Goal: Task Accomplishment & Management: Manage account settings

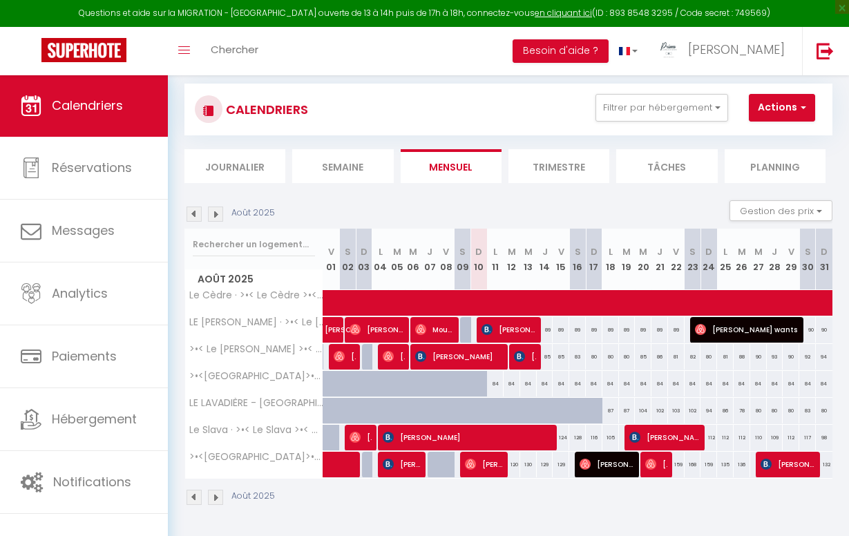
scroll to position [78, 0]
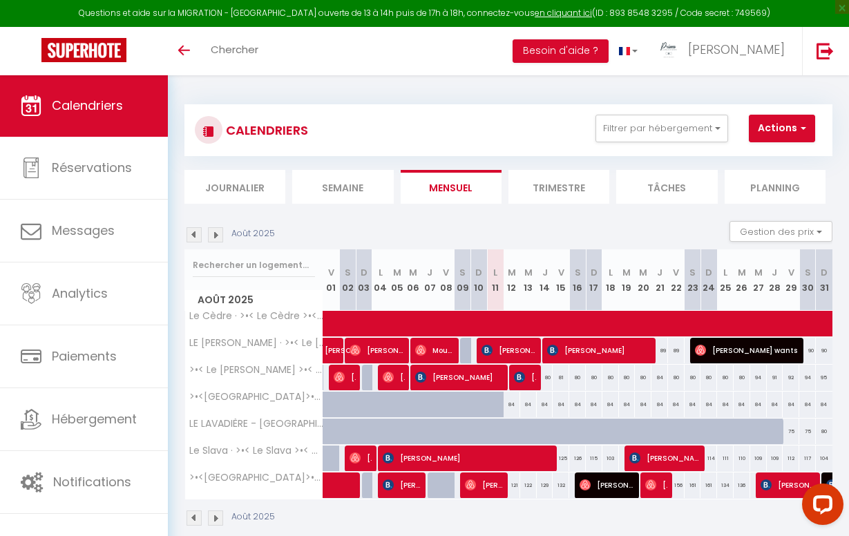
click at [774, 131] on button "Actions" at bounding box center [782, 129] width 66 height 28
click at [776, 160] on link "Nouvelle réservation" at bounding box center [787, 160] width 120 height 21
select select
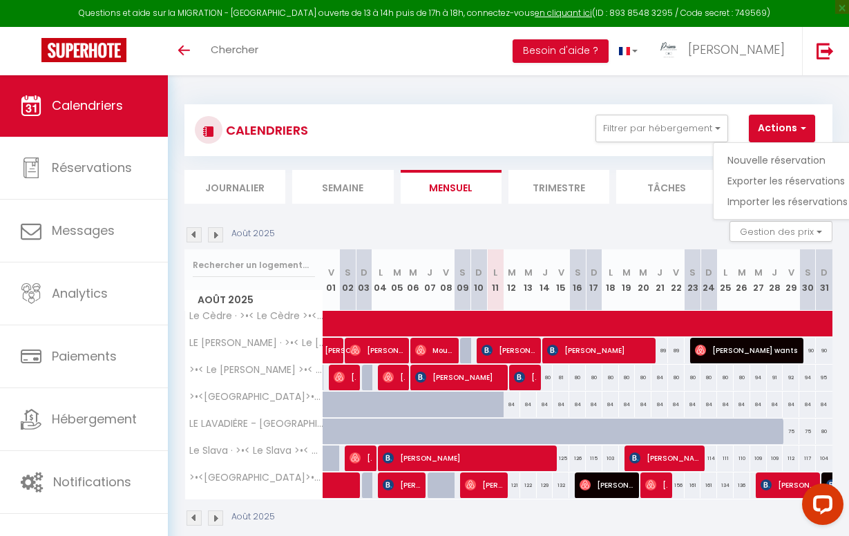
select select
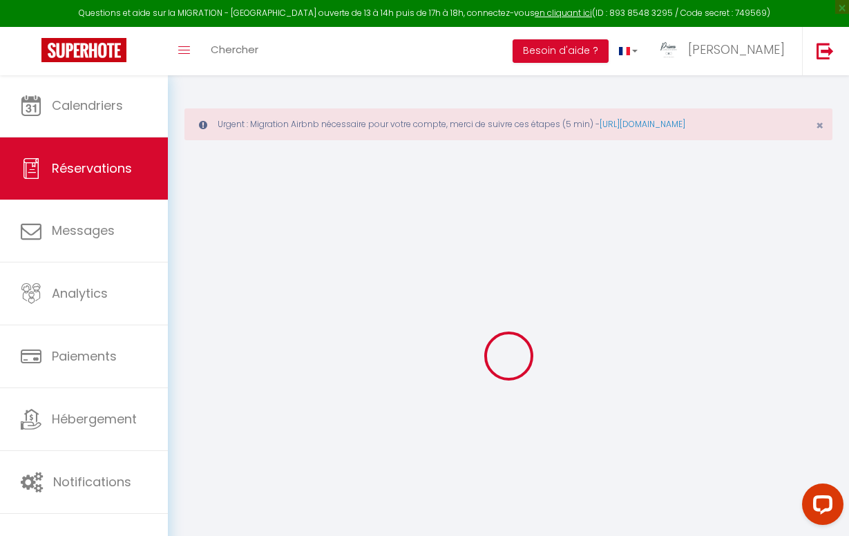
select select
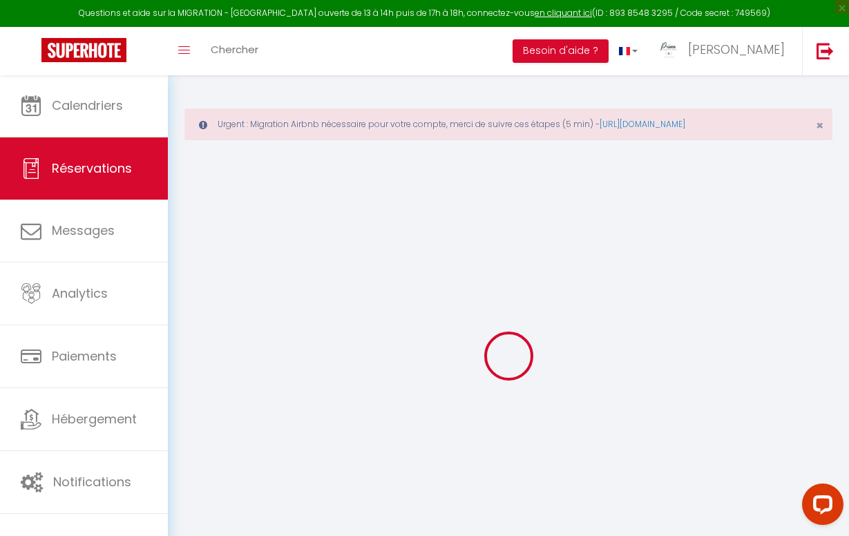
select select
checkbox input "false"
select select
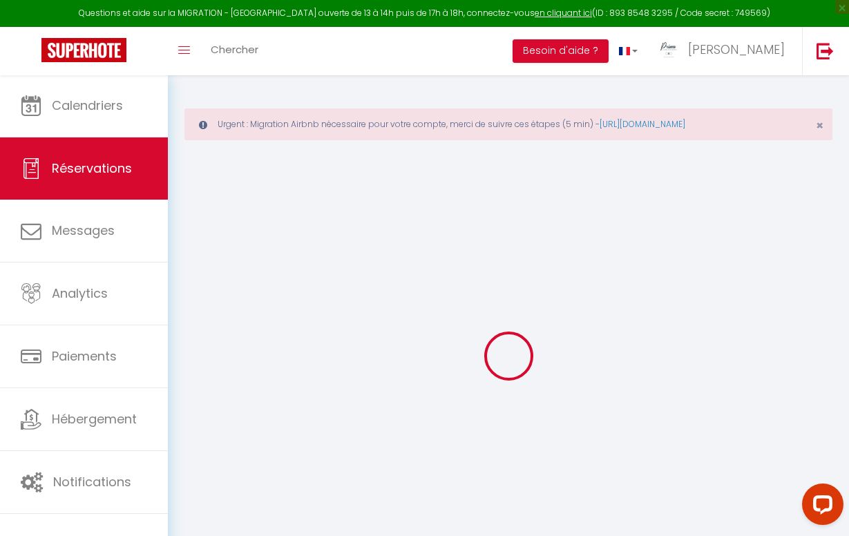
select select
checkbox input "false"
select select
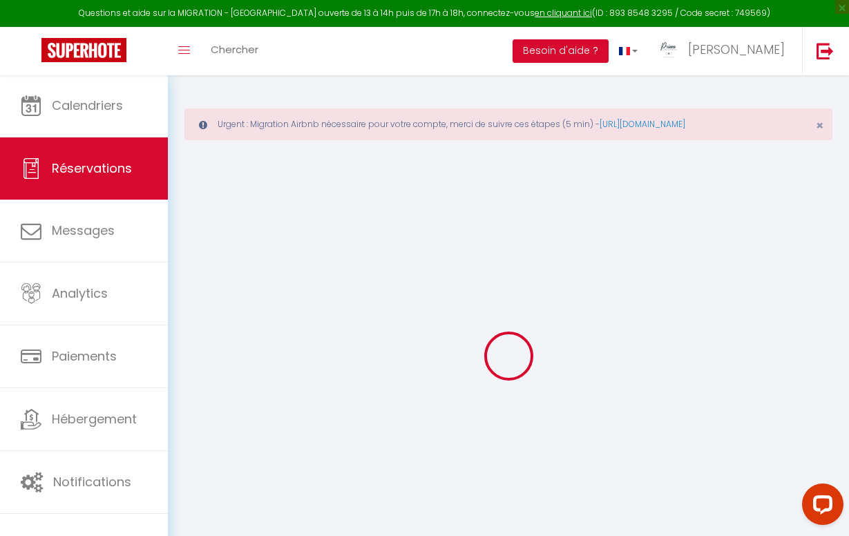
select select
checkbox input "false"
select select
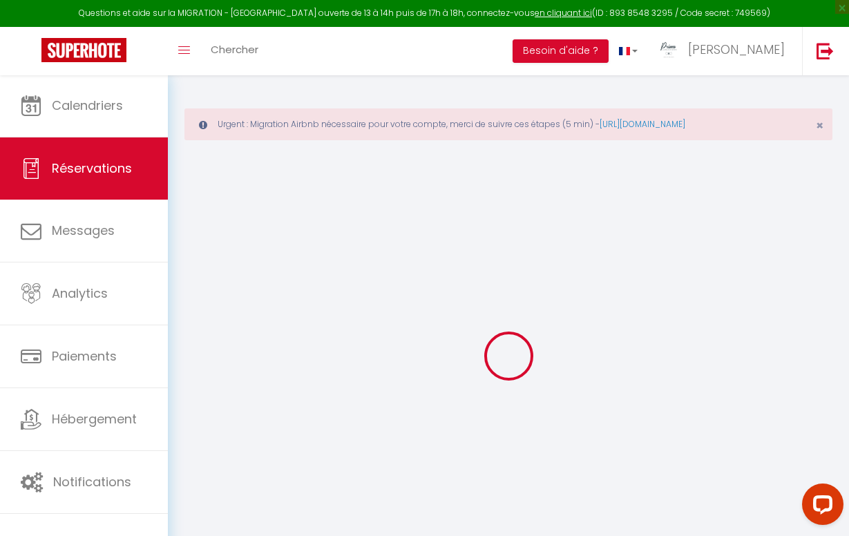
select select
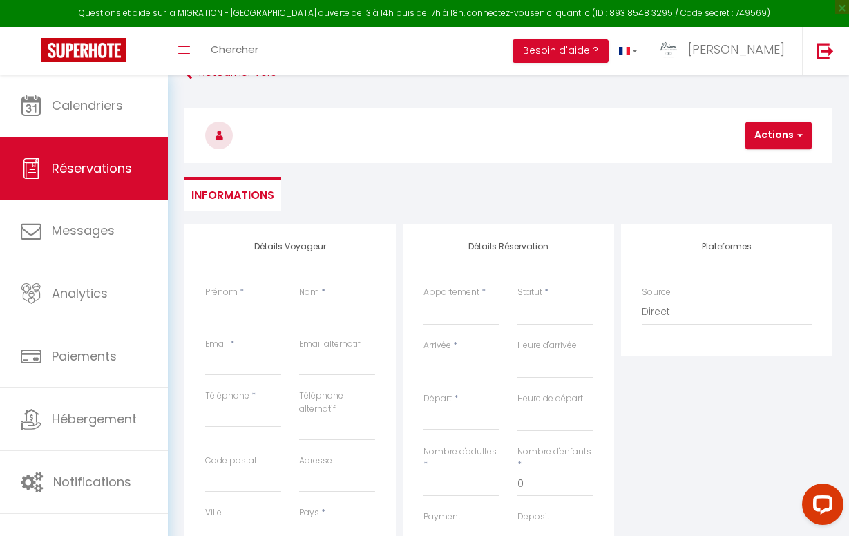
scroll to position [117, 0]
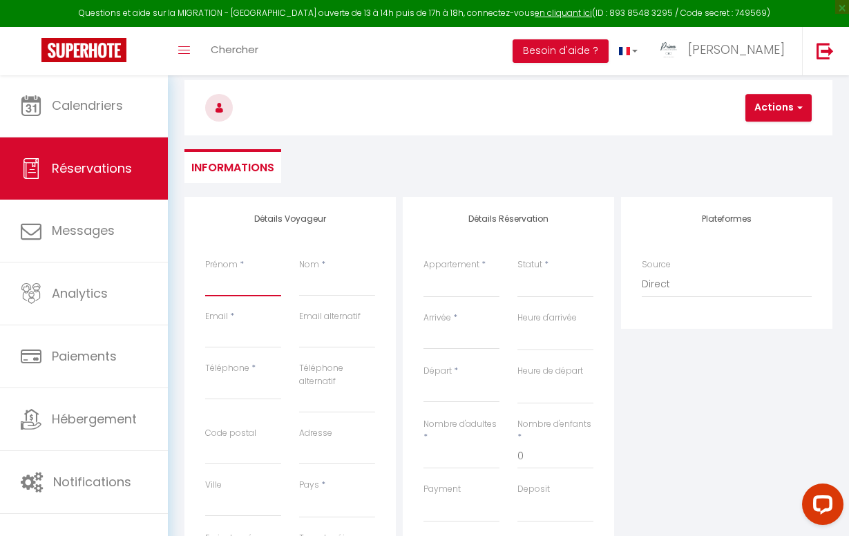
type input "H"
select select
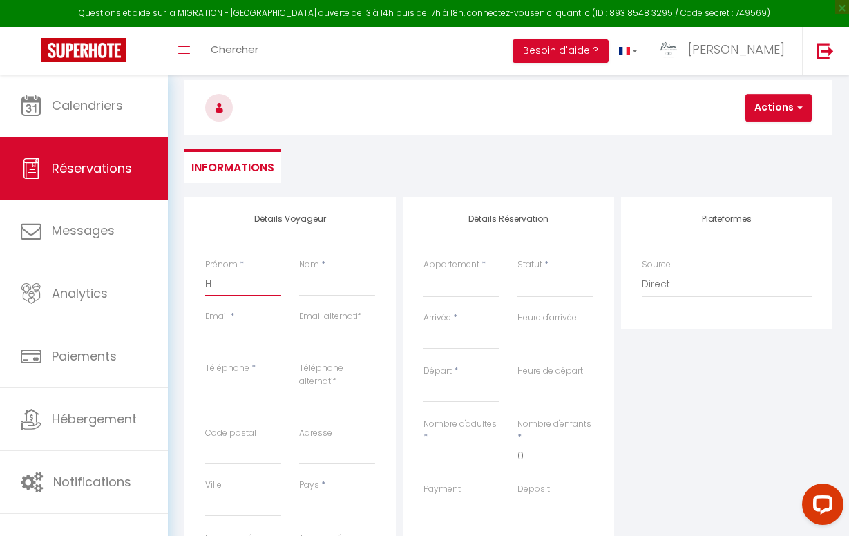
select select
checkbox input "false"
type input "HE"
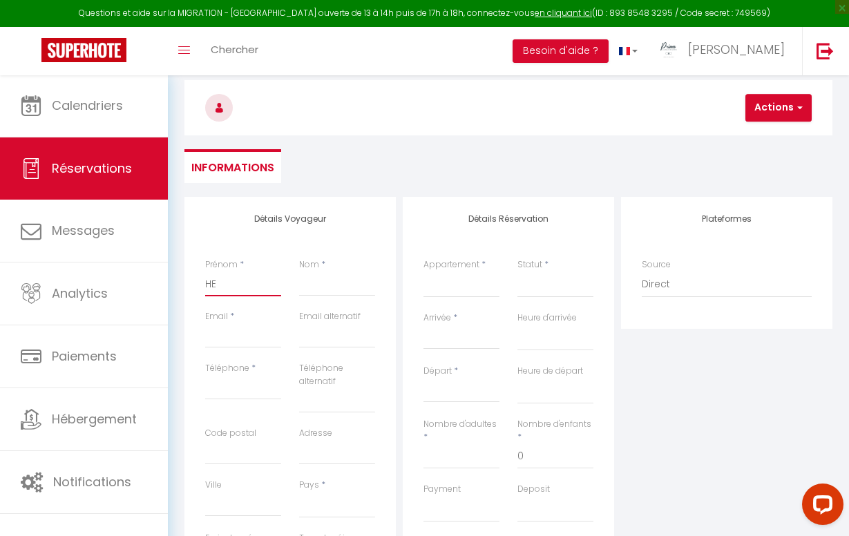
select select
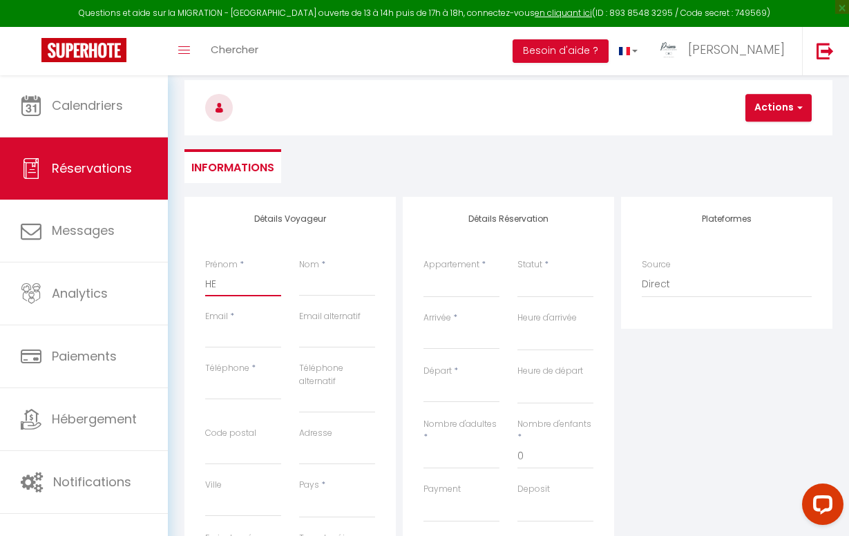
select select
checkbox input "false"
type input "HEN"
select select
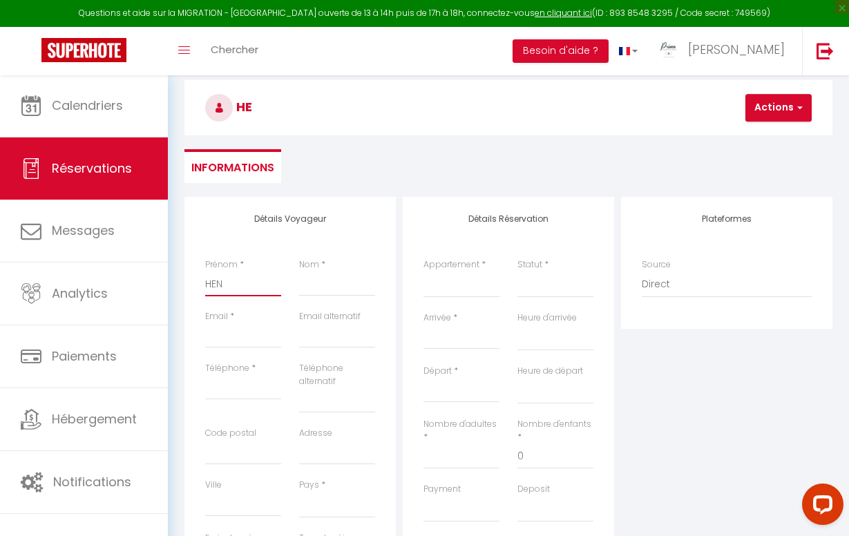
select select
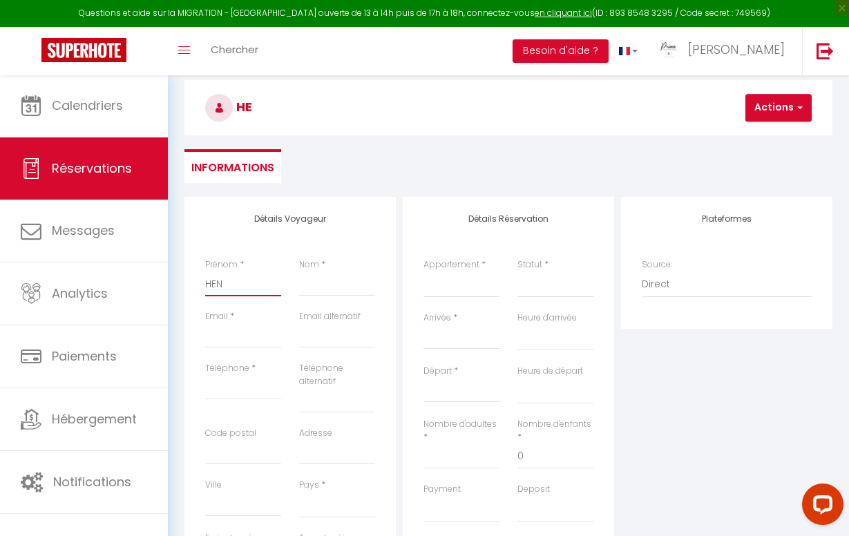
select select
checkbox input "false"
type input "HENR"
select select
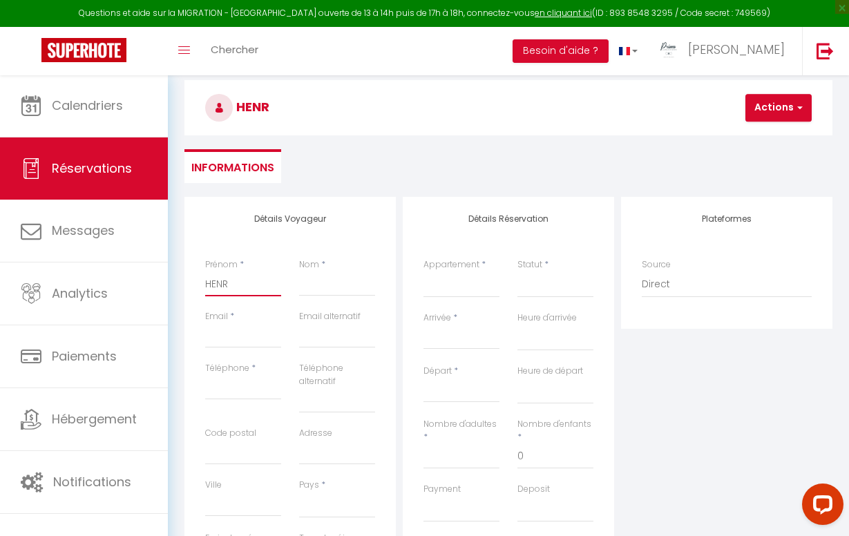
select select
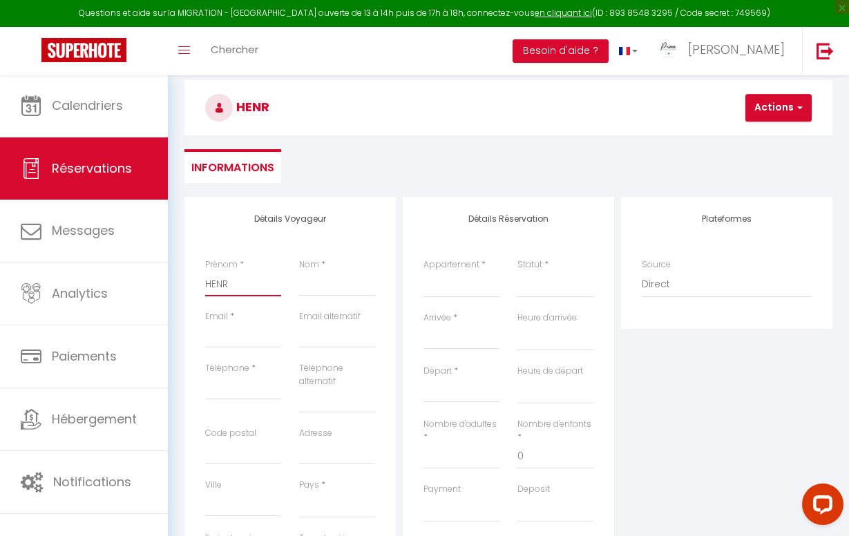
checkbox input "false"
type input "HENRY"
select select
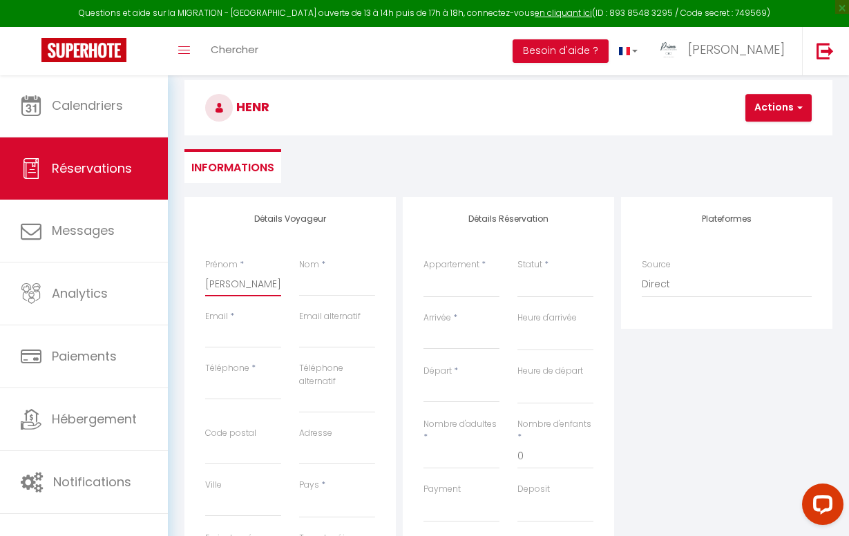
select select
checkbox input "false"
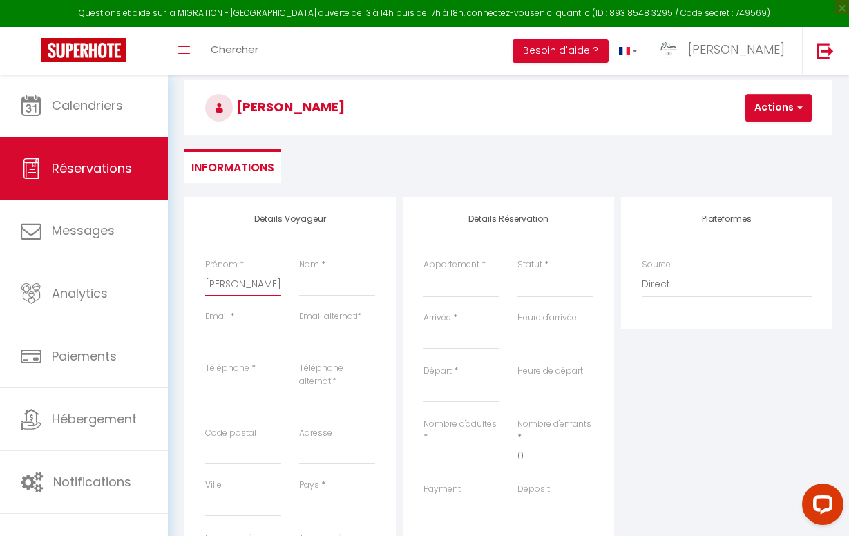
type input "HENR"
select select
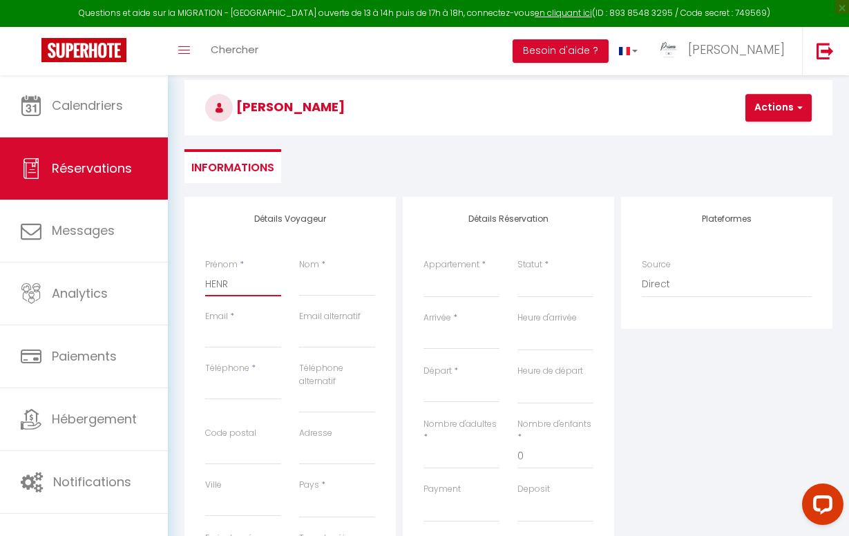
select select
checkbox input "false"
type input "HEN"
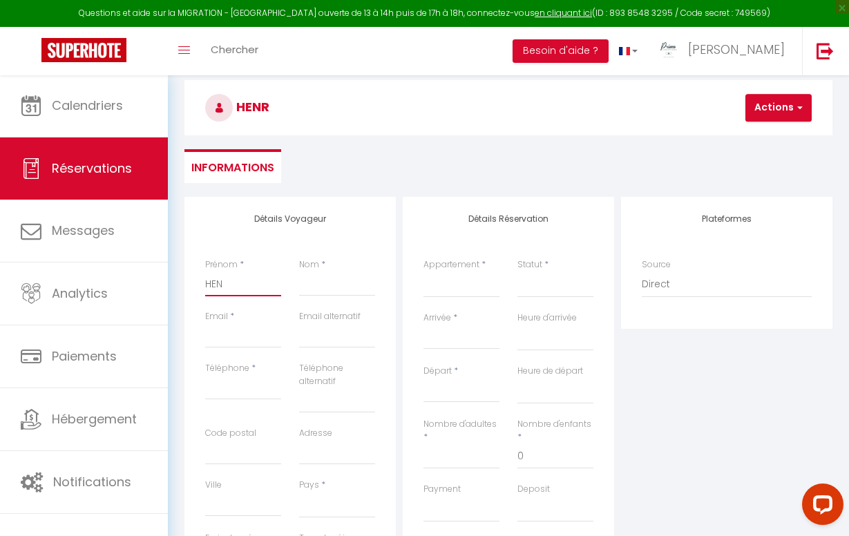
select select
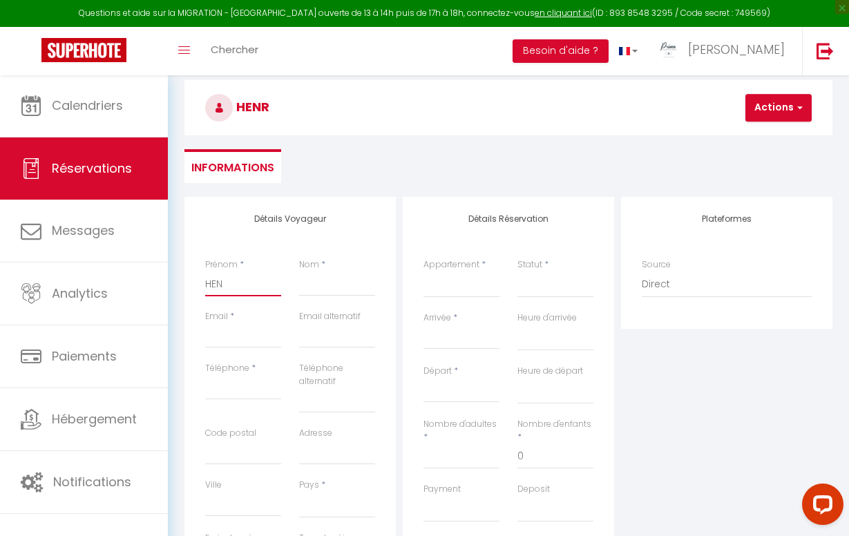
select select
checkbox input "false"
type input "HE"
select select
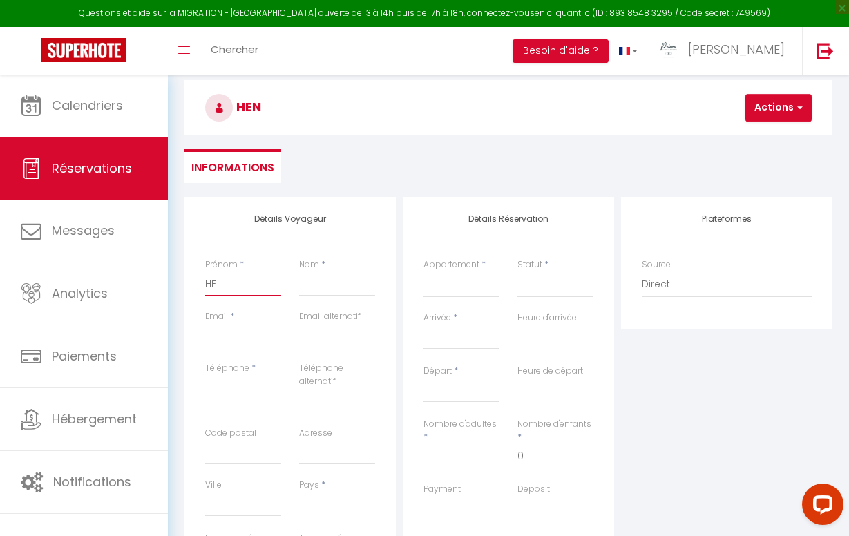
select select
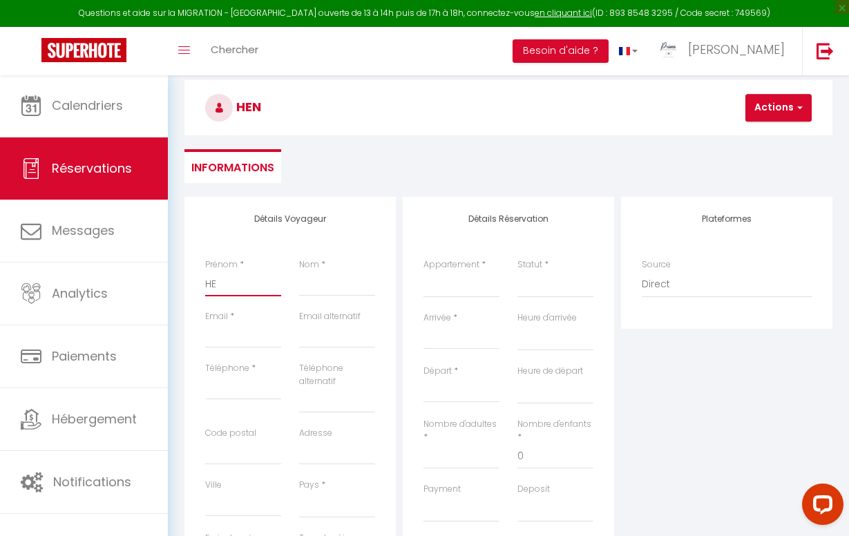
select select
checkbox input "false"
type input "H"
select select
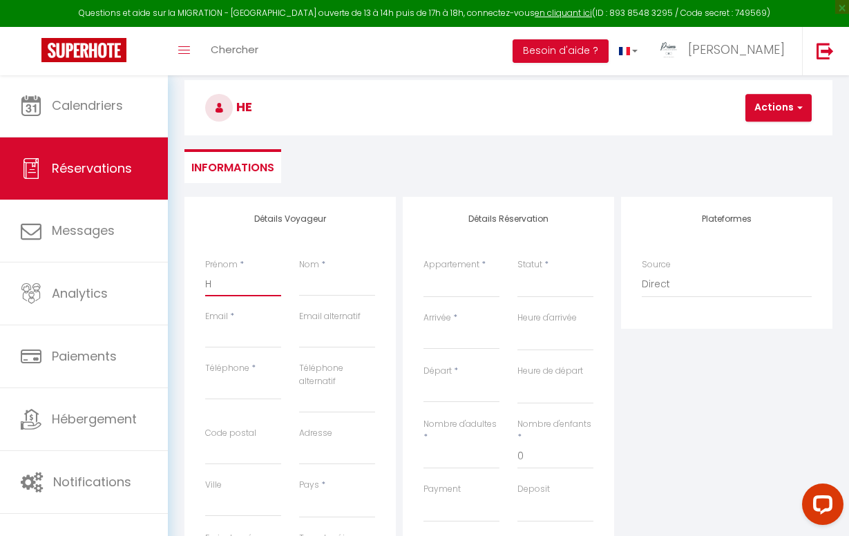
select select
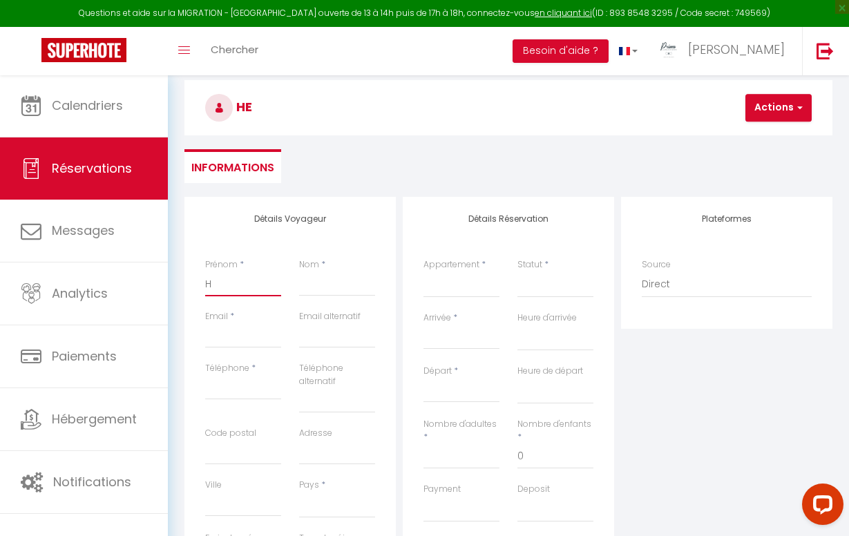
checkbox input "false"
select select
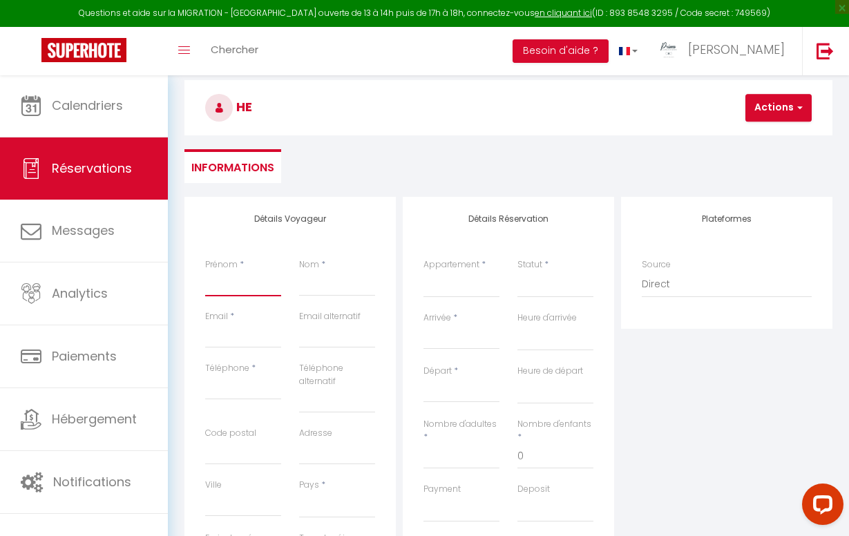
select select
checkbox input "false"
type input "H"
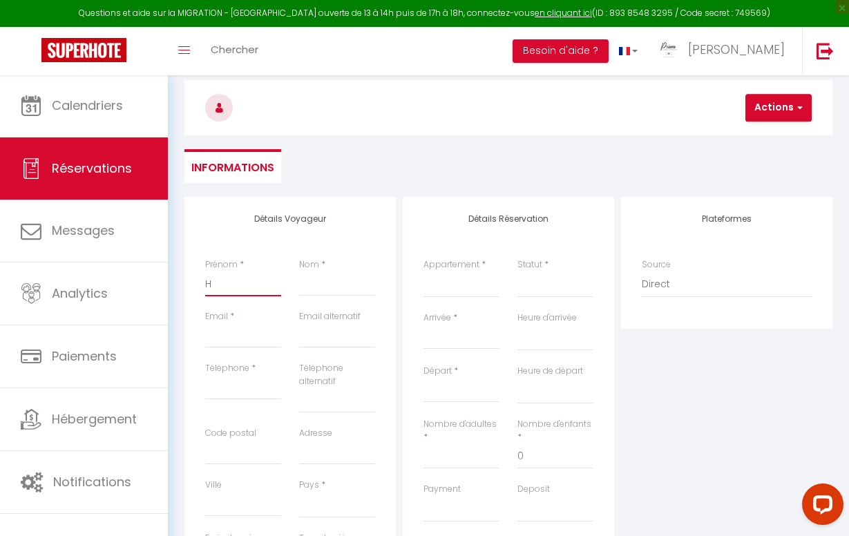
select select
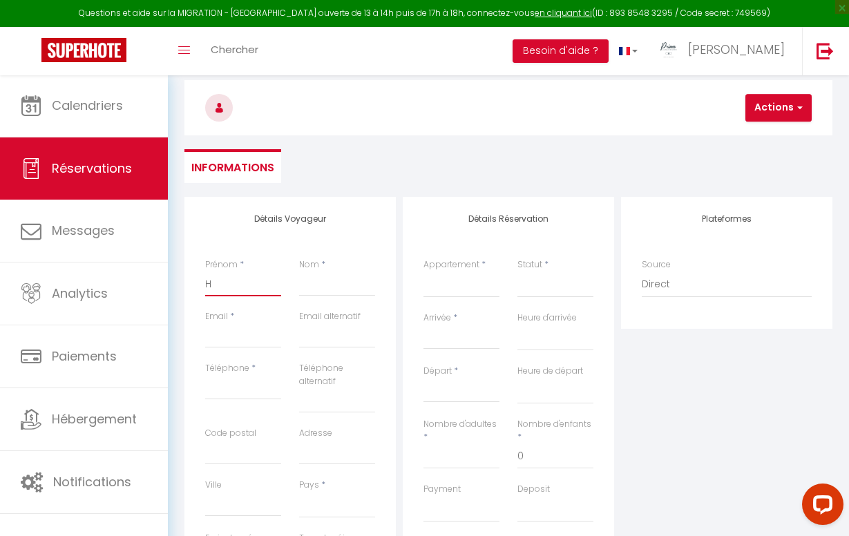
select select
checkbox input "false"
type input "He"
select select
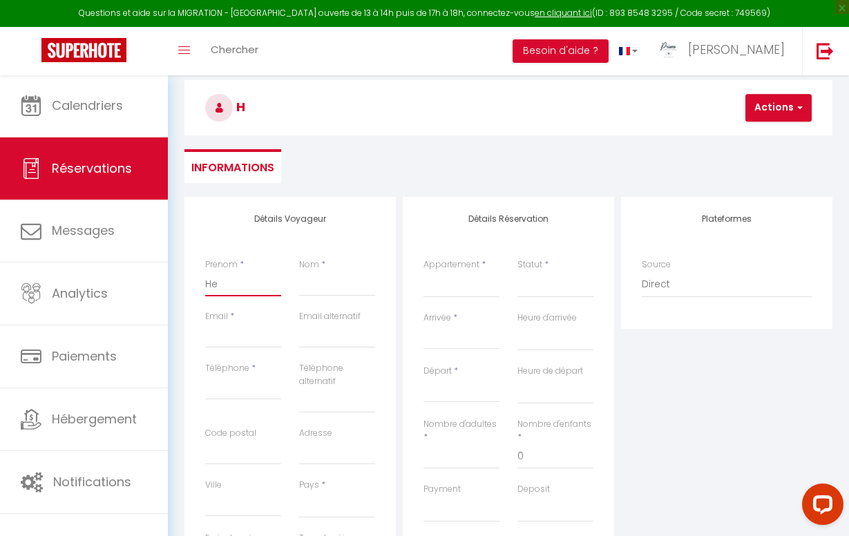
select select
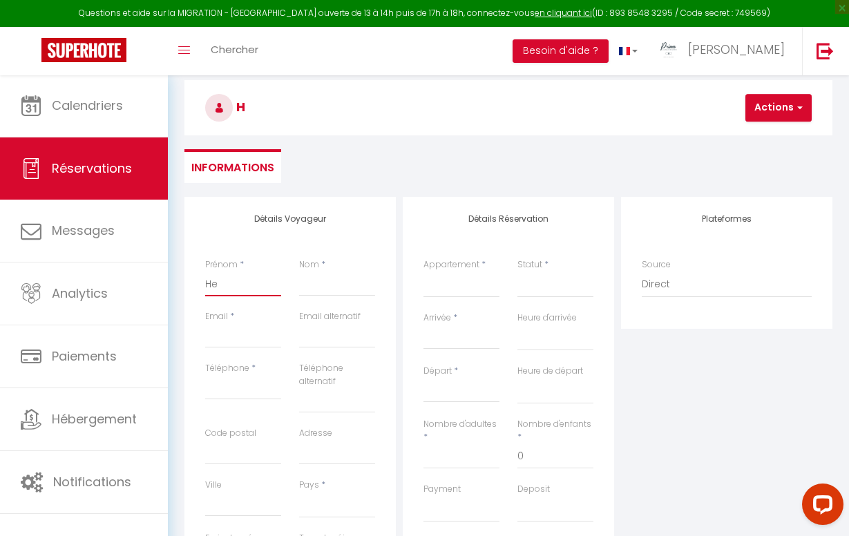
select select
checkbox input "false"
type input "Hen"
select select
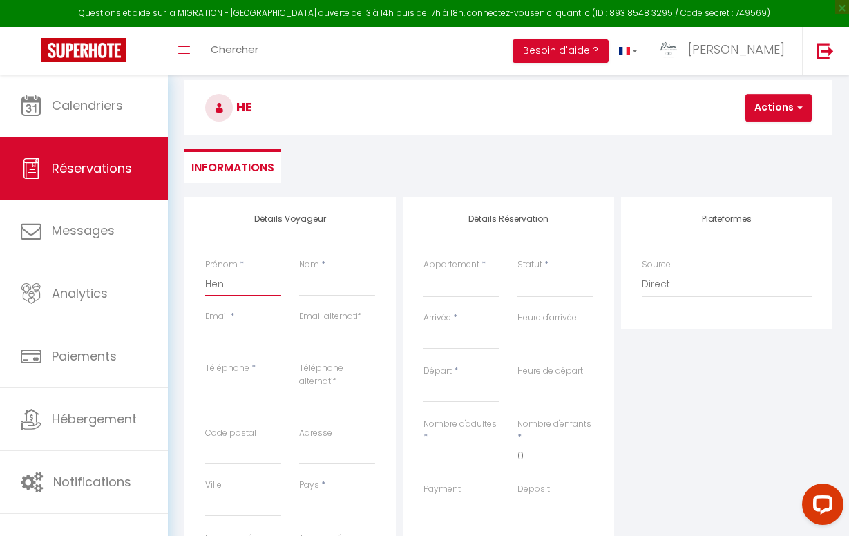
select select
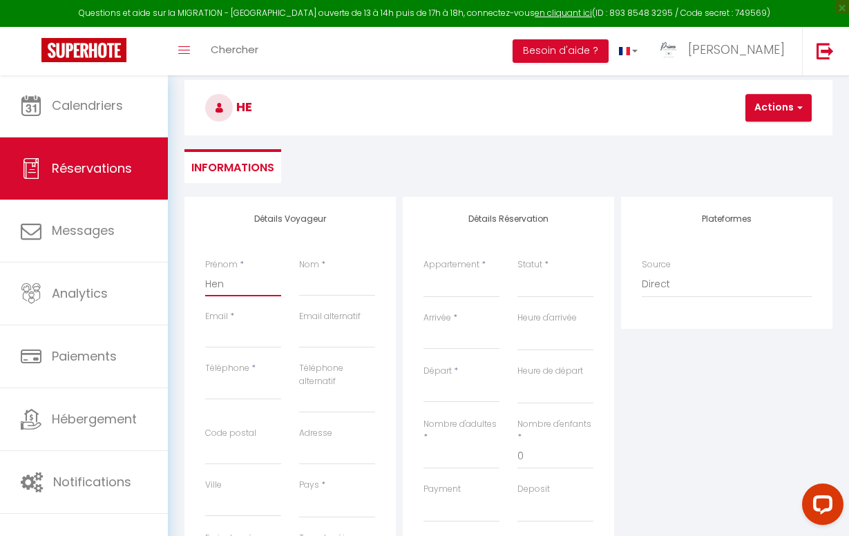
checkbox input "false"
type input "Henr"
select select
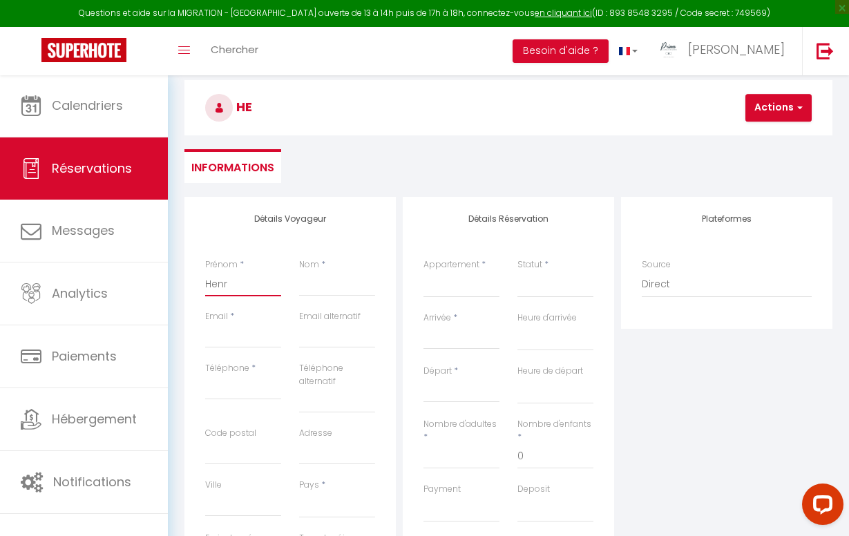
select select
checkbox input "false"
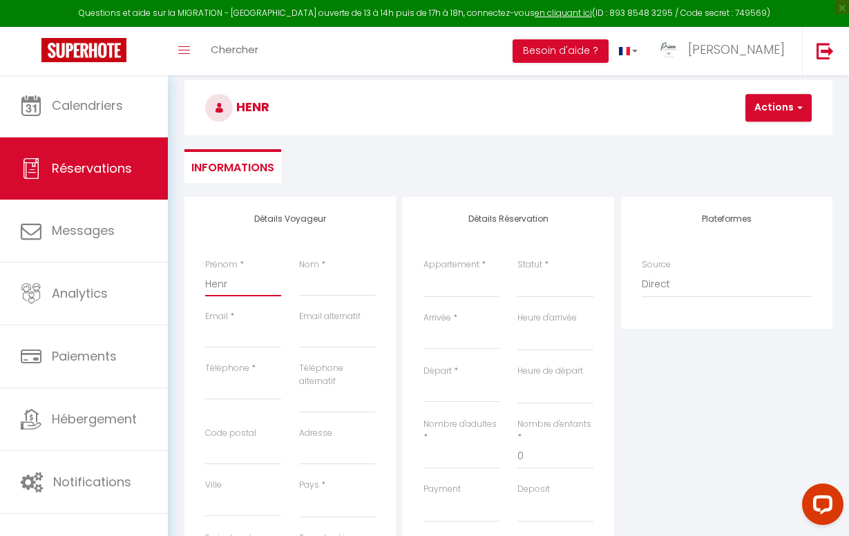
type input "Henry"
select select
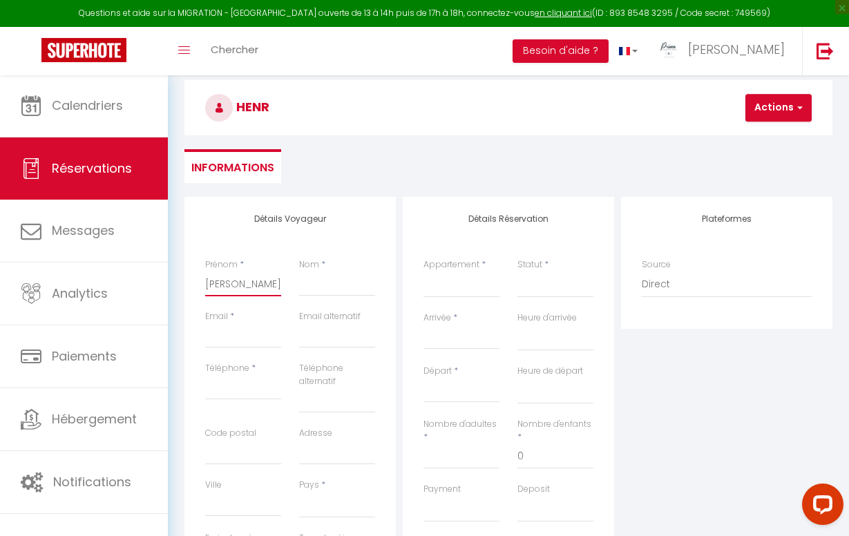
select select
checkbox input "false"
type input "Henry"
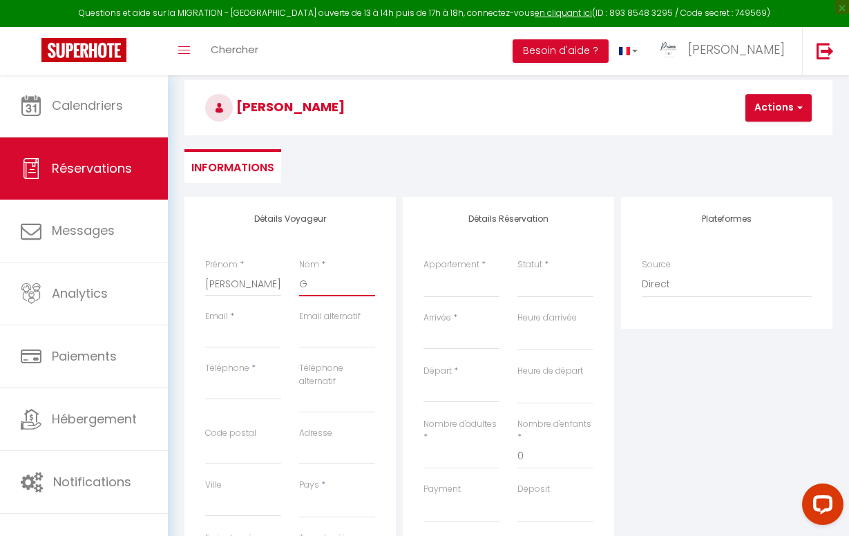
type input "Gu"
select select
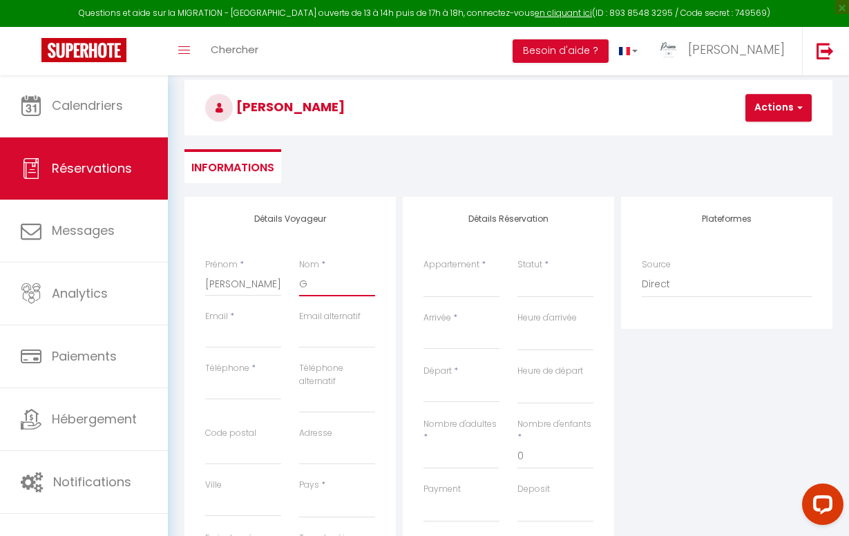
select select
checkbox input "false"
type input "Gui"
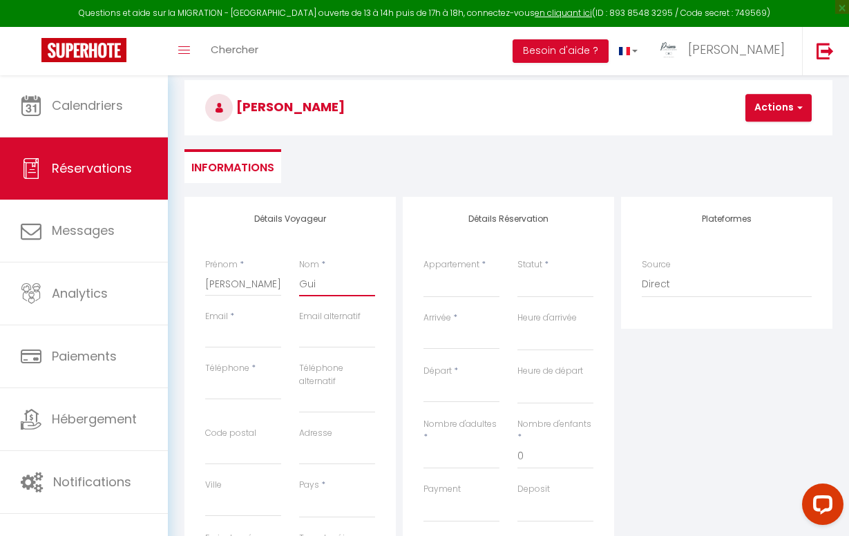
select select
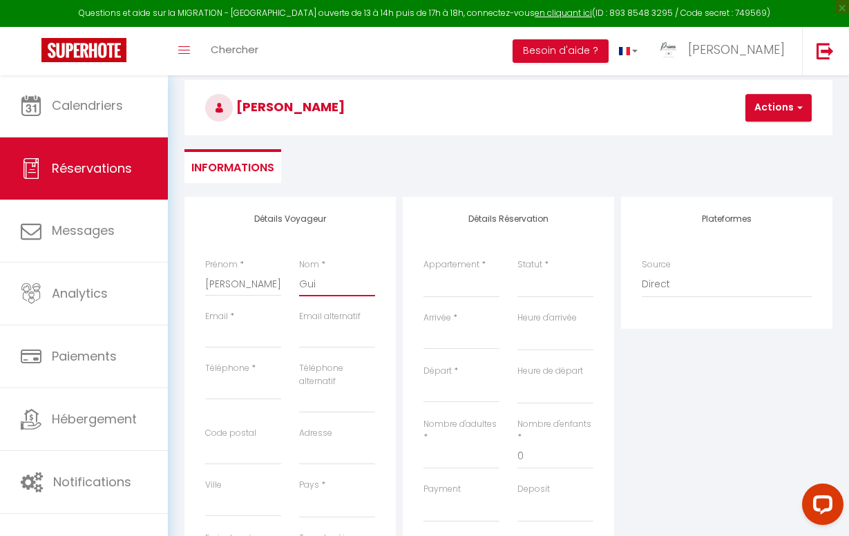
select select
checkbox input "false"
type input "Guil"
select select
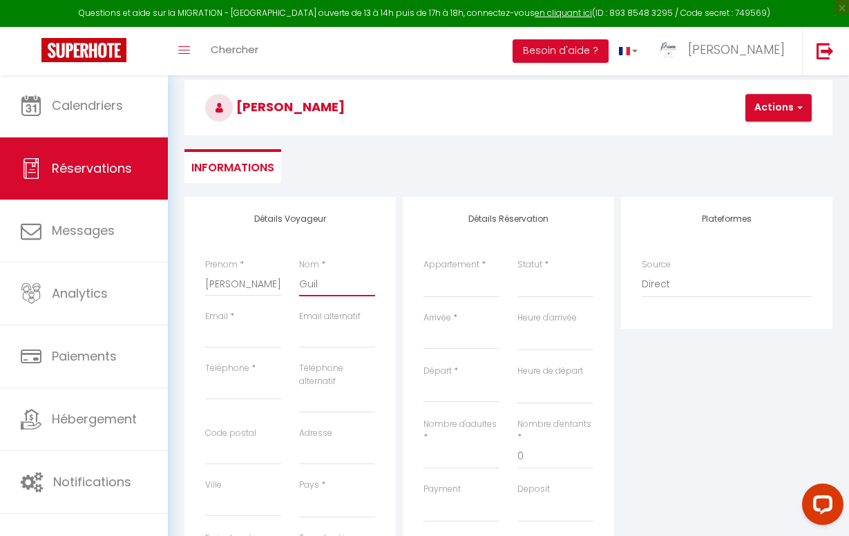
select select
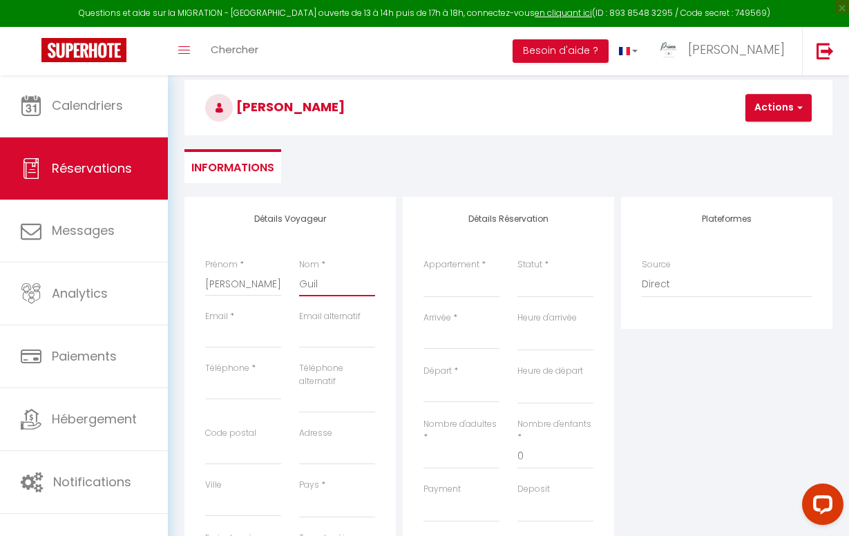
select select
checkbox input "false"
type input "Guill"
select select
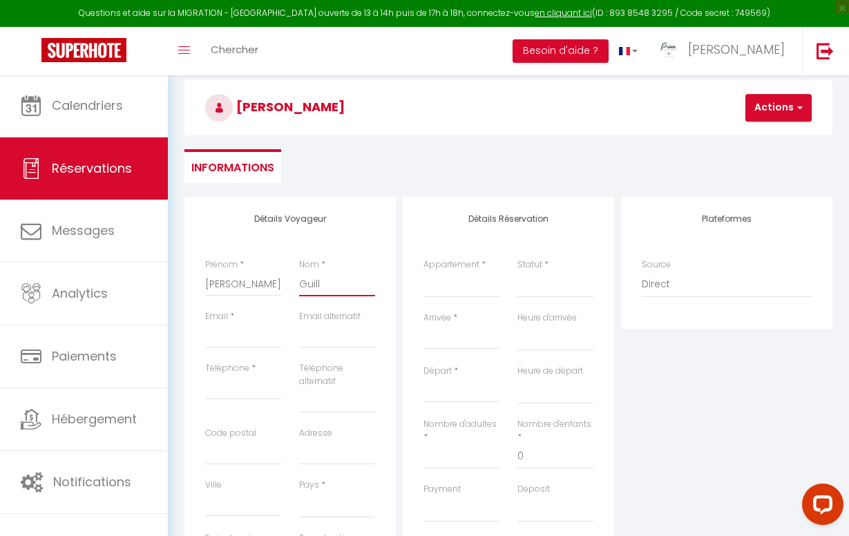
select select
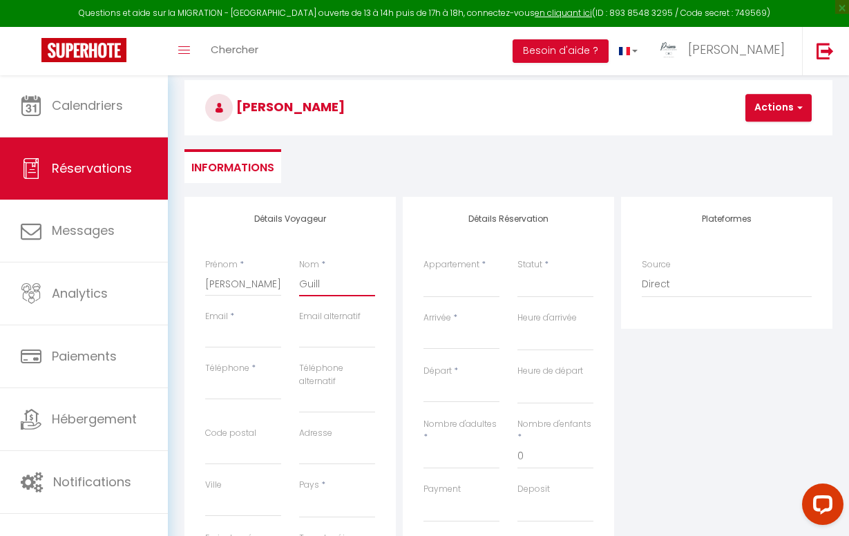
checkbox input "false"
type input "Guille"
select select
click at [415, 134] on h3 "Henry Guillemin" at bounding box center [508, 107] width 648 height 55
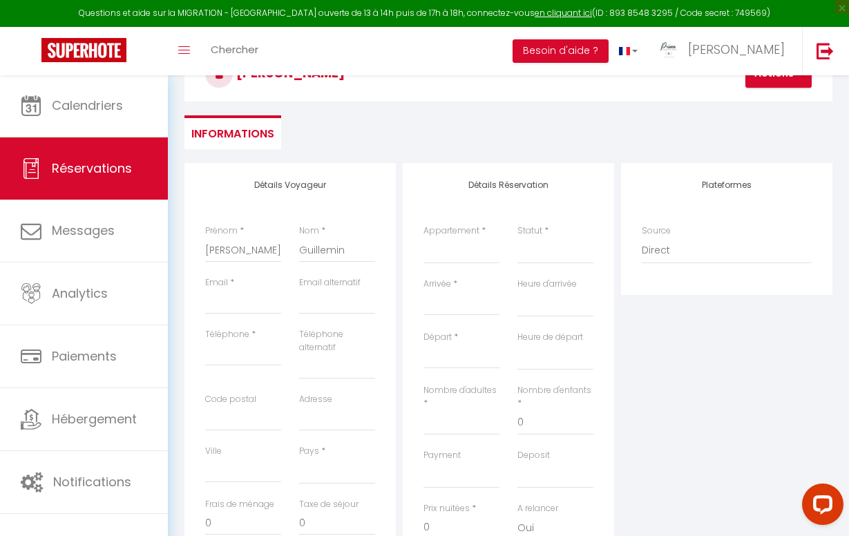
scroll to position [153, 0]
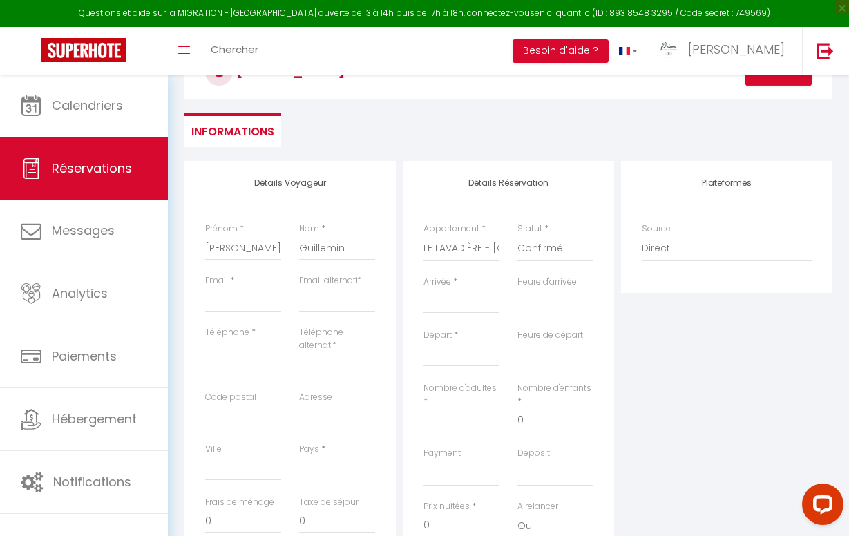
click at [446, 295] on input "Arrivée" at bounding box center [462, 303] width 76 height 18
click at [450, 159] on div "Retourner vers Henry Guillemin Actions Enregistrer Actions Enregistrer Aperçu e…" at bounding box center [508, 79] width 666 height 164
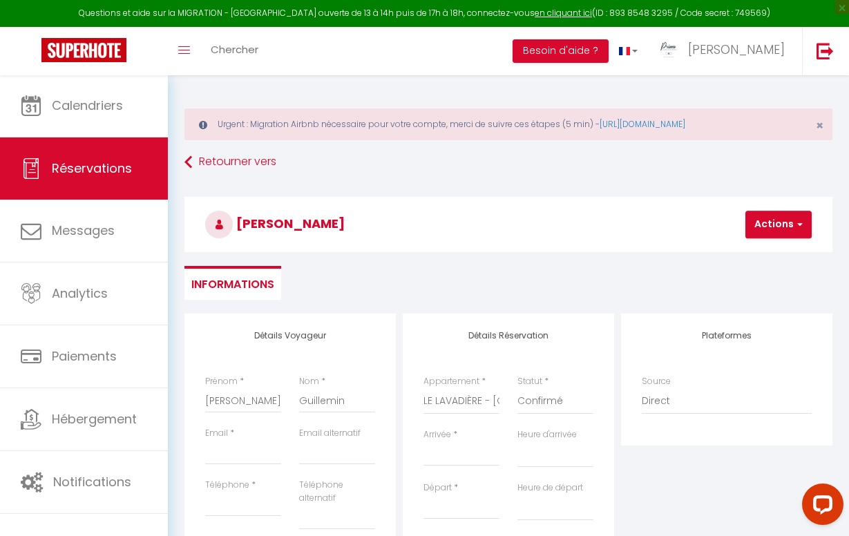
scroll to position [0, 0]
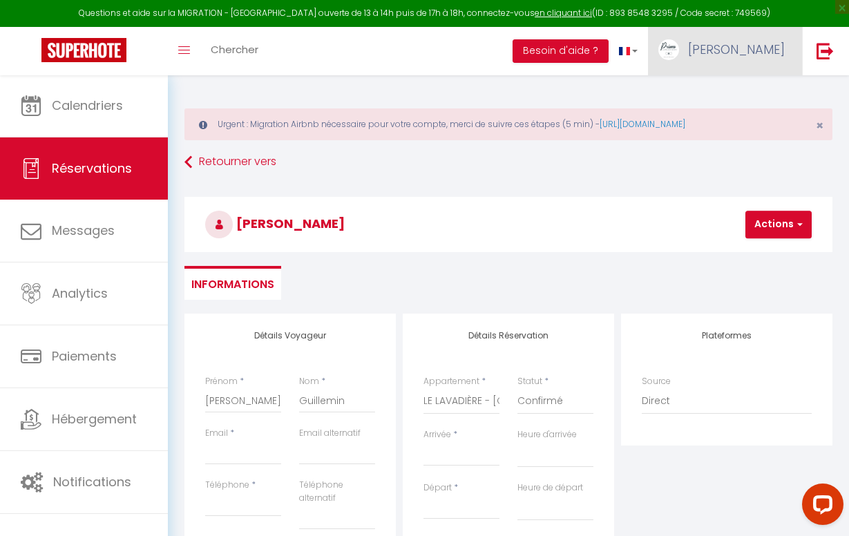
click at [767, 53] on span "[PERSON_NAME]" at bounding box center [736, 49] width 97 height 17
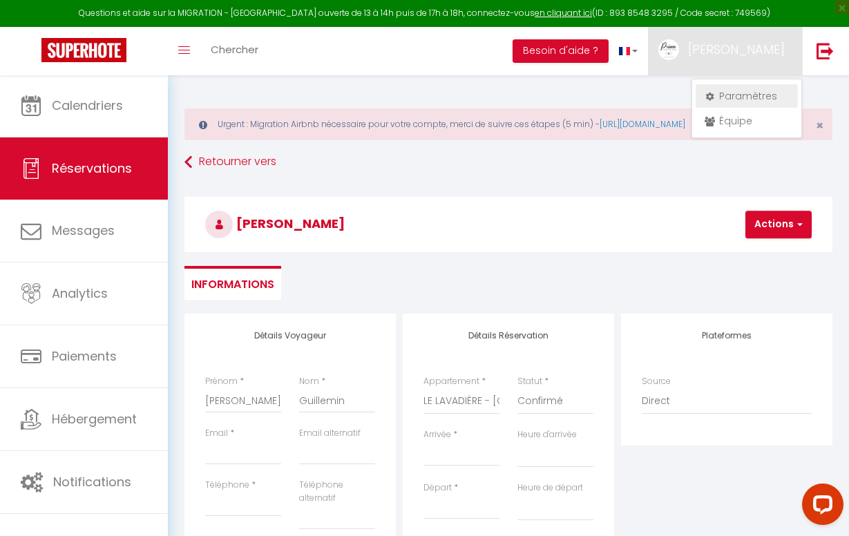
click at [757, 95] on link "Paramètres" at bounding box center [747, 95] width 102 height 23
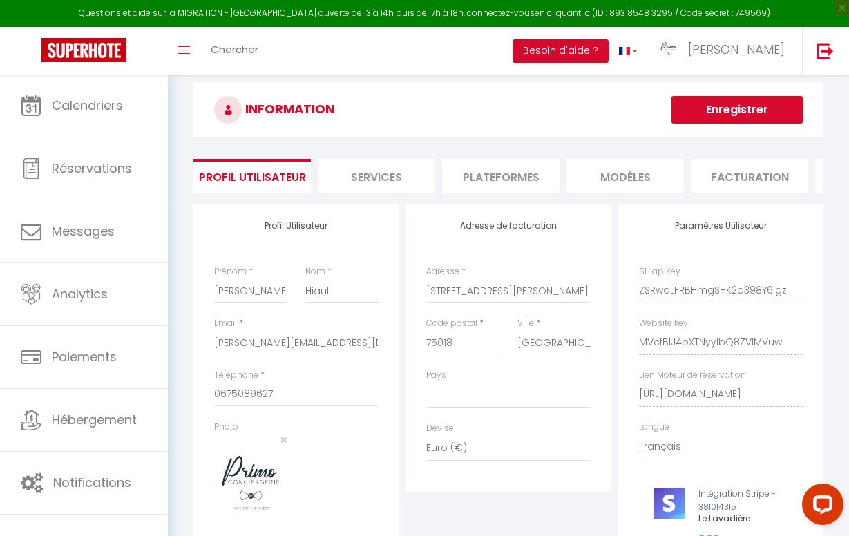
scroll to position [13, 0]
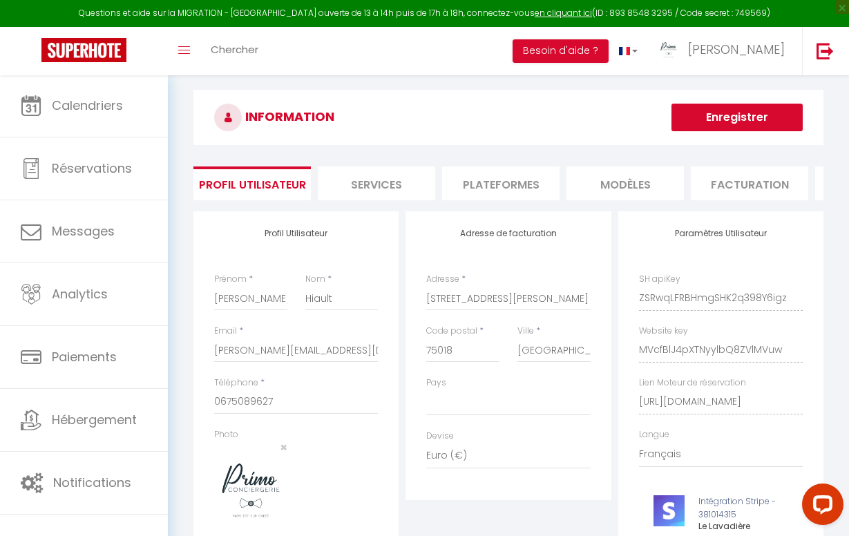
click at [477, 178] on li "Plateformes" at bounding box center [500, 184] width 117 height 34
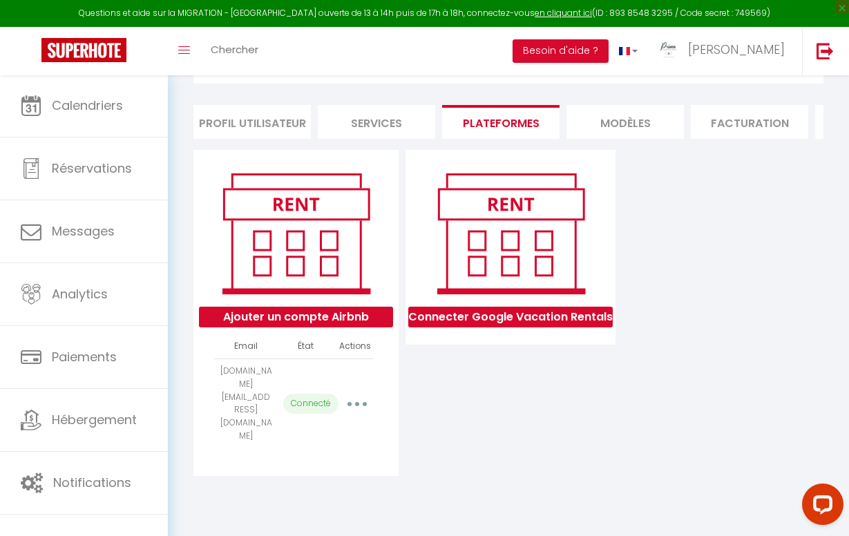
scroll to position [75, 0]
click at [359, 402] on icon "button" at bounding box center [357, 404] width 4 height 4
click at [453, 386] on div "Connecter Google Vacation Rentals" at bounding box center [510, 313] width 217 height 326
click at [355, 402] on icon "button" at bounding box center [357, 404] width 4 height 4
click at [329, 426] on link "Importer les appartements" at bounding box center [295, 437] width 153 height 23
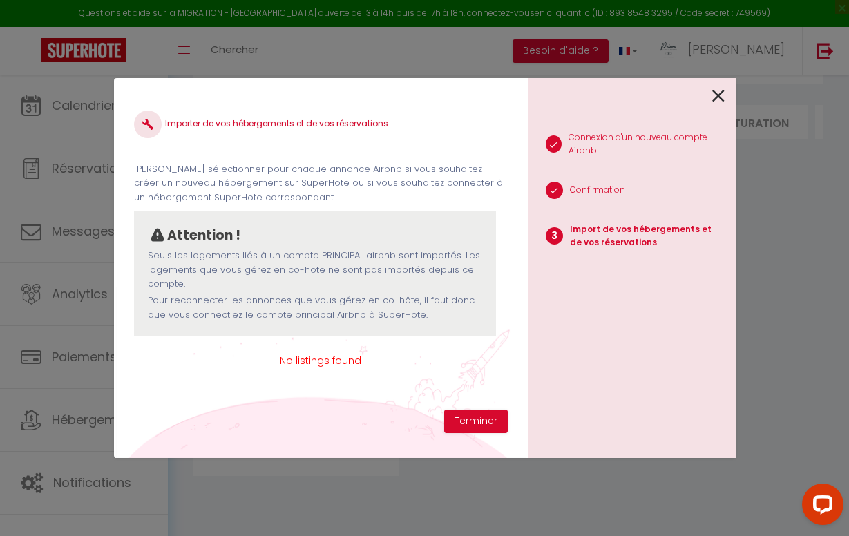
click at [324, 362] on span "No listings found" at bounding box center [320, 360] width 373 height 15
click at [470, 421] on button "Terminer" at bounding box center [476, 421] width 64 height 23
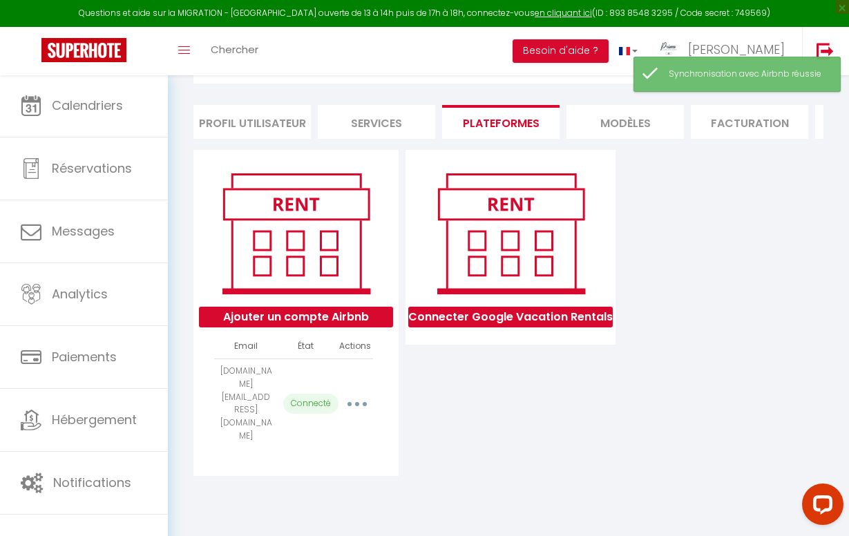
click at [356, 402] on icon "button" at bounding box center [357, 404] width 4 height 4
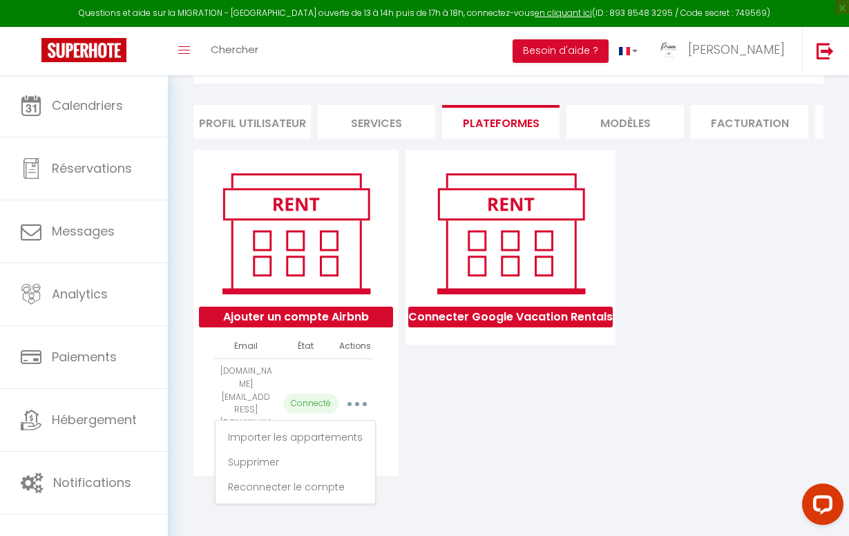
click at [465, 419] on div "Connecter Google Vacation Rentals" at bounding box center [510, 313] width 217 height 326
click at [280, 317] on button "Ajouter un compte Airbnb" at bounding box center [296, 317] width 194 height 21
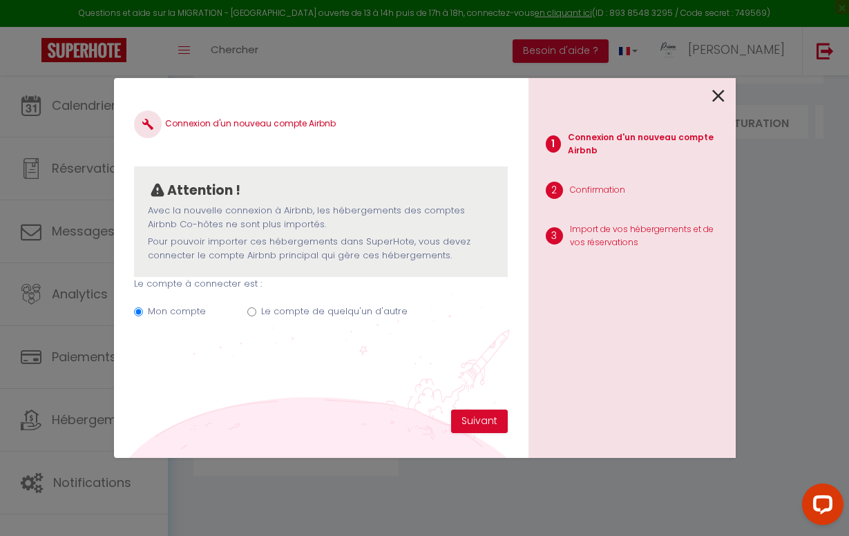
click at [250, 308] on input "Le compte de quelqu'un d'autre" at bounding box center [251, 311] width 9 height 9
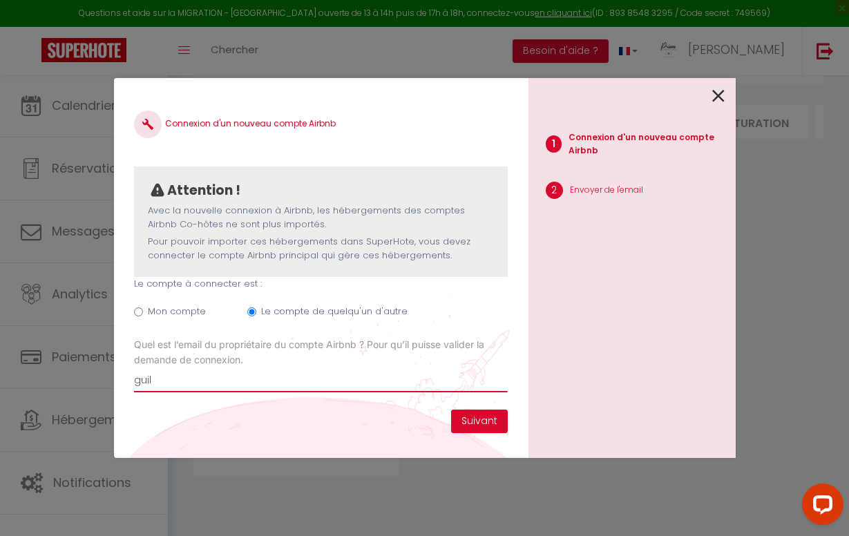
drag, startPoint x: 163, startPoint y: 383, endPoint x: 109, endPoint y: 374, distance: 54.5
click at [109, 374] on div "Connexion d'un nouveau compte Airbnb Attention ! Avec la nouvelle connexion à A…" at bounding box center [424, 268] width 849 height 536
paste input "laume.miclot@free.fr"
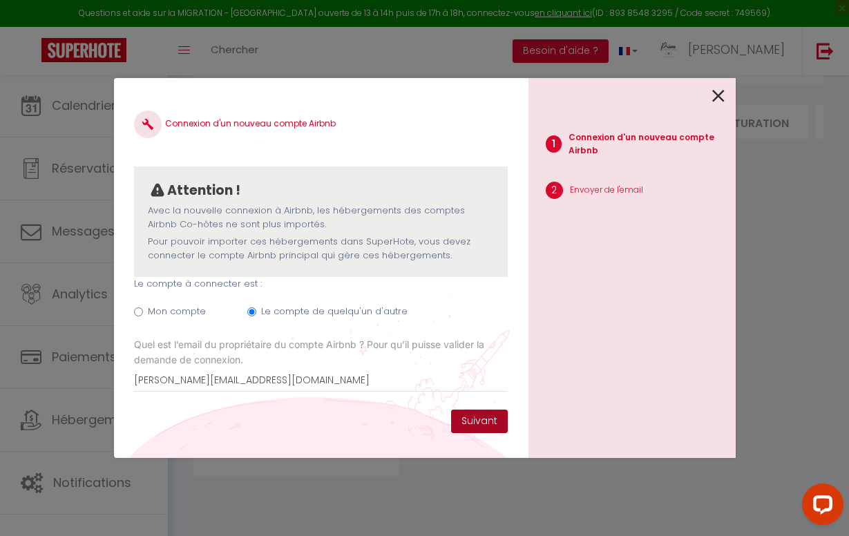
click at [468, 424] on button "Suivant" at bounding box center [479, 421] width 57 height 23
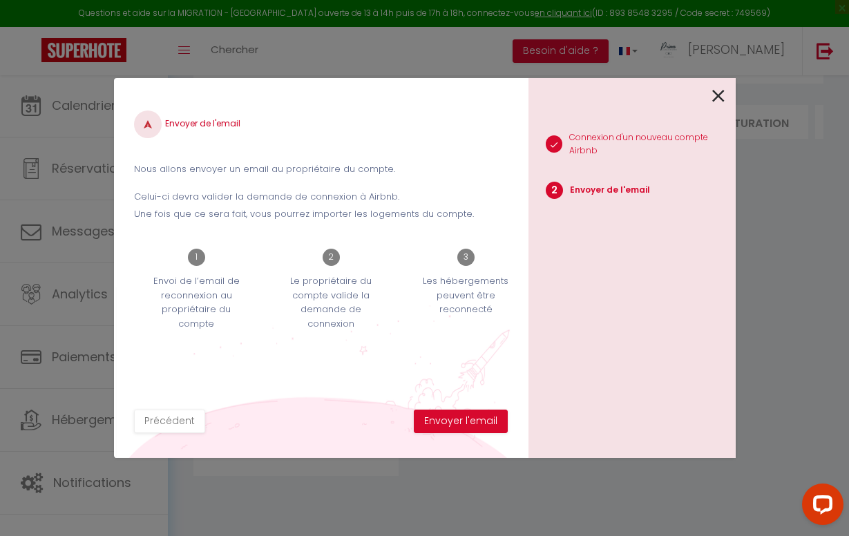
click at [468, 424] on button "Envoyer l'email" at bounding box center [461, 421] width 94 height 23
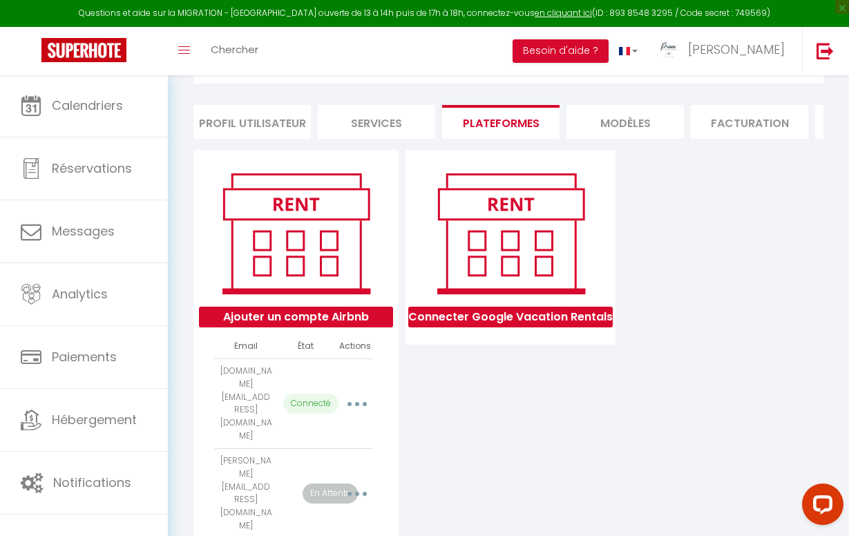
click at [348, 322] on button "Ajouter un compte Airbnb" at bounding box center [296, 317] width 194 height 21
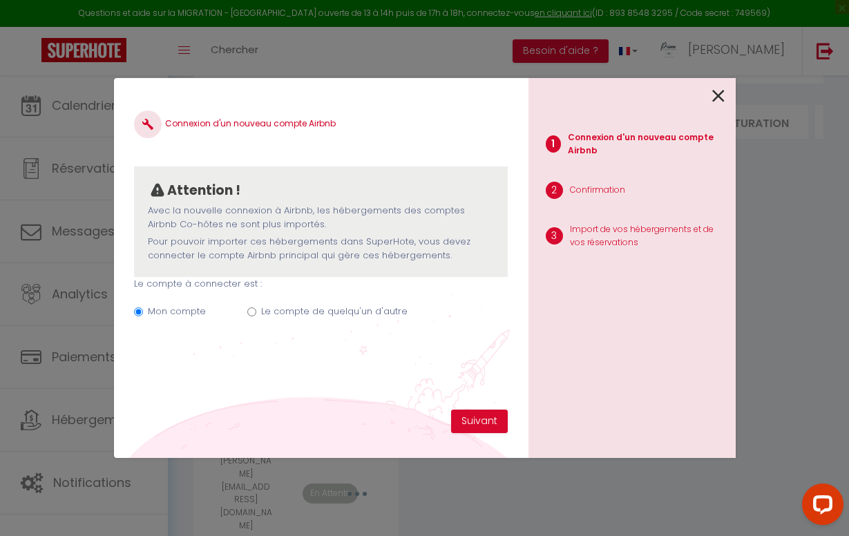
click at [248, 310] on input "Le compte de quelqu'un d'autre" at bounding box center [251, 311] width 9 height 9
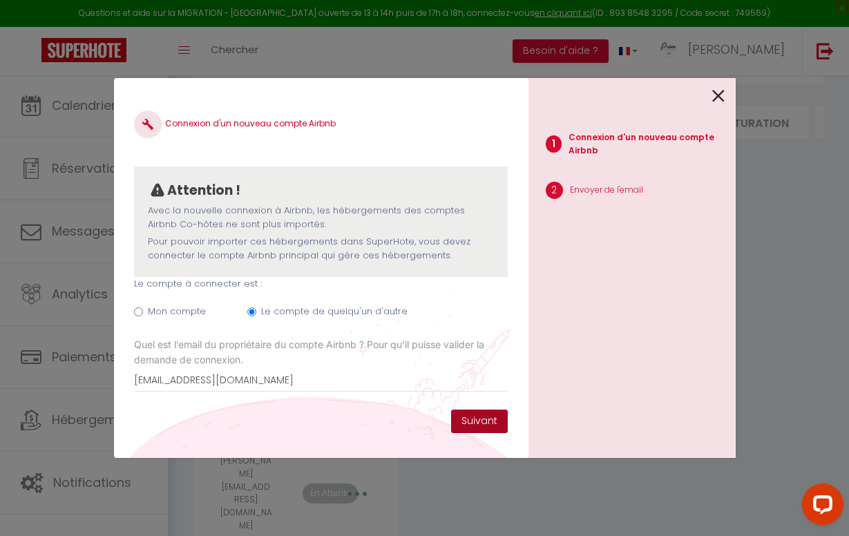
click at [474, 417] on button "Suivant" at bounding box center [479, 421] width 57 height 23
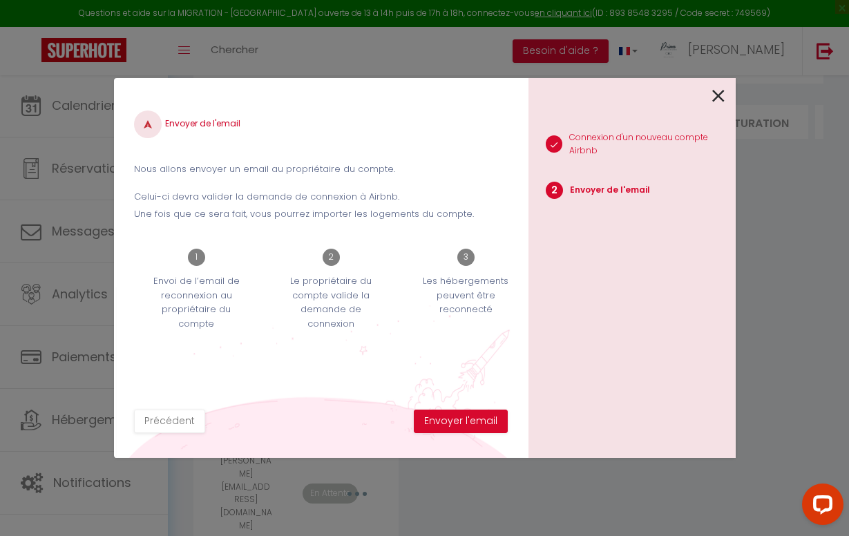
click at [474, 417] on button "Envoyer l'email" at bounding box center [461, 421] width 94 height 23
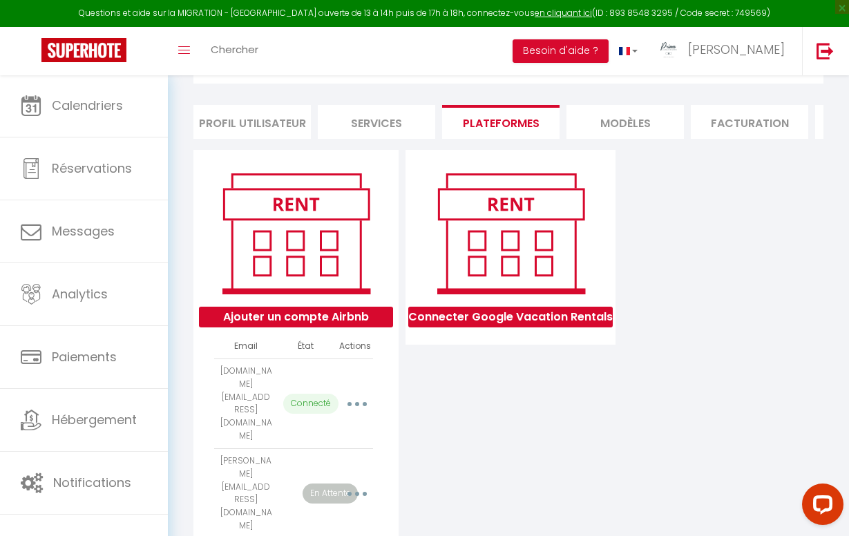
click at [348, 313] on button "Ajouter un compte Airbnb" at bounding box center [296, 317] width 194 height 21
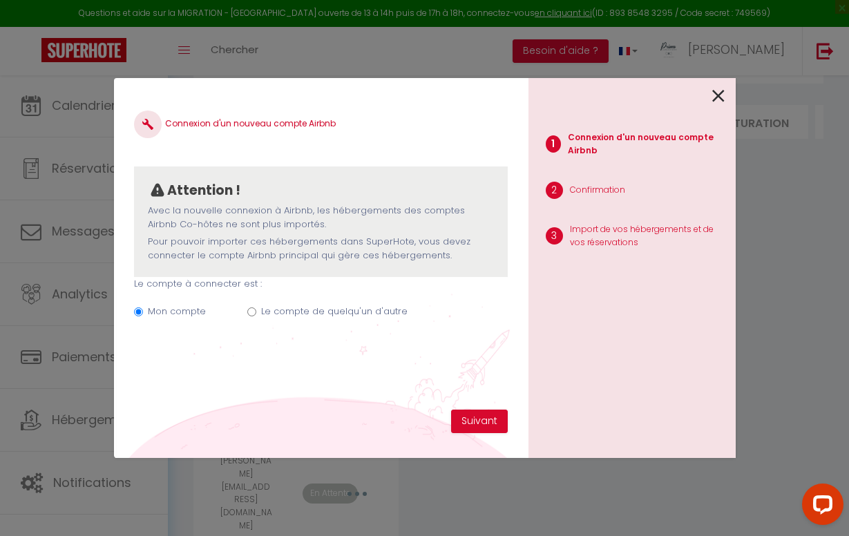
click at [250, 310] on input "Le compte de quelqu'un d'autre" at bounding box center [251, 311] width 9 height 9
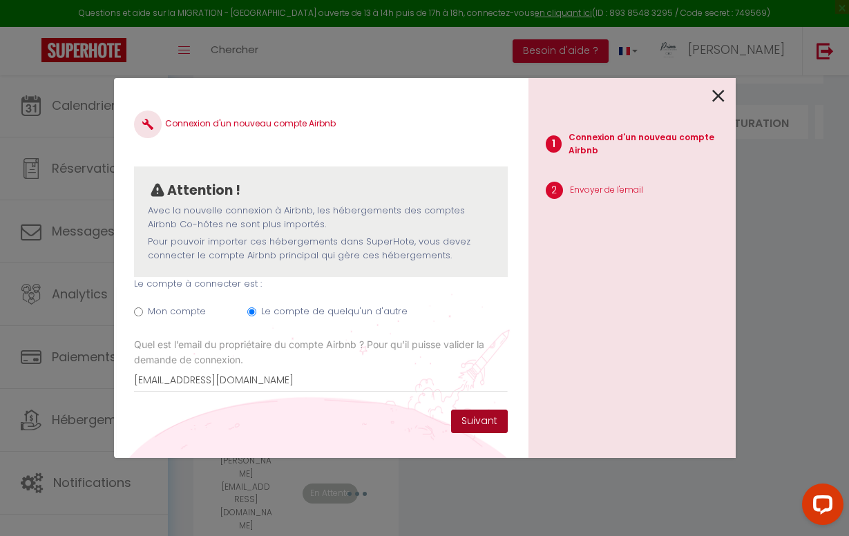
click at [484, 418] on button "Suivant" at bounding box center [479, 421] width 57 height 23
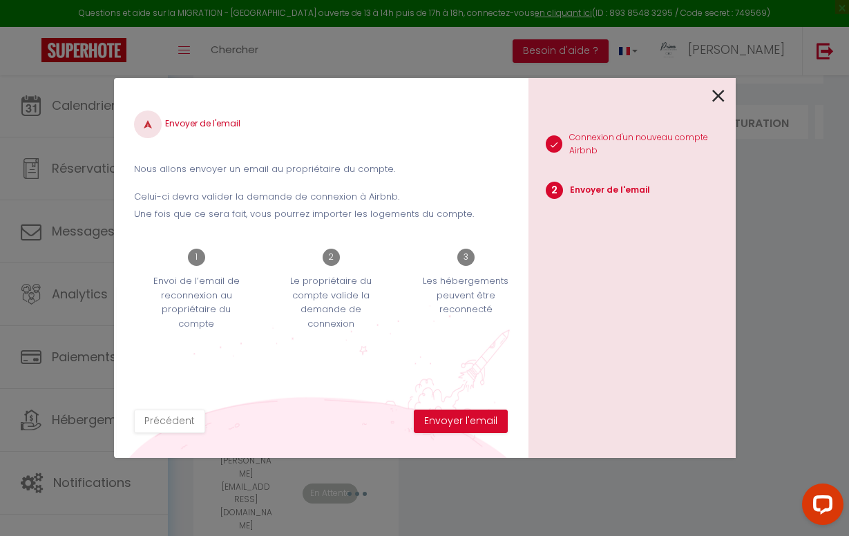
click at [484, 418] on button "Envoyer l'email" at bounding box center [461, 421] width 94 height 23
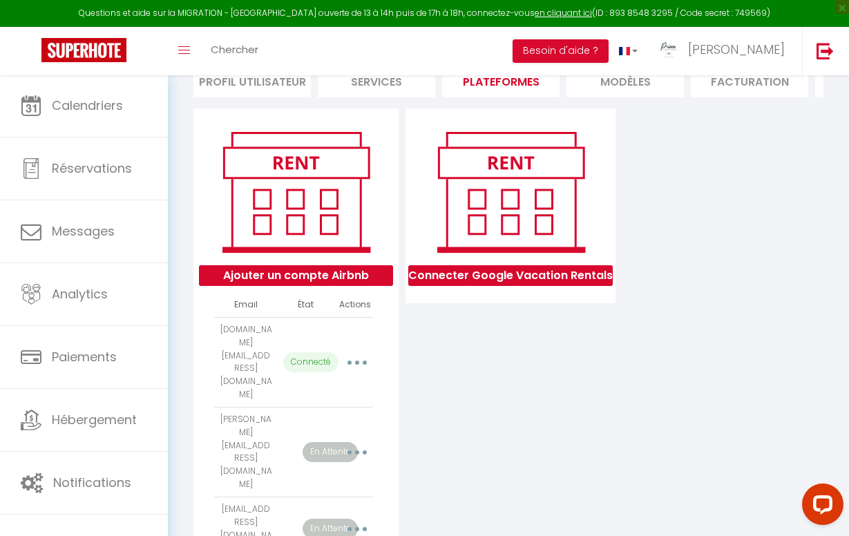
scroll to position [129, 0]
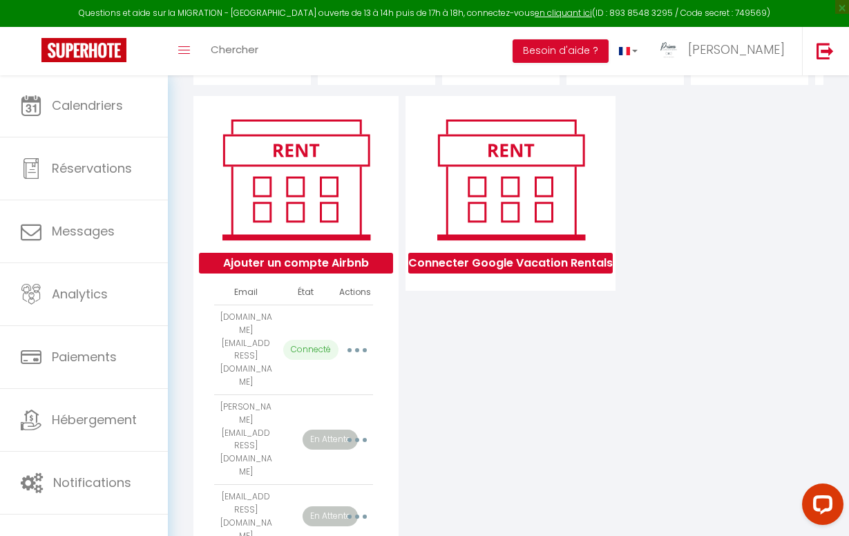
click at [310, 265] on button "Ajouter un compte Airbnb" at bounding box center [296, 263] width 194 height 21
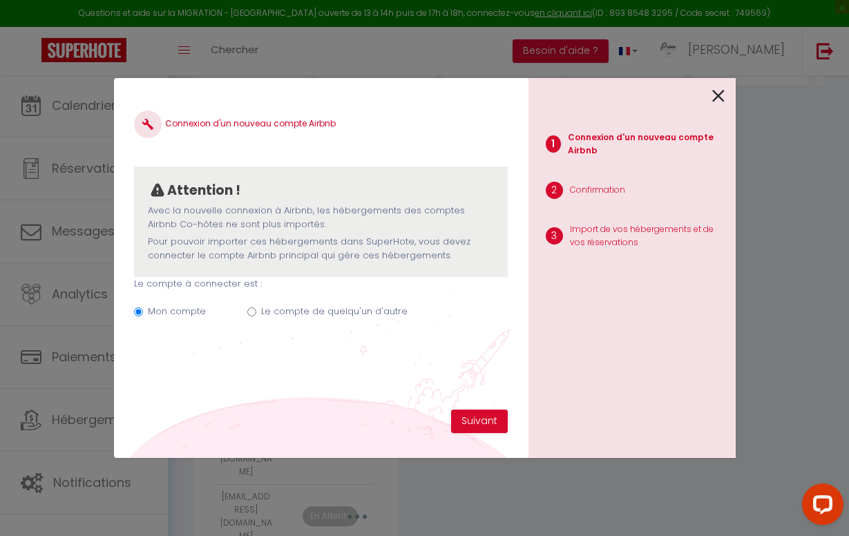
click at [249, 315] on div "Mon compte Le compte de quelqu'un d'autre" at bounding box center [320, 314] width 373 height 46
click at [249, 308] on input "Le compte de quelqu'un d'autre" at bounding box center [251, 311] width 9 height 9
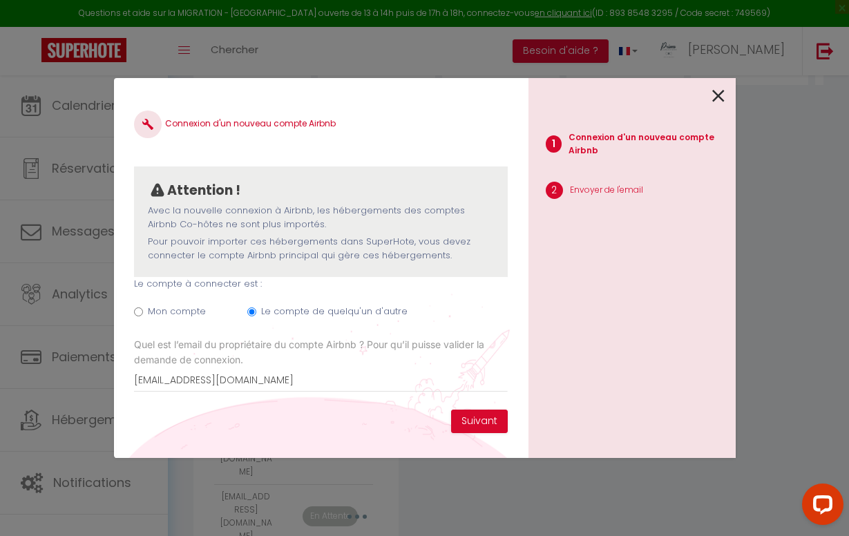
click at [719, 93] on icon at bounding box center [718, 96] width 12 height 21
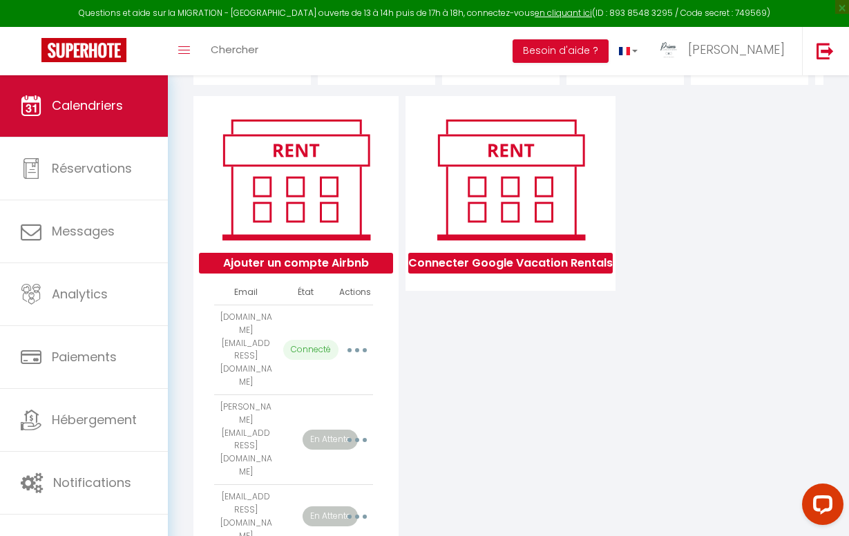
click at [59, 88] on link "Calendriers" at bounding box center [84, 106] width 168 height 62
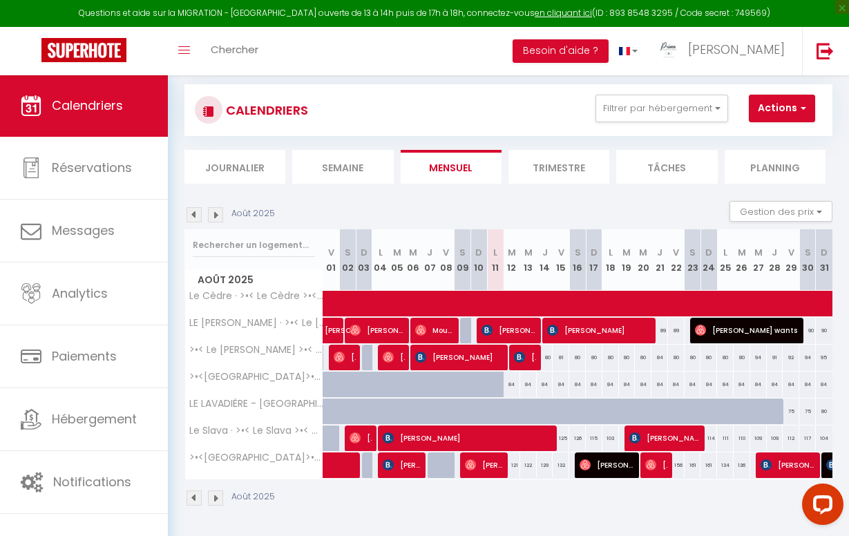
scroll to position [78, 0]
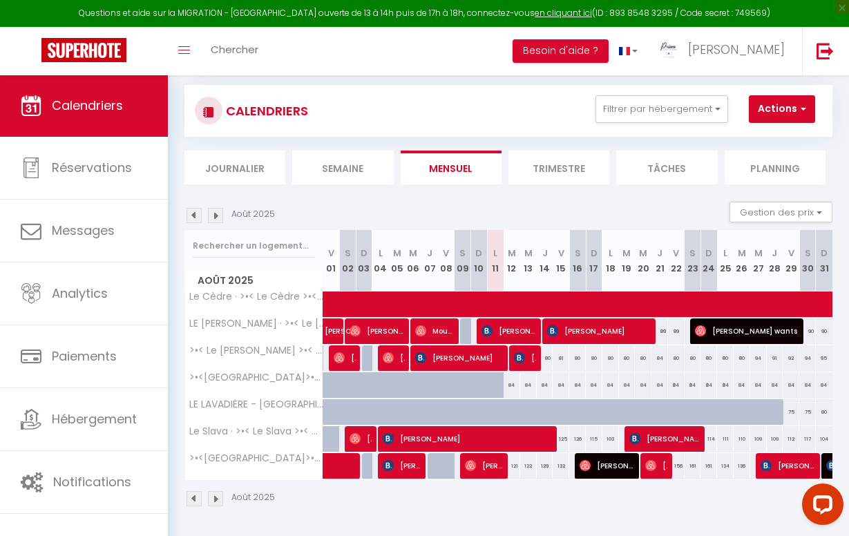
click at [523, 358] on img at bounding box center [519, 357] width 11 height 11
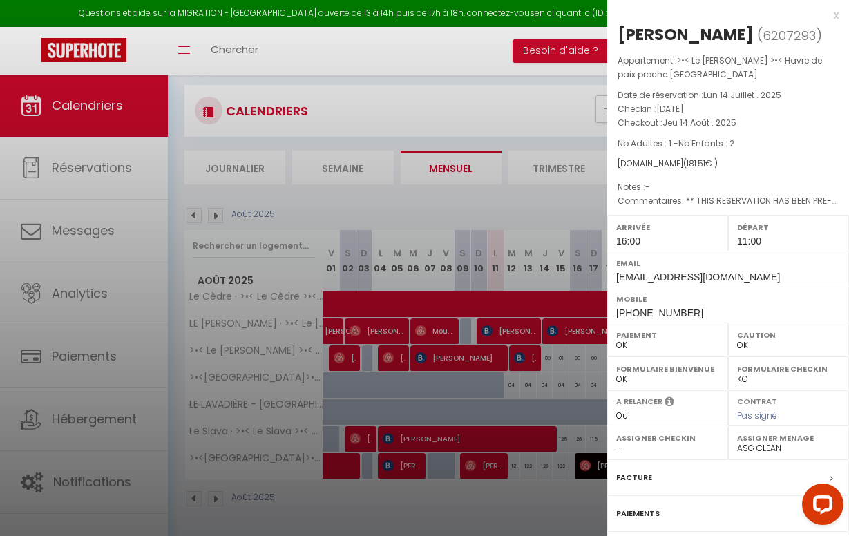
click at [837, 19] on div "x" at bounding box center [722, 15] width 231 height 17
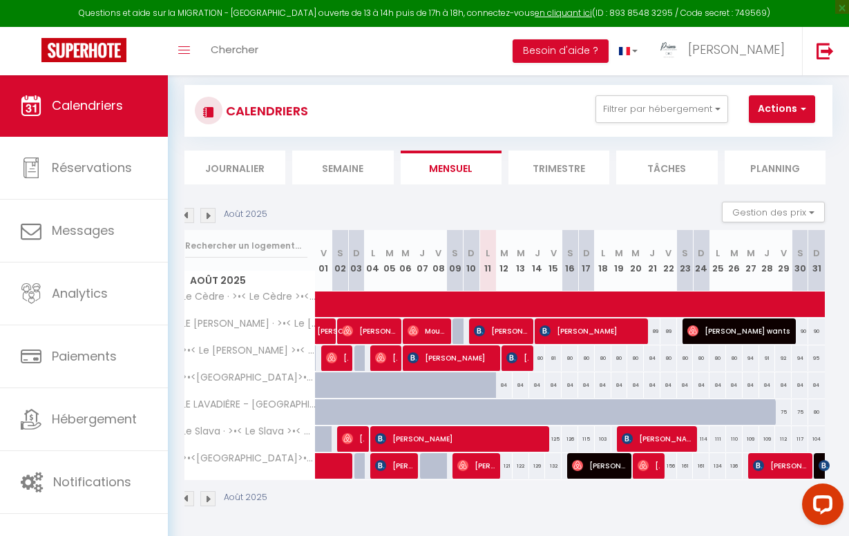
scroll to position [0, 0]
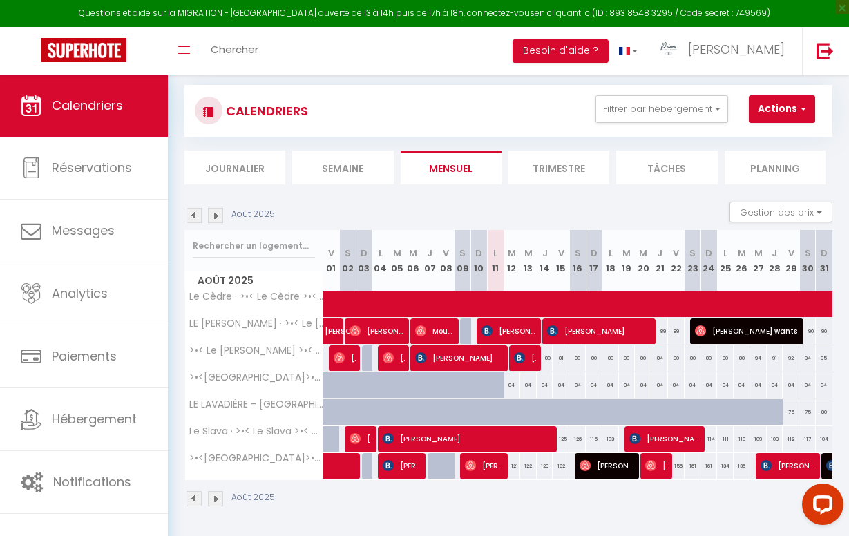
click at [218, 216] on img at bounding box center [215, 215] width 15 height 15
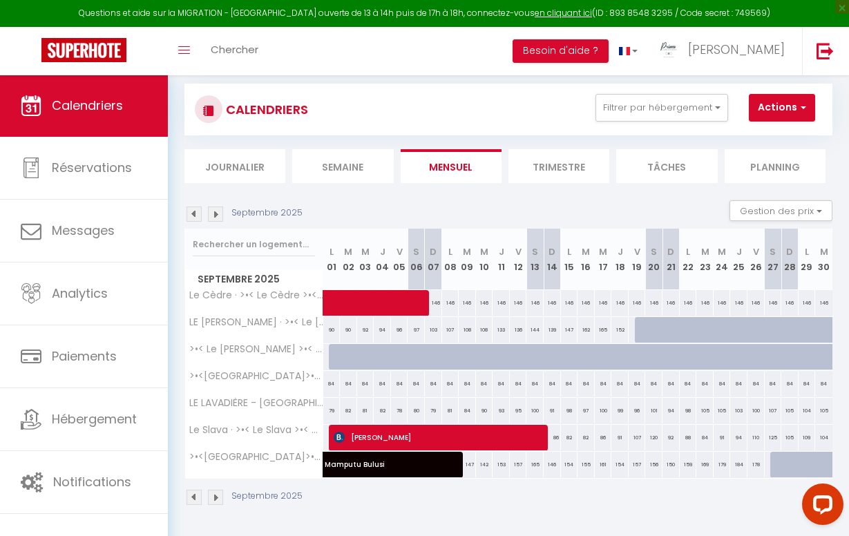
scroll to position [78, 0]
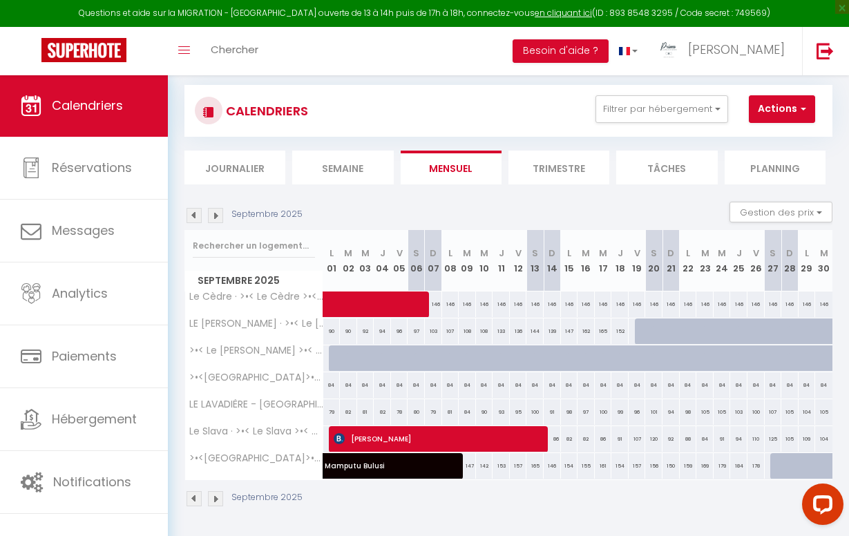
click at [196, 212] on img at bounding box center [194, 215] width 15 height 15
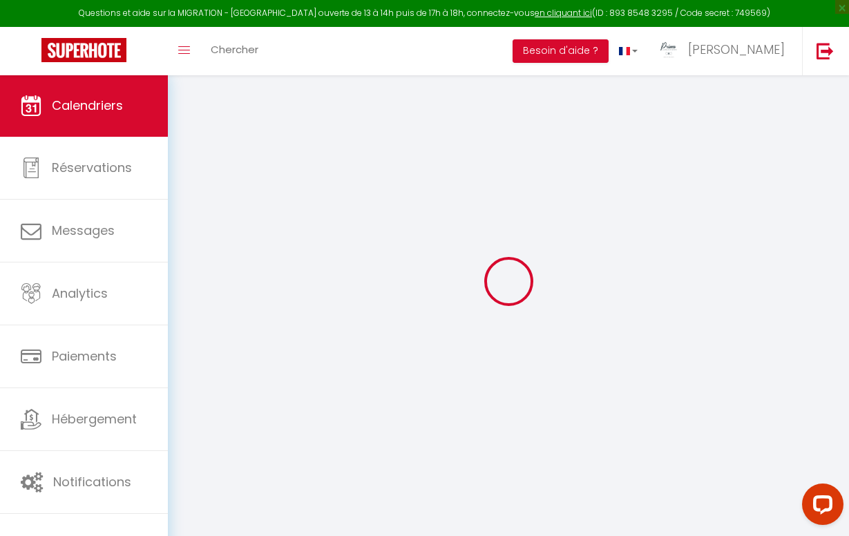
scroll to position [75, 0]
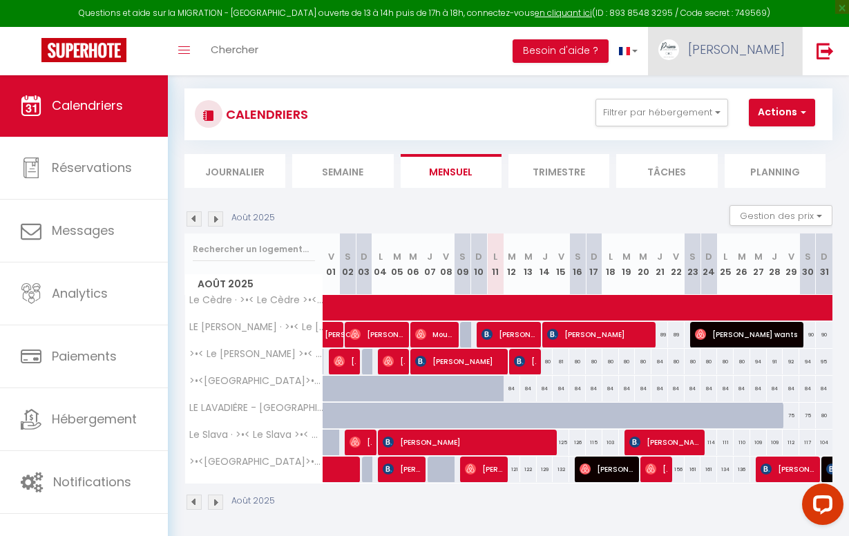
click at [764, 53] on span "[PERSON_NAME]" at bounding box center [736, 49] width 97 height 17
click at [751, 98] on link "Paramètres" at bounding box center [747, 95] width 102 height 23
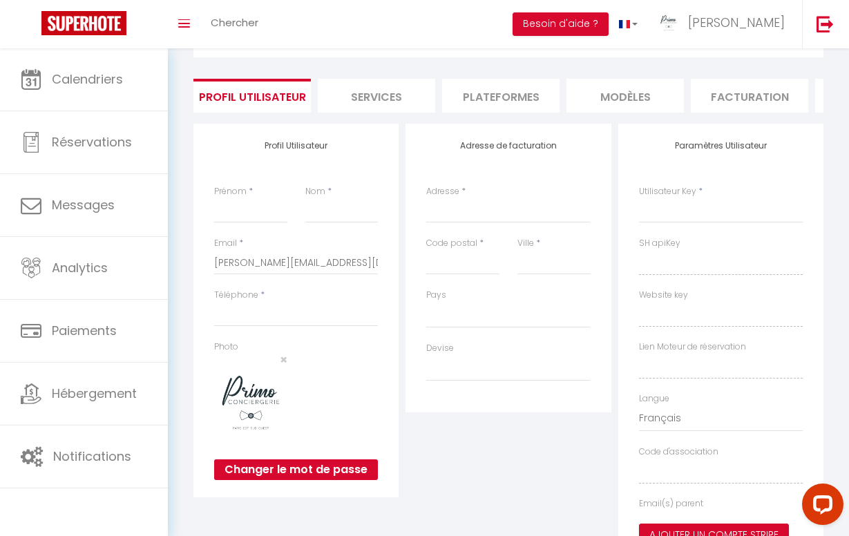
scroll to position [48, 0]
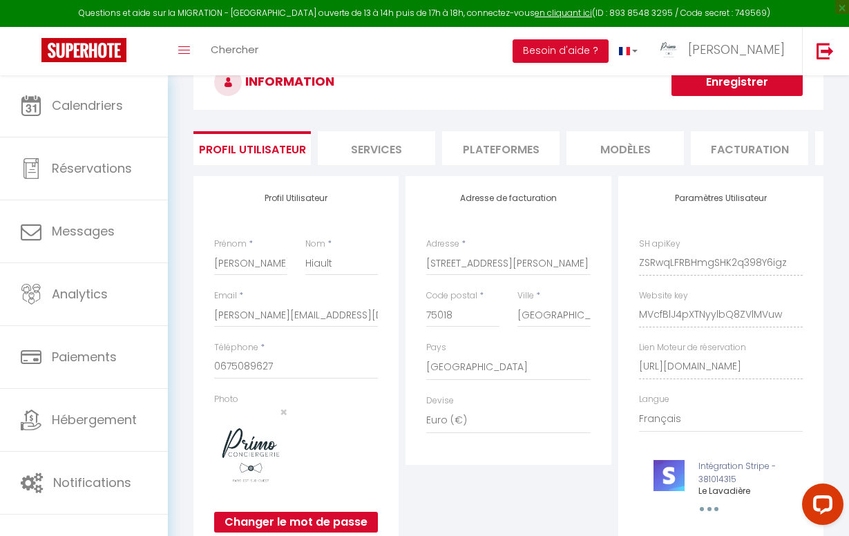
click at [498, 143] on li "Plateformes" at bounding box center [500, 148] width 117 height 34
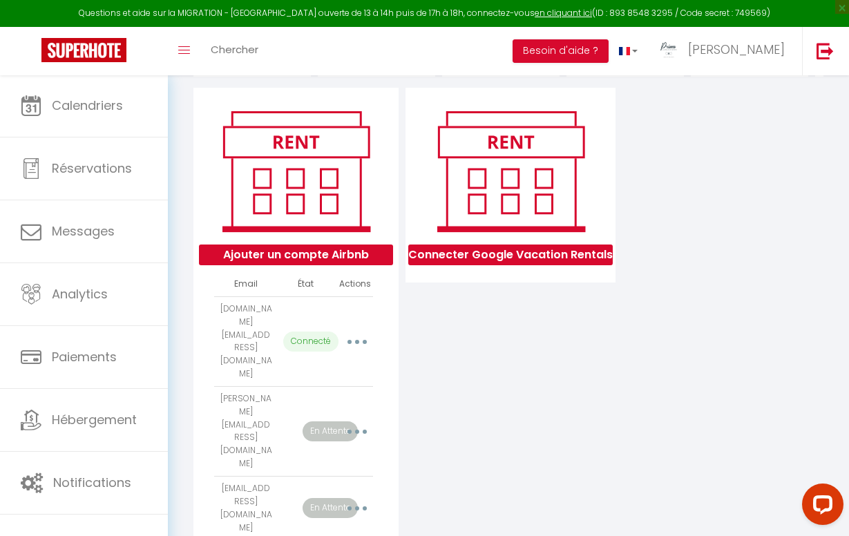
scroll to position [135, 0]
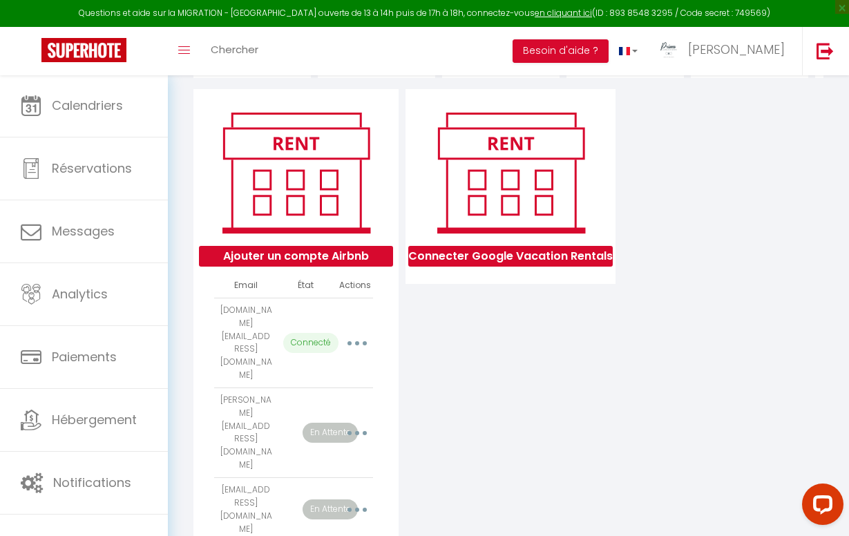
click at [354, 253] on button "Ajouter un compte Airbnb" at bounding box center [296, 256] width 194 height 21
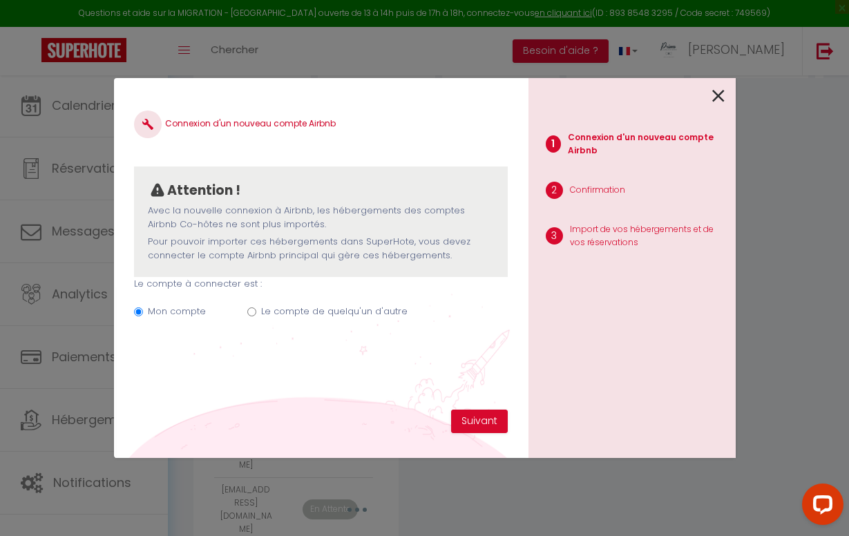
click at [249, 310] on input "Le compte de quelqu'un d'autre" at bounding box center [251, 311] width 9 height 9
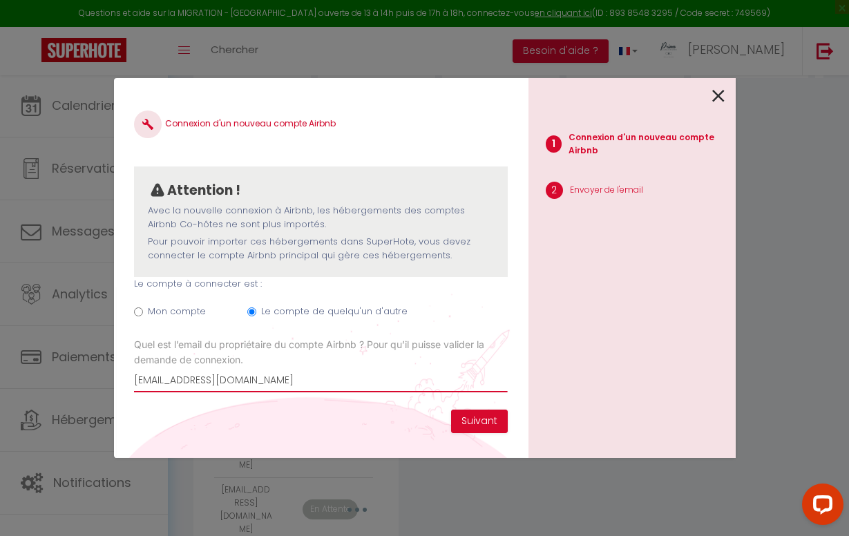
drag, startPoint x: 249, startPoint y: 381, endPoint x: 107, endPoint y: 368, distance: 142.3
click at [107, 368] on div "Connexion d'un nouveau compte Airbnb Attention ! Avec la nouvelle connexion à A…" at bounding box center [424, 268] width 849 height 536
paste input "[EMAIL_ADDRESS][DOMAIN_NAME]"
click at [470, 420] on button "Suivant" at bounding box center [479, 421] width 57 height 23
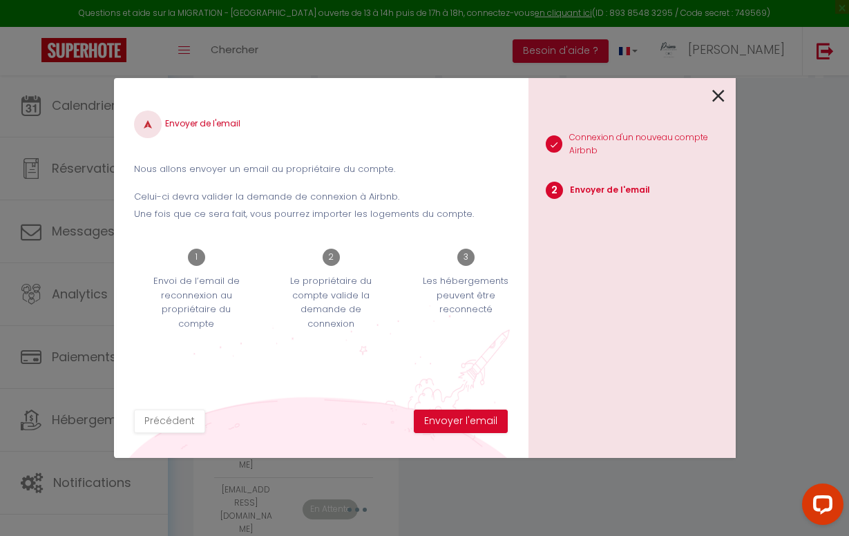
click at [470, 420] on button "Envoyer l'email" at bounding box center [461, 421] width 94 height 23
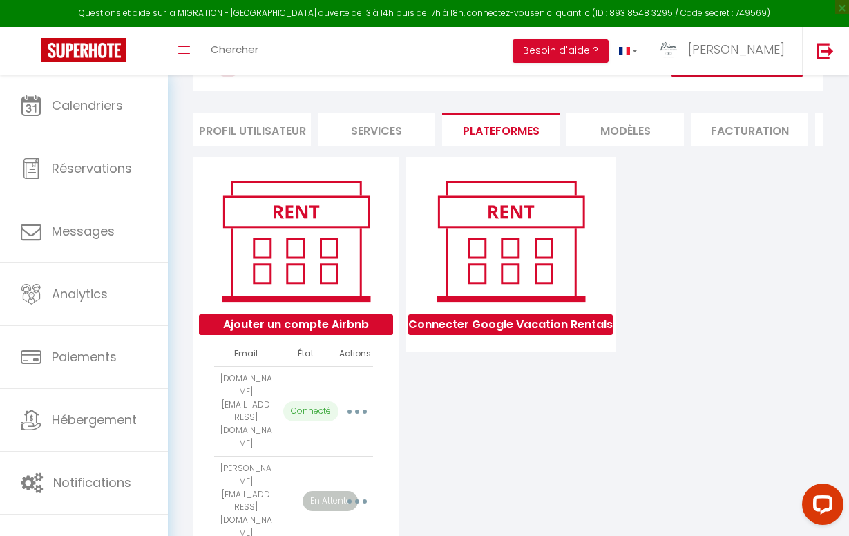
scroll to position [79, 0]
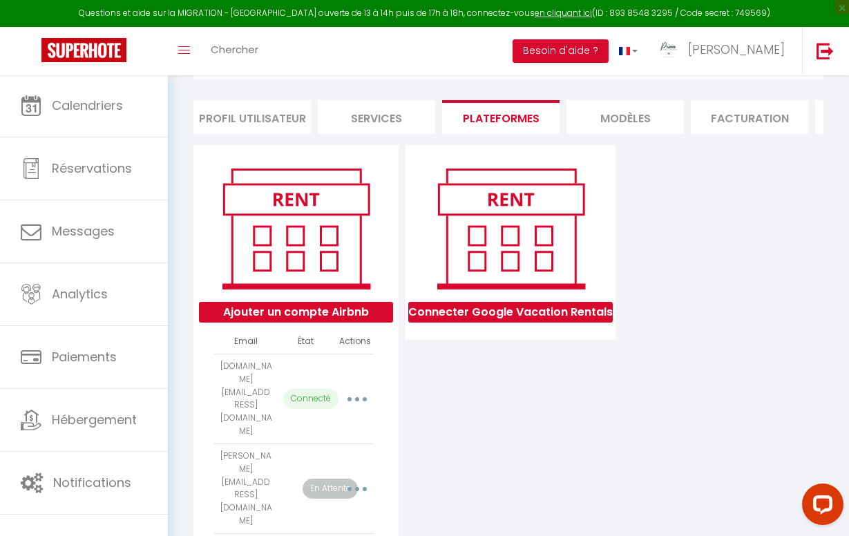
click at [343, 315] on button "Ajouter un compte Airbnb" at bounding box center [296, 312] width 194 height 21
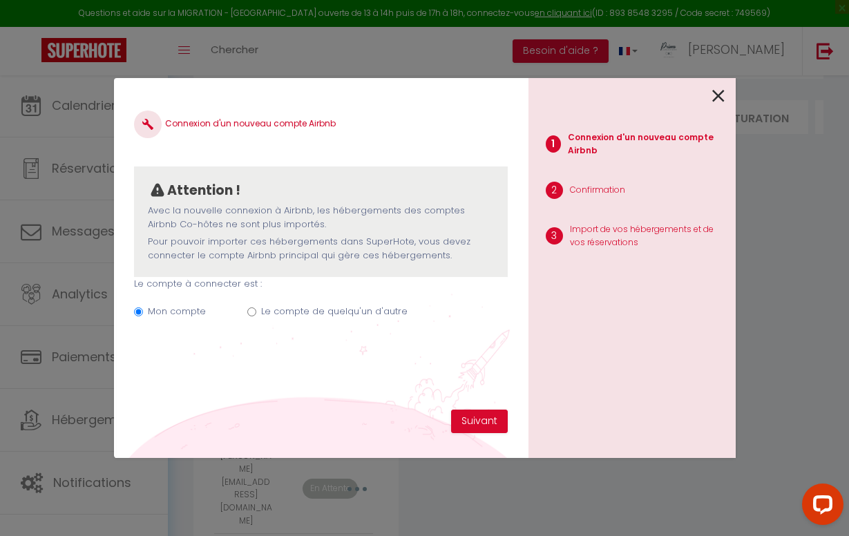
click at [245, 310] on div "Mon compte Le compte de quelqu'un d'autre" at bounding box center [320, 314] width 373 height 46
click at [251, 312] on input "Le compte de quelqu'un d'autre" at bounding box center [251, 311] width 9 height 9
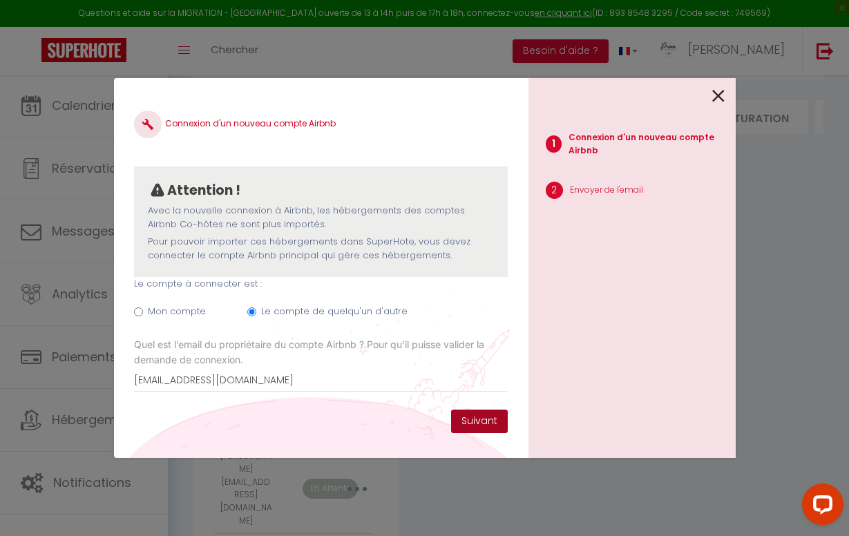
click at [477, 415] on button "Suivant" at bounding box center [479, 421] width 57 height 23
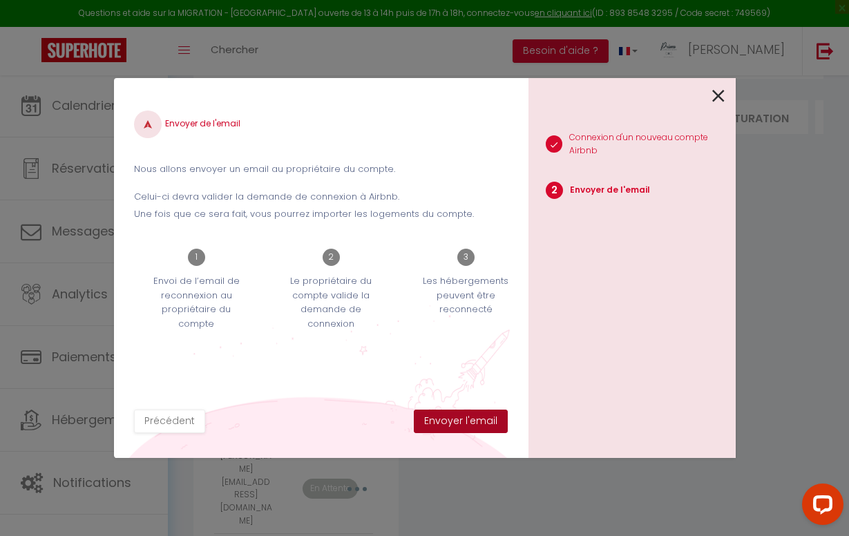
click at [477, 419] on button "Envoyer l'email" at bounding box center [461, 421] width 94 height 23
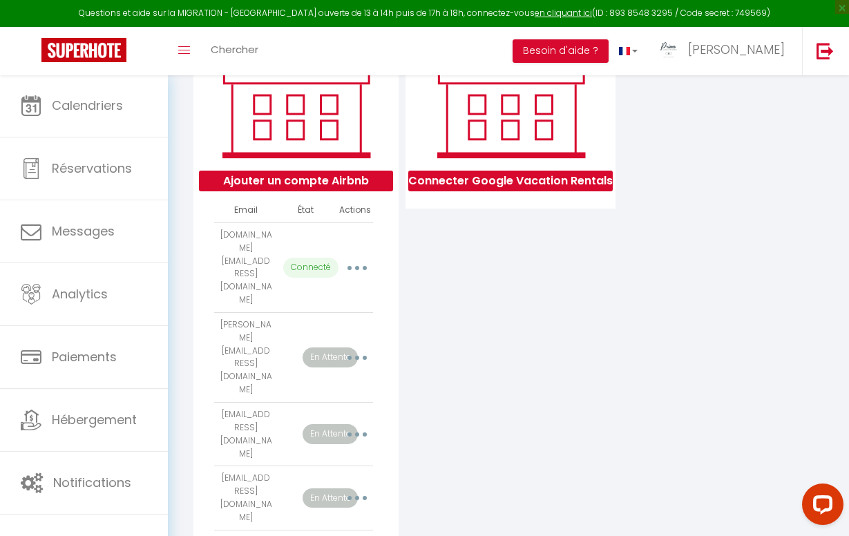
scroll to position [210, 0]
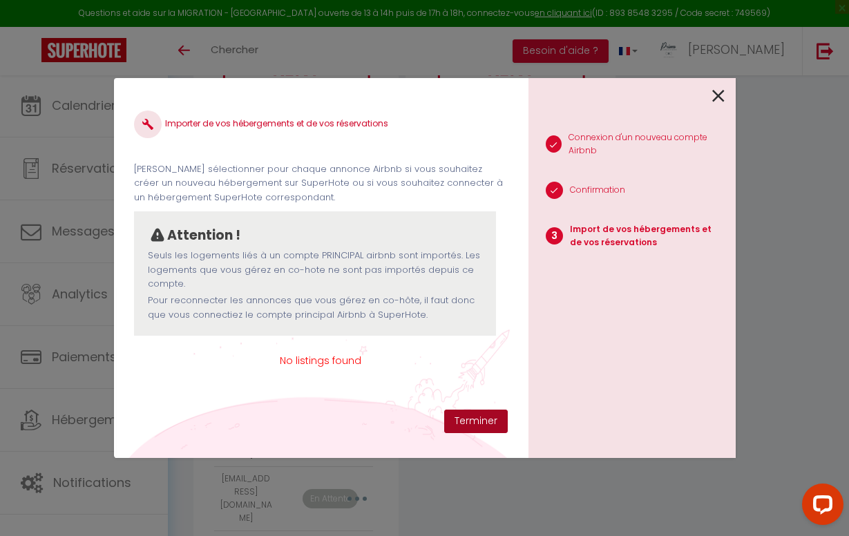
click at [463, 417] on button "Terminer" at bounding box center [476, 421] width 64 height 23
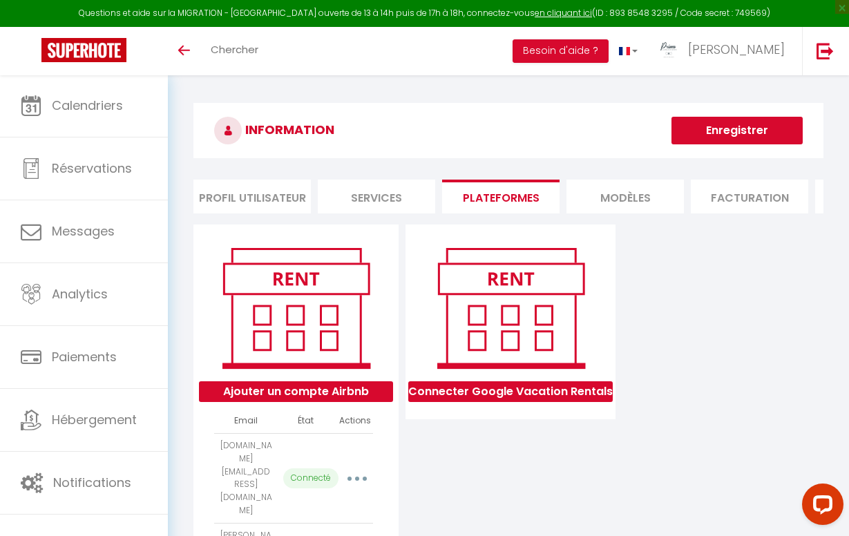
scroll to position [0, 0]
click at [602, 55] on button "Besoin d'aide ?" at bounding box center [561, 50] width 96 height 23
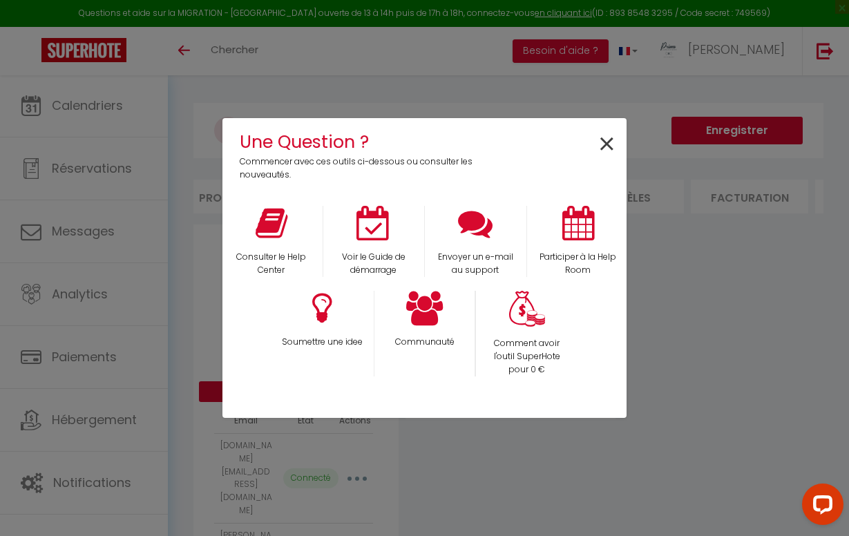
click at [605, 137] on span "×" at bounding box center [607, 145] width 19 height 44
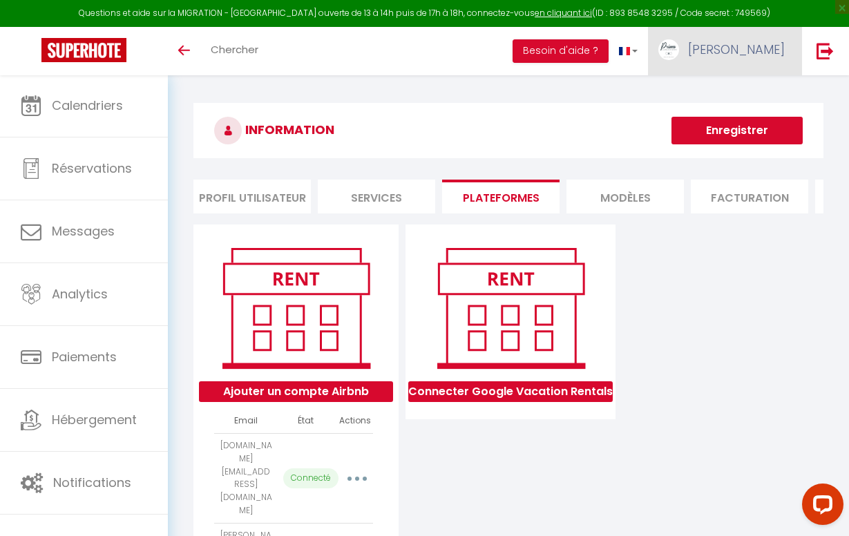
click at [752, 55] on span "[PERSON_NAME]" at bounding box center [736, 49] width 97 height 17
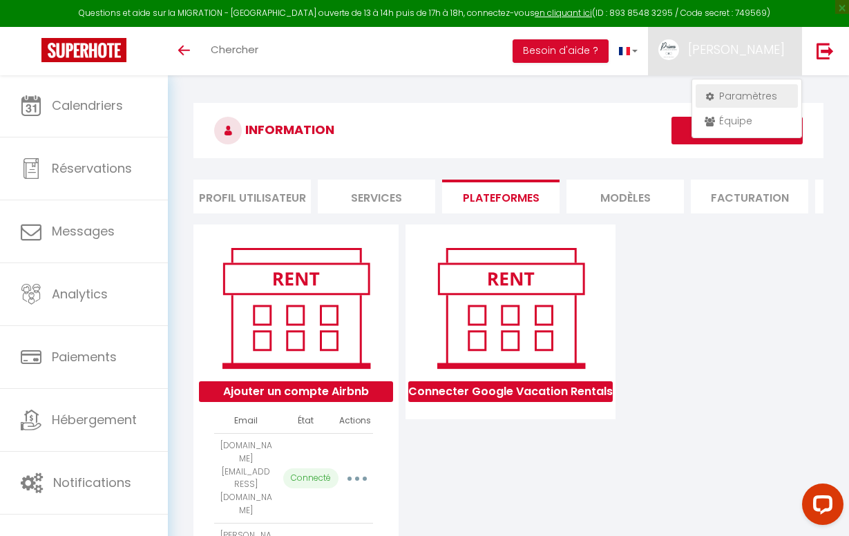
click at [729, 100] on link "Paramètres" at bounding box center [747, 95] width 102 height 23
click at [506, 187] on li "Plateformes" at bounding box center [500, 197] width 117 height 34
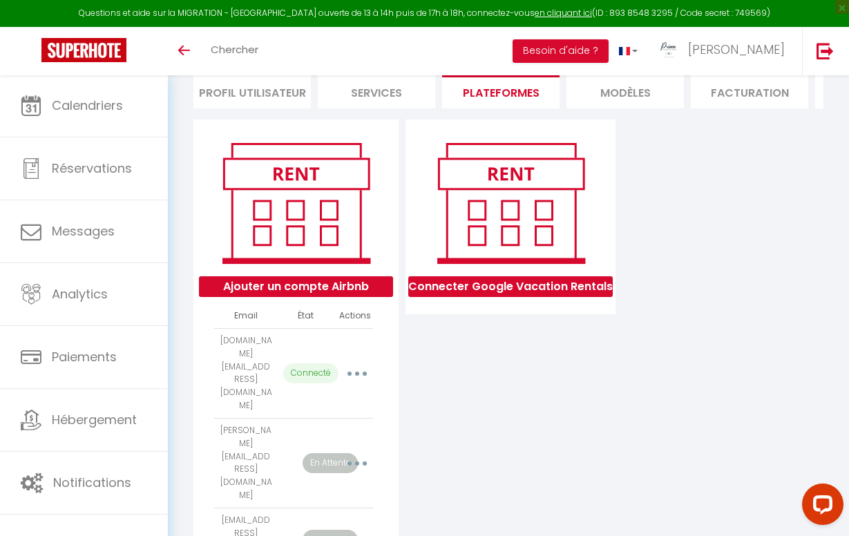
scroll to position [151, 0]
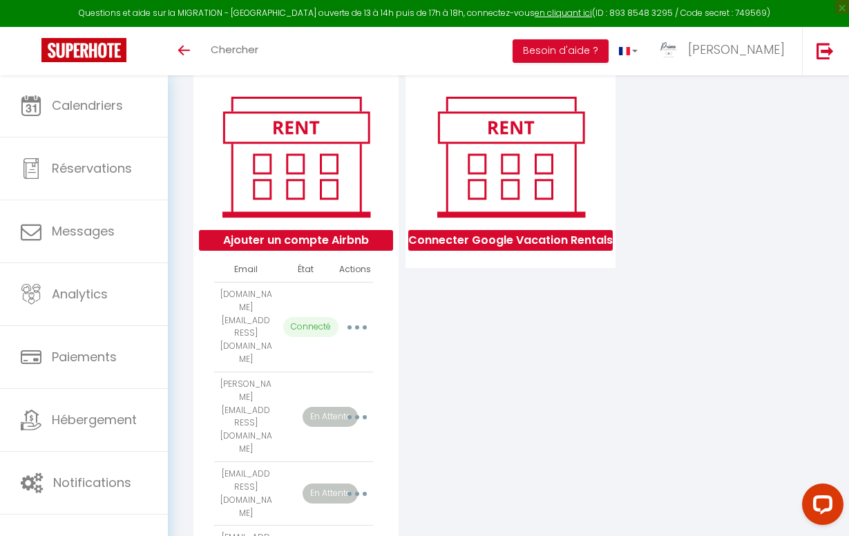
click at [354, 237] on button "Ajouter un compte Airbnb" at bounding box center [296, 240] width 194 height 21
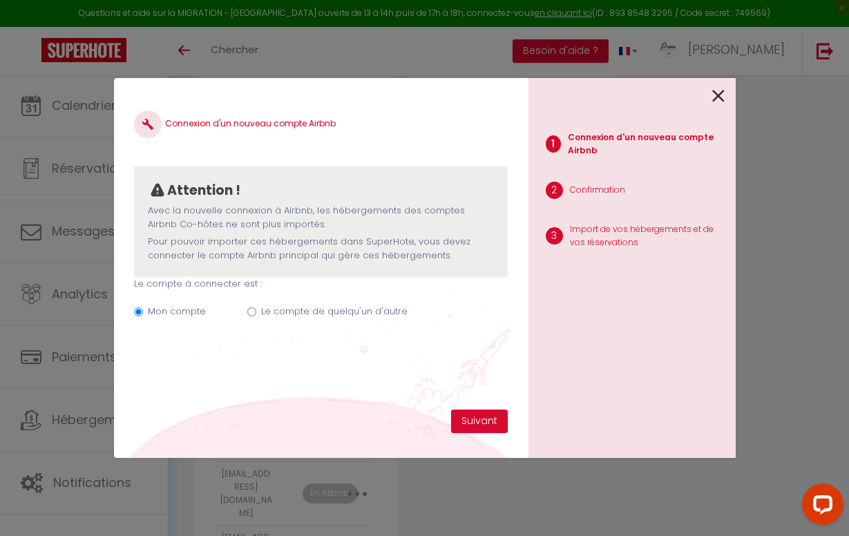
click at [721, 91] on icon at bounding box center [718, 96] width 12 height 21
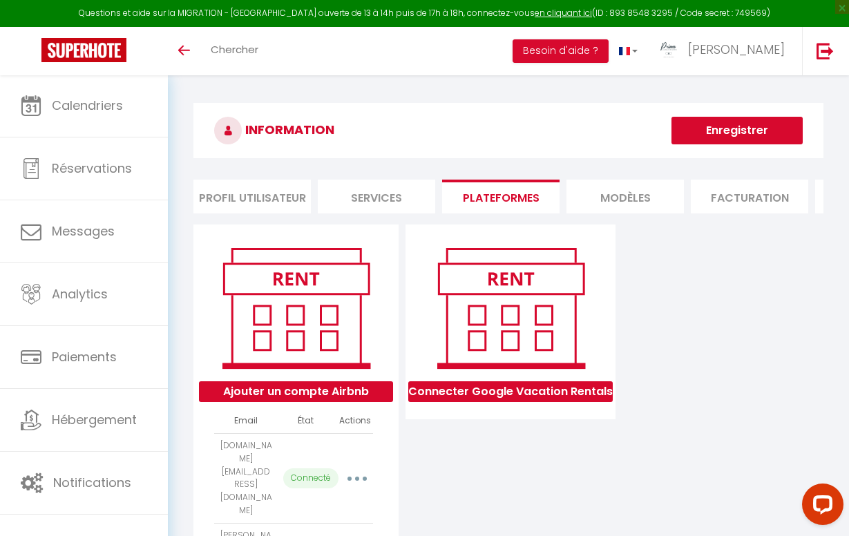
scroll to position [0, 0]
click at [535, 14] on link "en cliquant ici" at bounding box center [563, 13] width 57 height 12
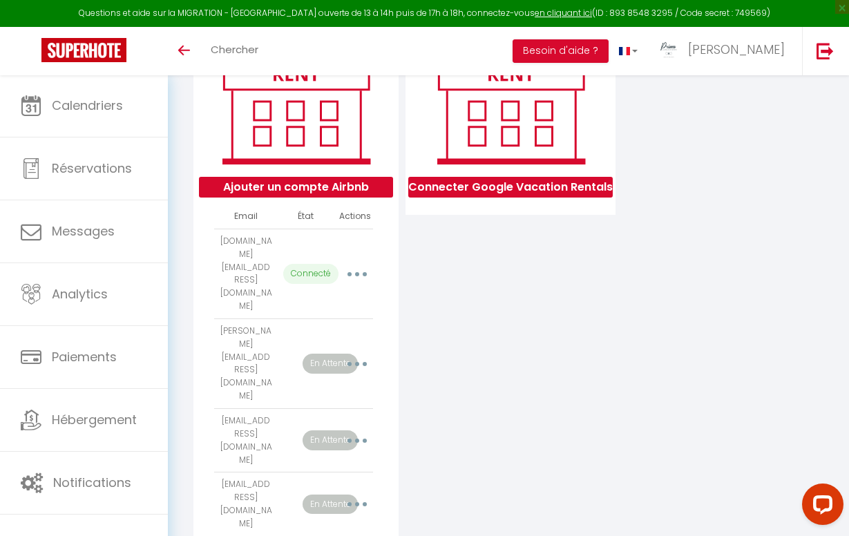
scroll to position [210, 0]
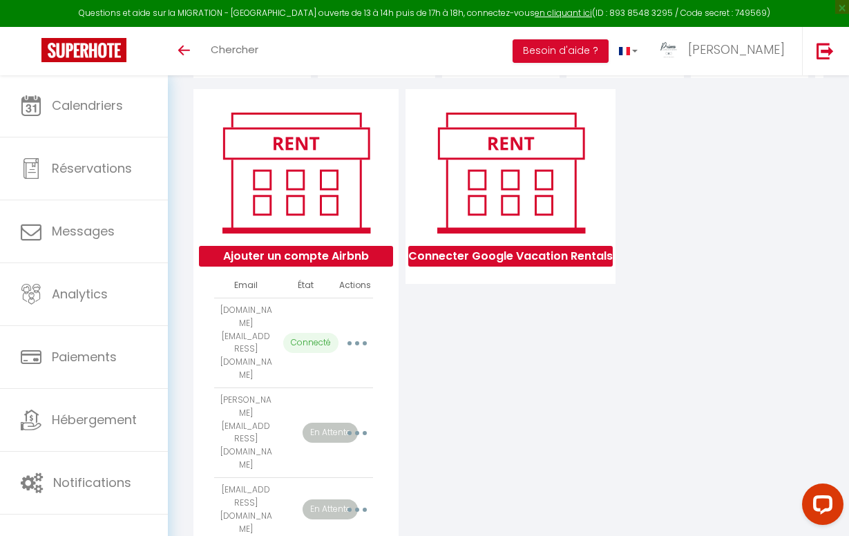
scroll to position [134, 0]
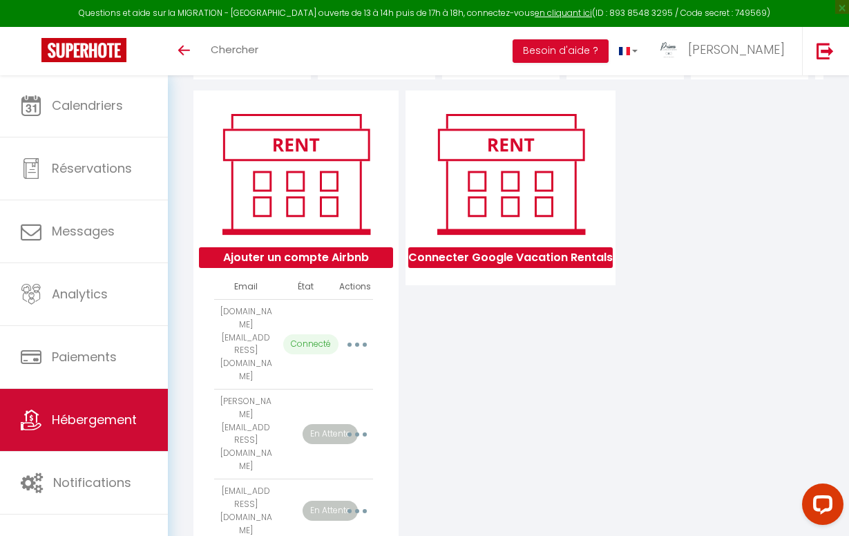
click at [102, 445] on link "Hébergement" at bounding box center [84, 420] width 168 height 62
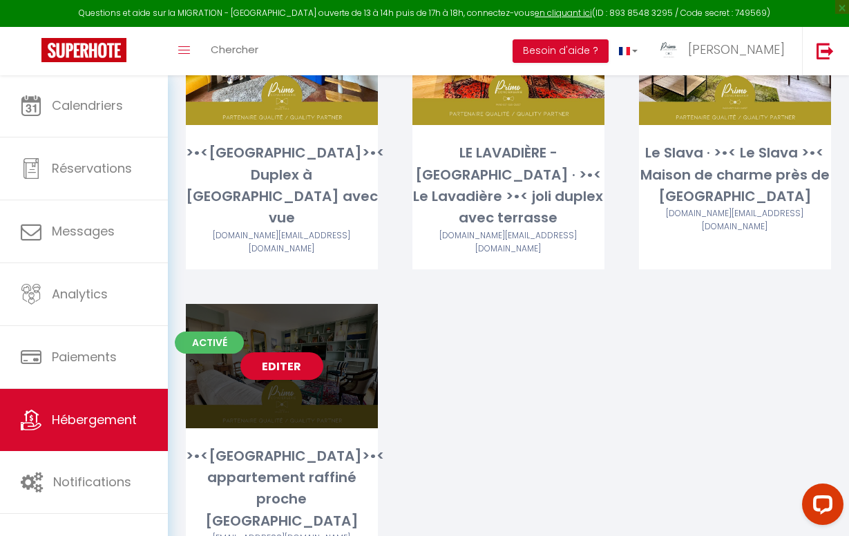
scroll to position [537, 0]
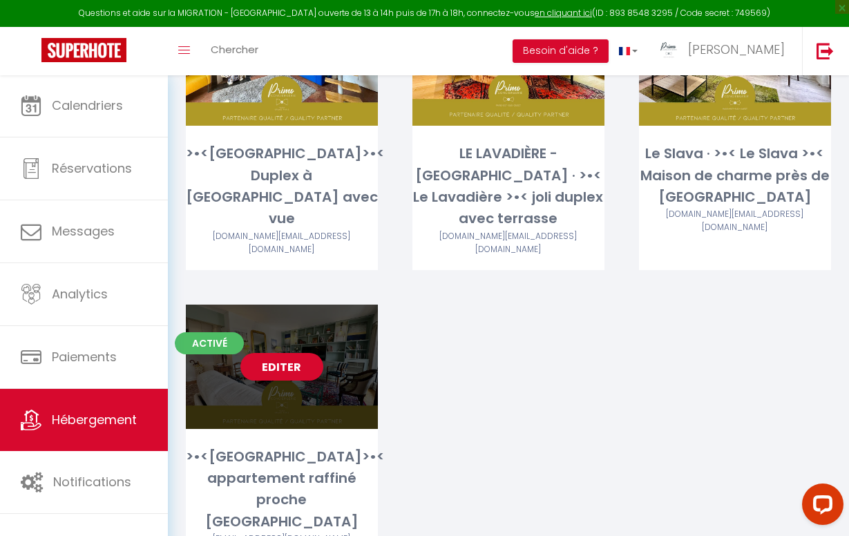
click at [295, 329] on div "Editer" at bounding box center [282, 367] width 192 height 124
select select "3"
select select "2"
select select "1"
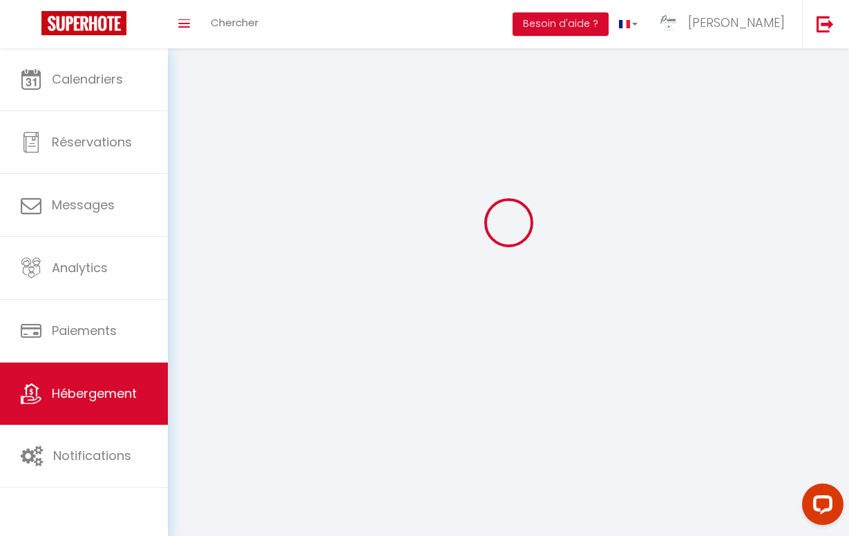
select select
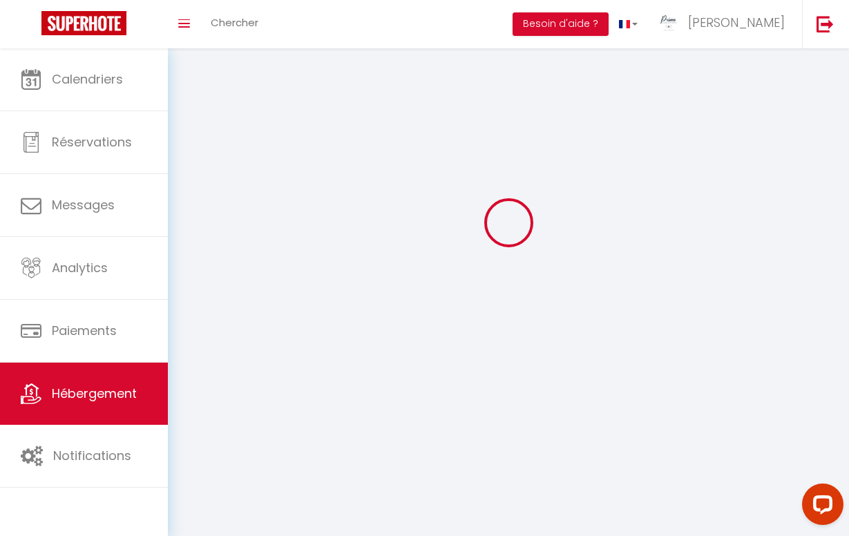
select select
checkbox input "false"
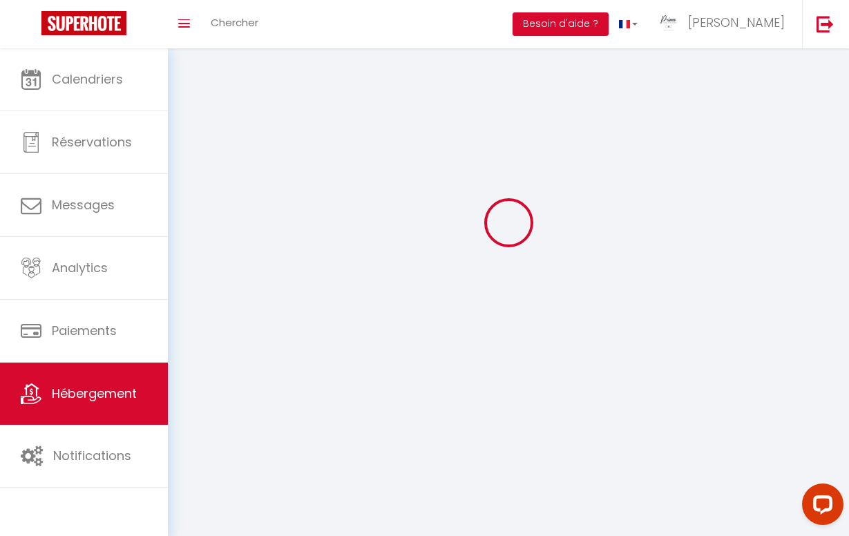
checkbox input "false"
select select
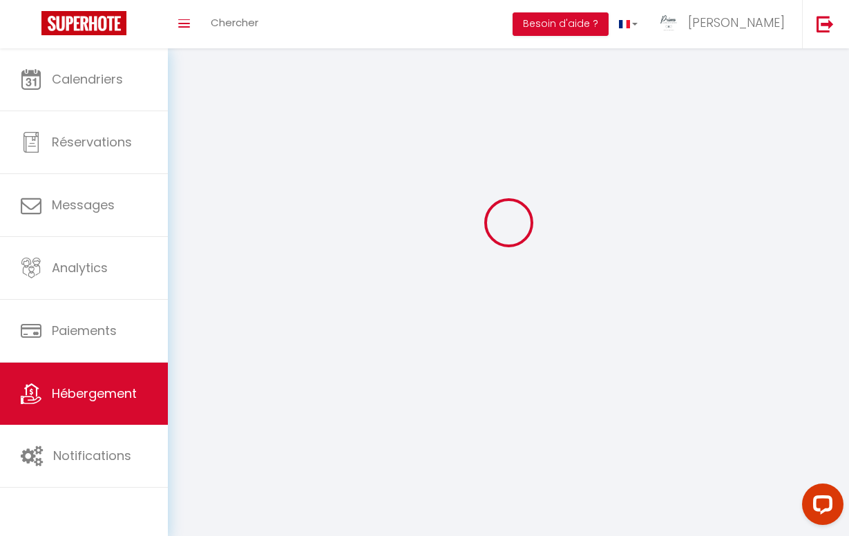
select select
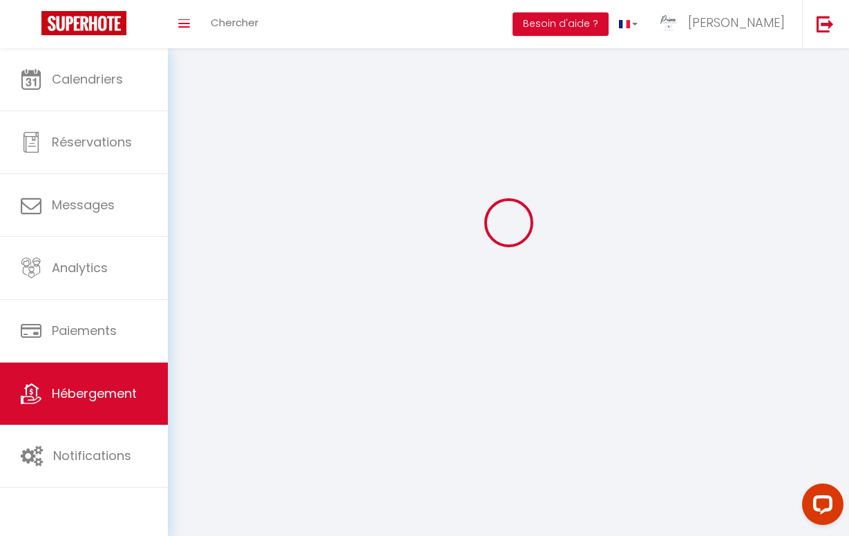
checkbox input "false"
select select
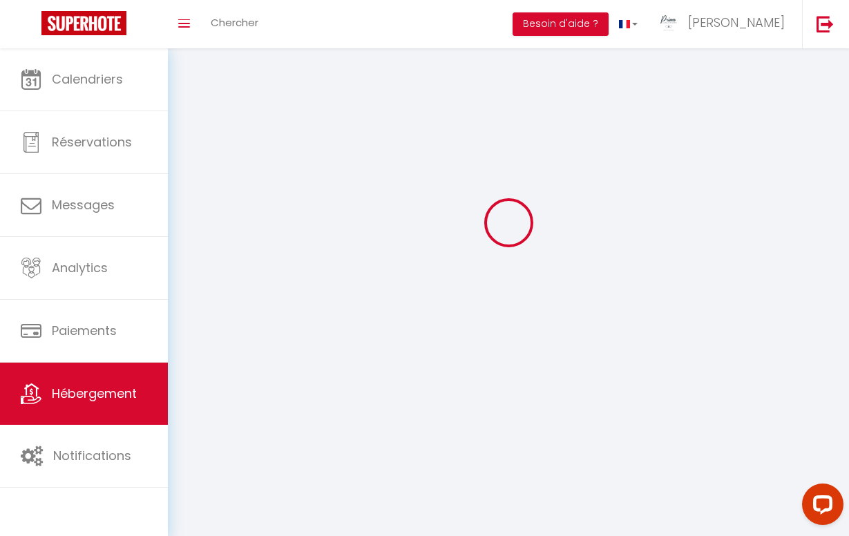
select select
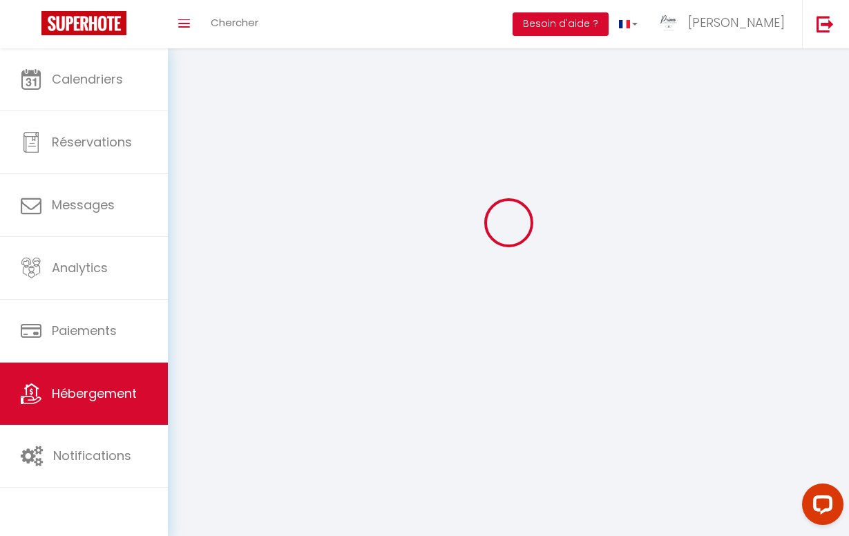
select select
checkbox input "false"
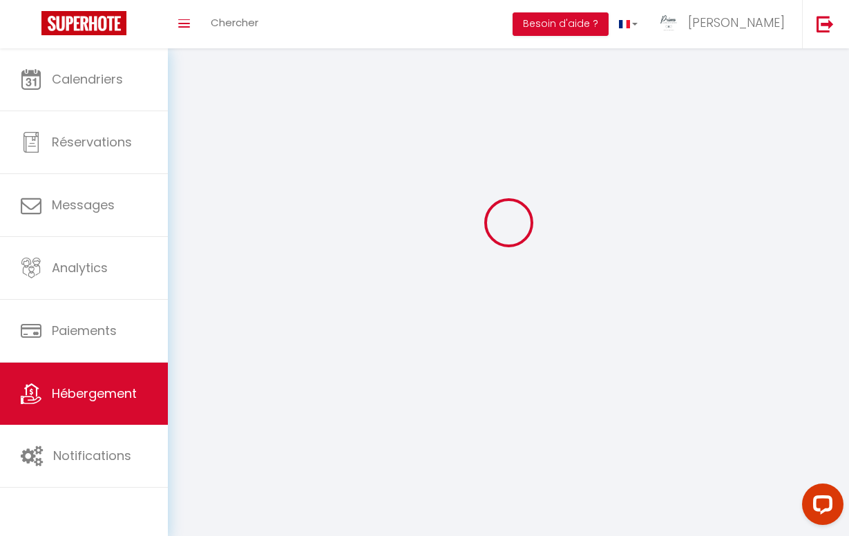
select select
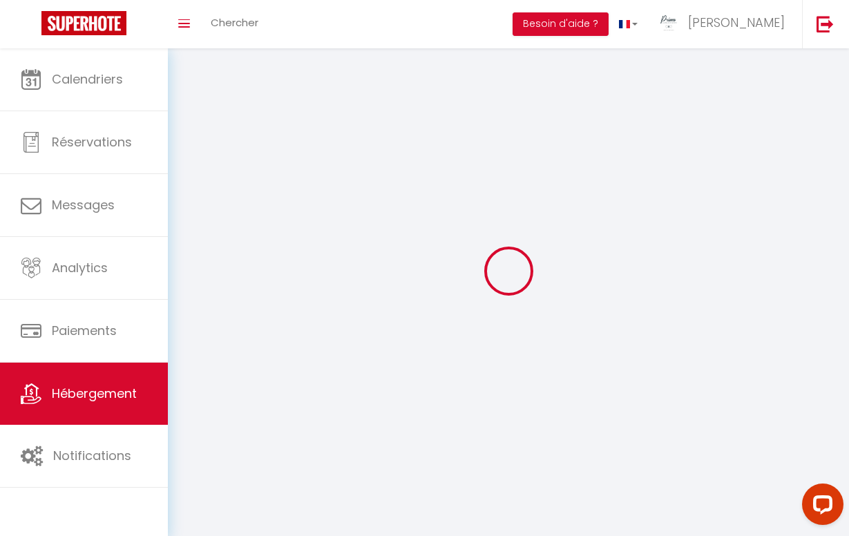
select select
checkbox input "false"
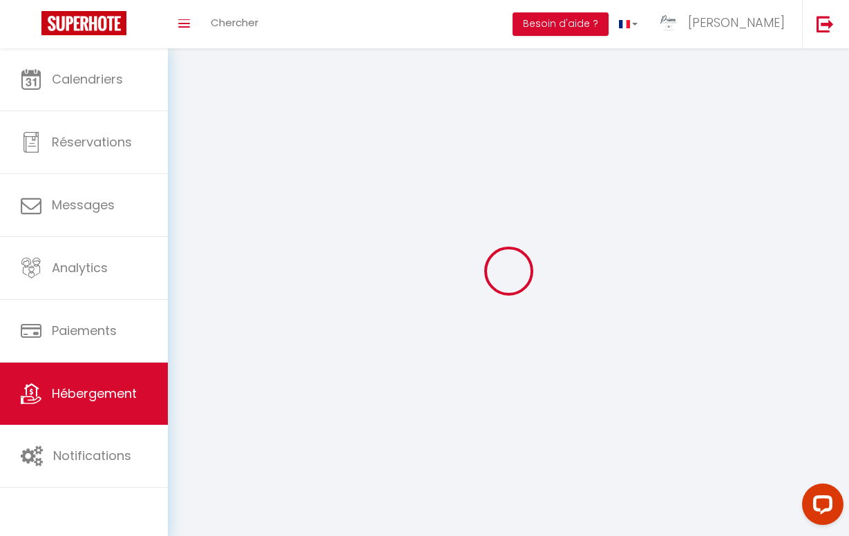
checkbox input "false"
select select
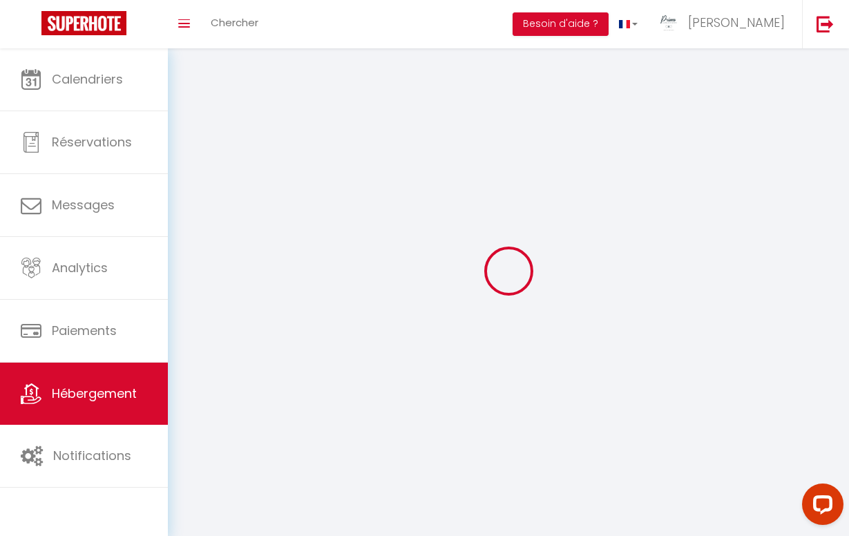
select select
checkbox input "false"
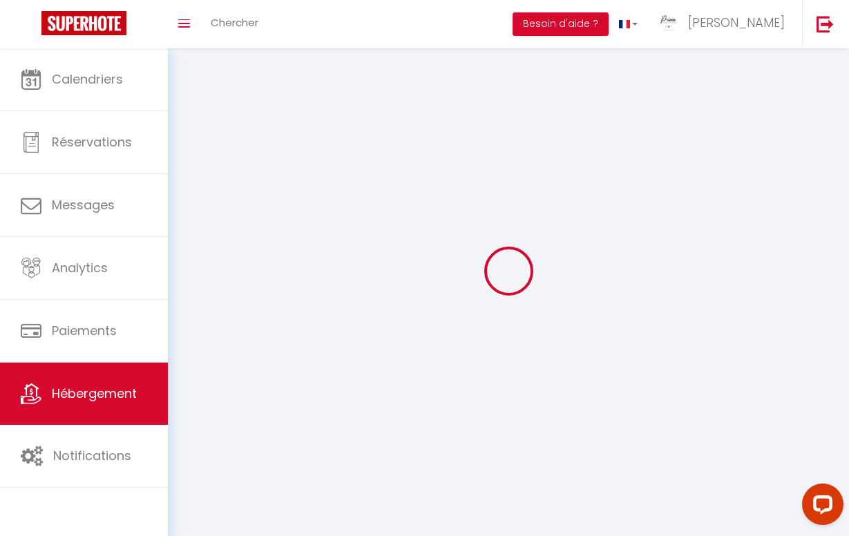
checkbox input "false"
select select
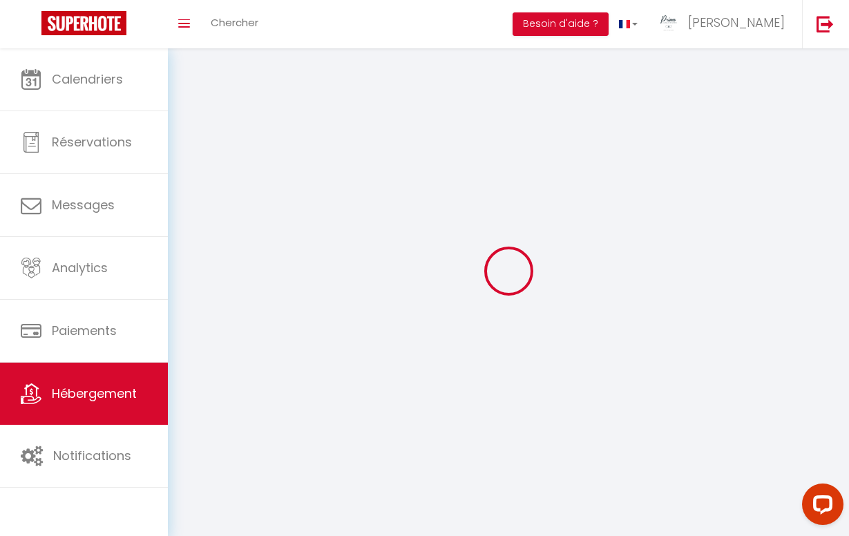
select select "28"
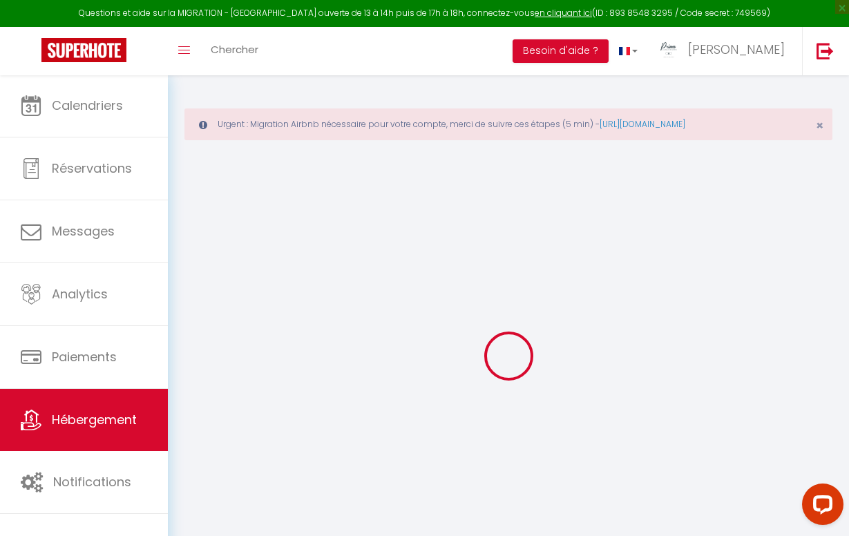
select select
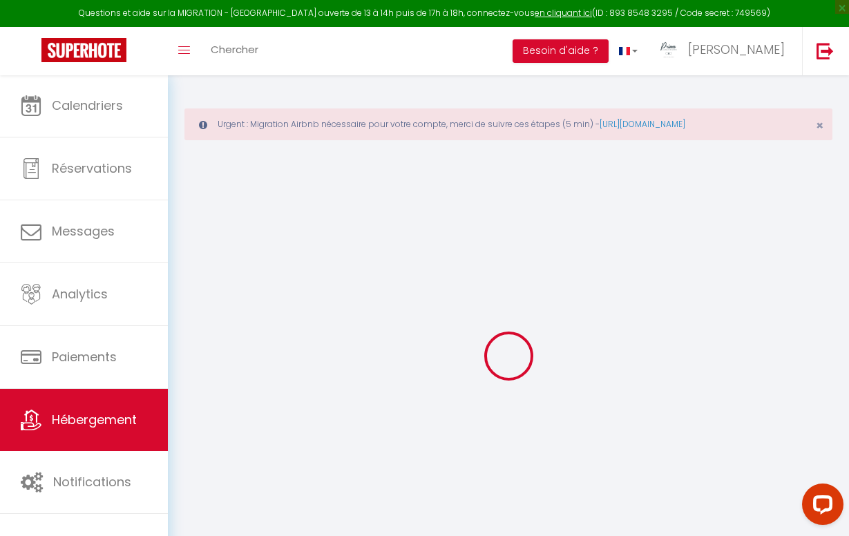
select select
checkbox input "false"
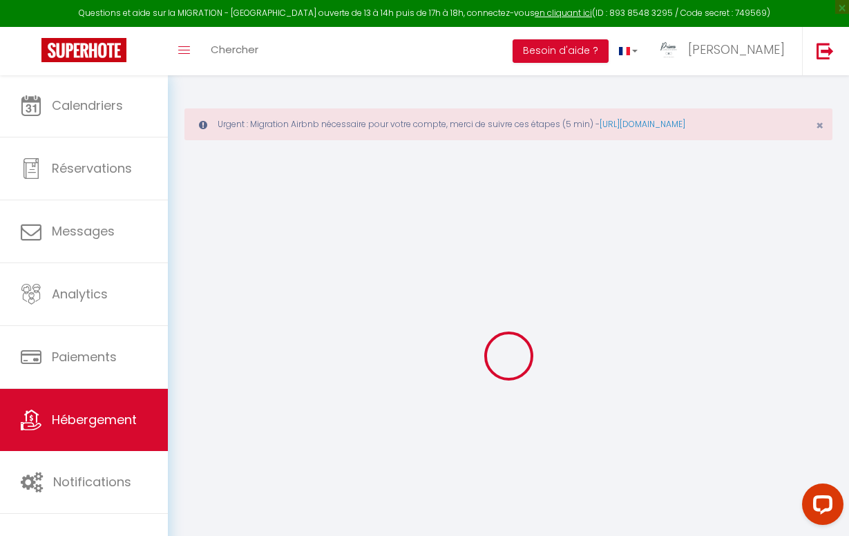
select select
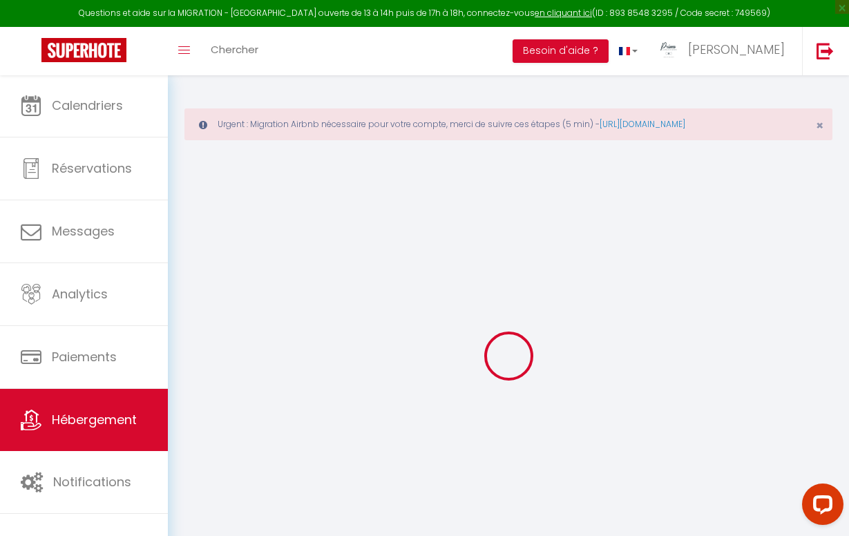
select select
checkbox input "false"
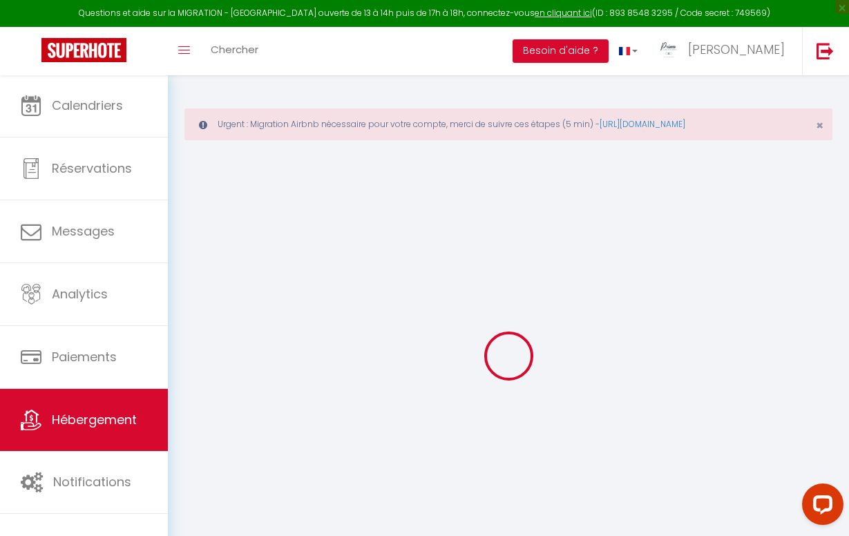
checkbox input "false"
select select
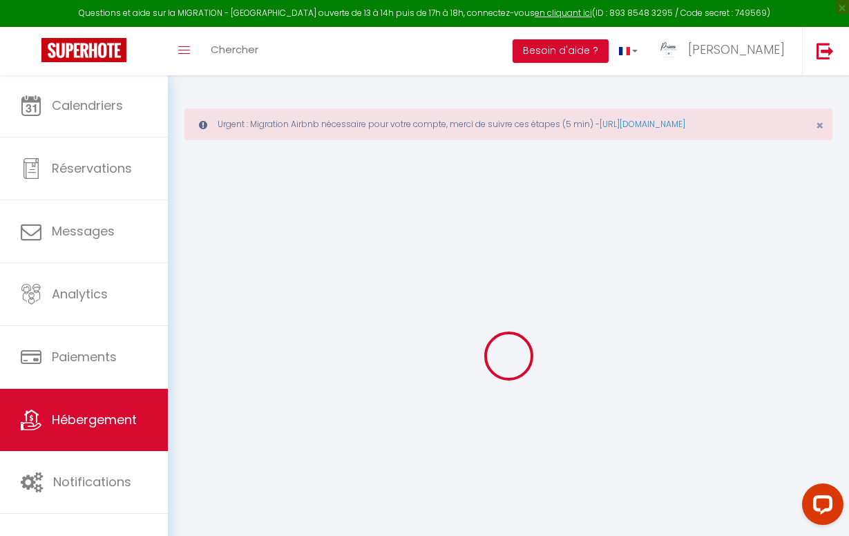
select select
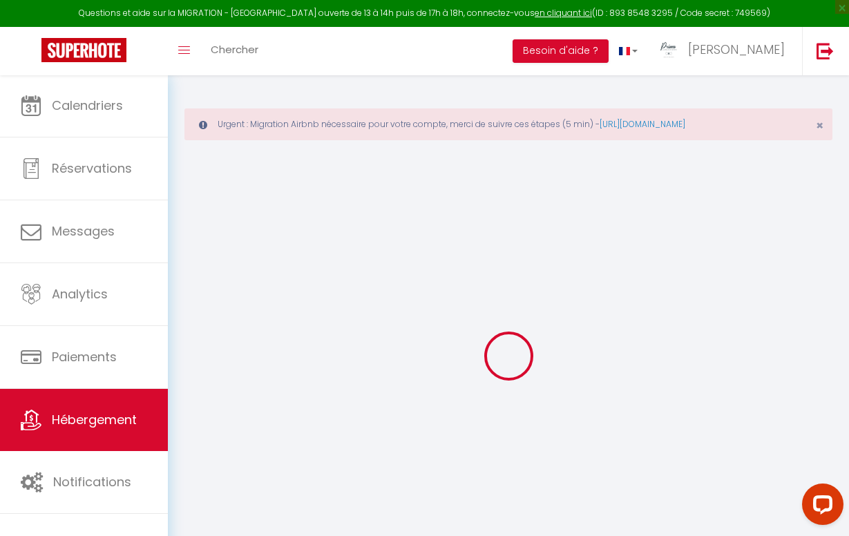
checkbox input "false"
select select
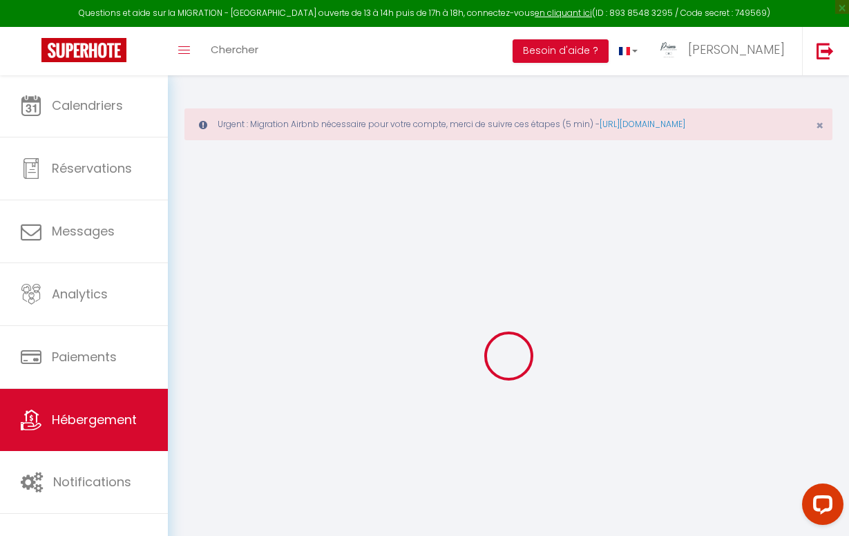
select select
type input ">•<[GEOGRAPHIC_DATA]>•< appartement raffiné proche [GEOGRAPHIC_DATA]"
type input "[PERSON_NAME]"
type input "De Rocquiny du Fayel"
type input "[STREET_ADDRESS]"
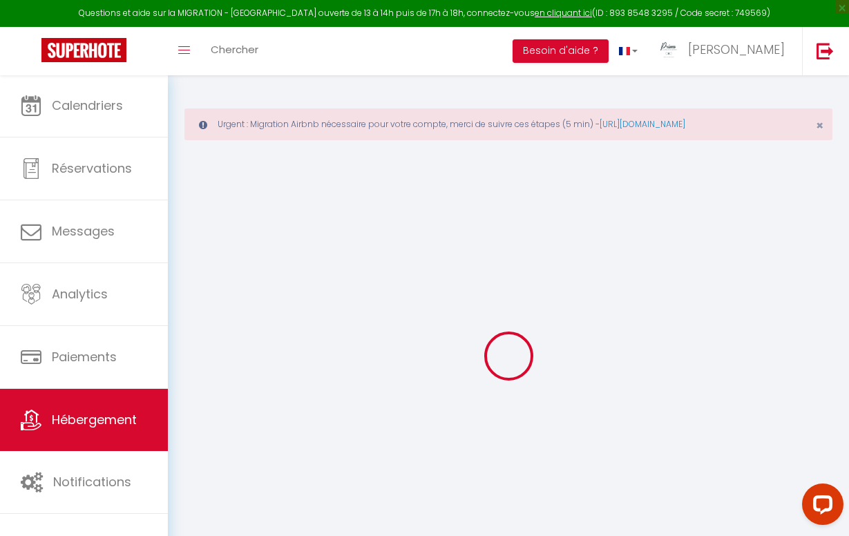
type input "92100"
type input "[GEOGRAPHIC_DATA]"
select select "6"
select select "2"
type input "150"
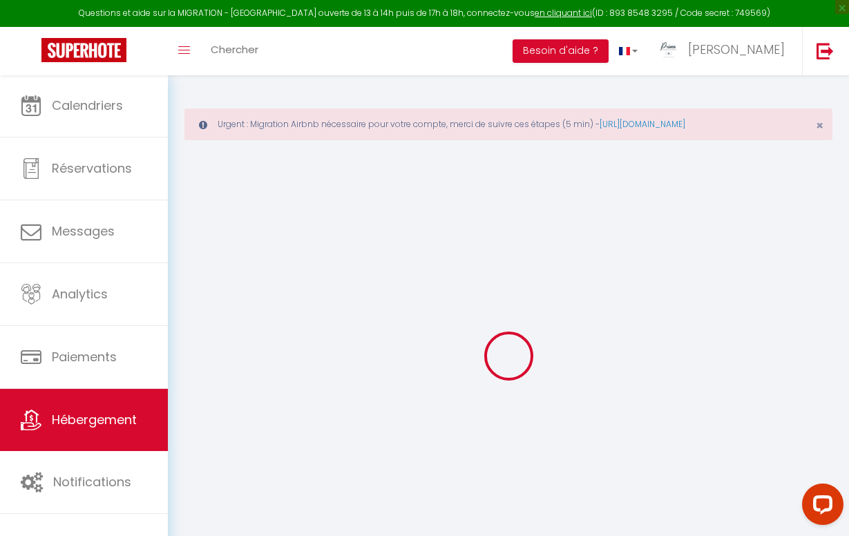
type input "120"
type input "5.5"
type input "5.53"
type input "400"
select select
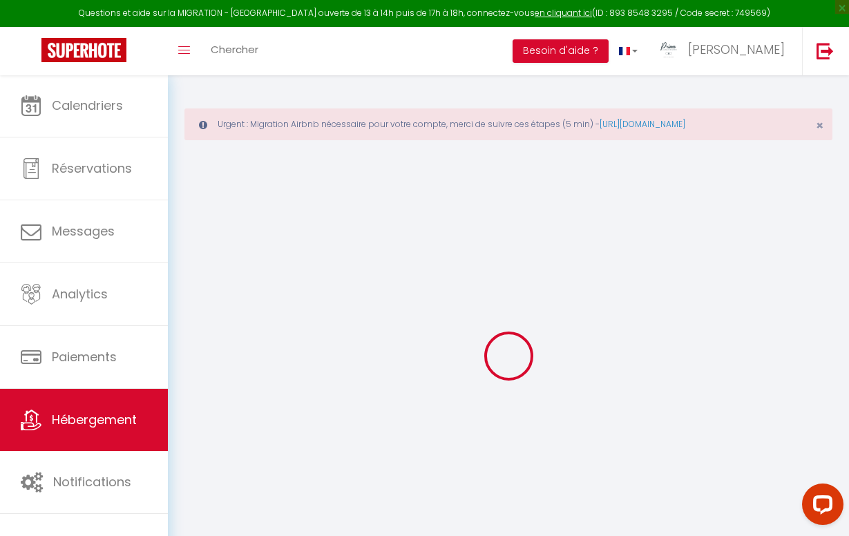
select select
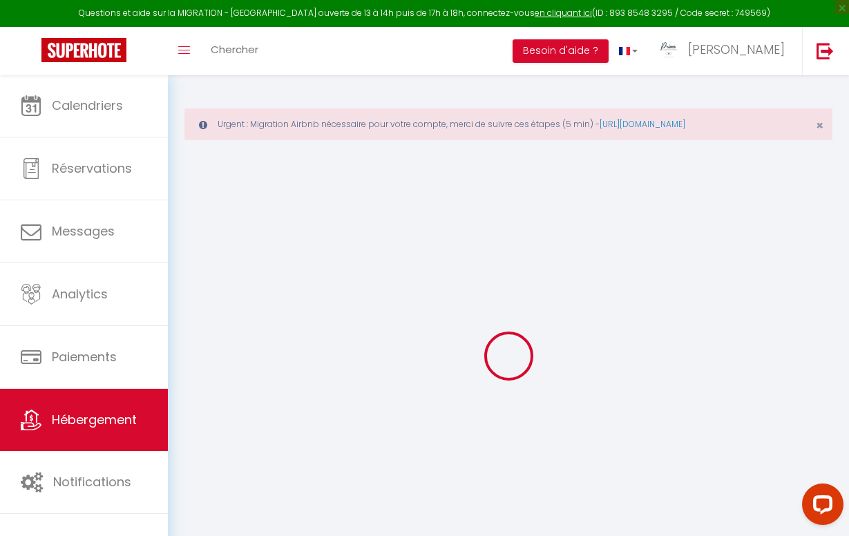
type input "[STREET_ADDRESS]"
type input "92100"
type input "[GEOGRAPHIC_DATA]"
type input "[PERSON_NAME][EMAIL_ADDRESS][DOMAIN_NAME]"
select select "15584"
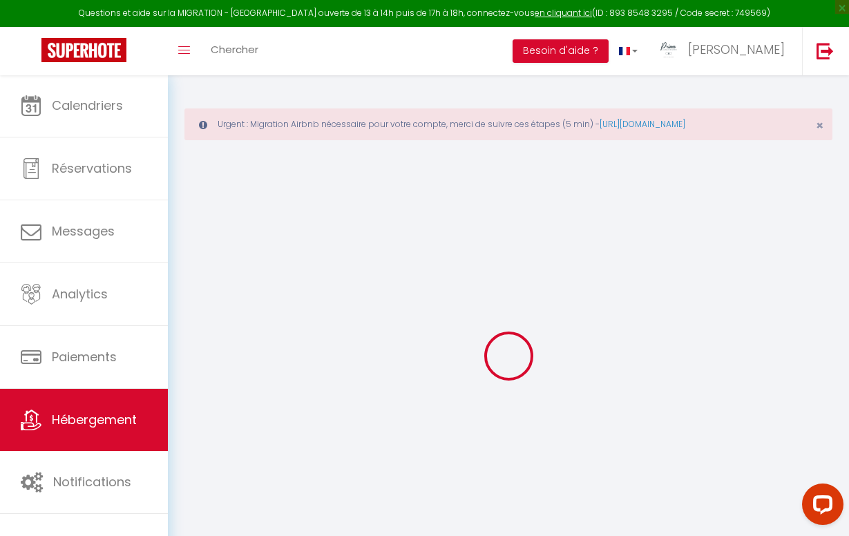
checkbox input "true"
checkbox input "false"
radio input "true"
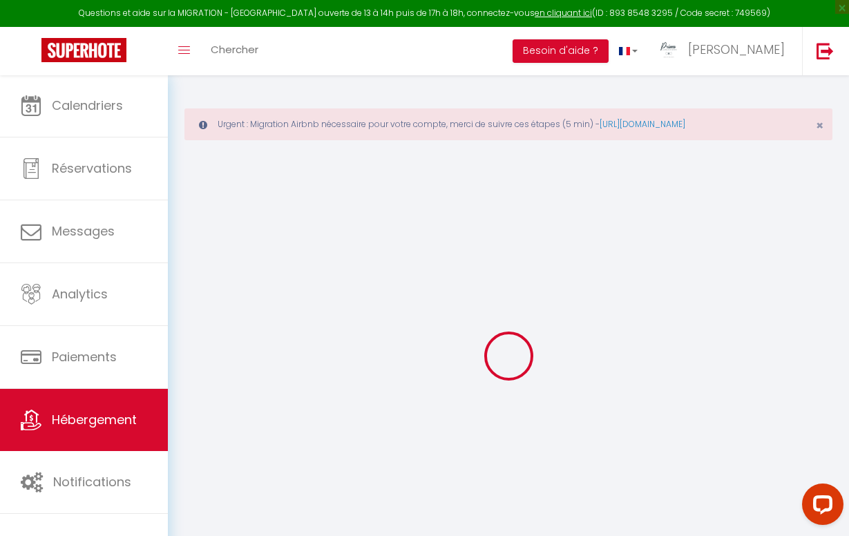
type input "25"
type input "131"
type input "0"
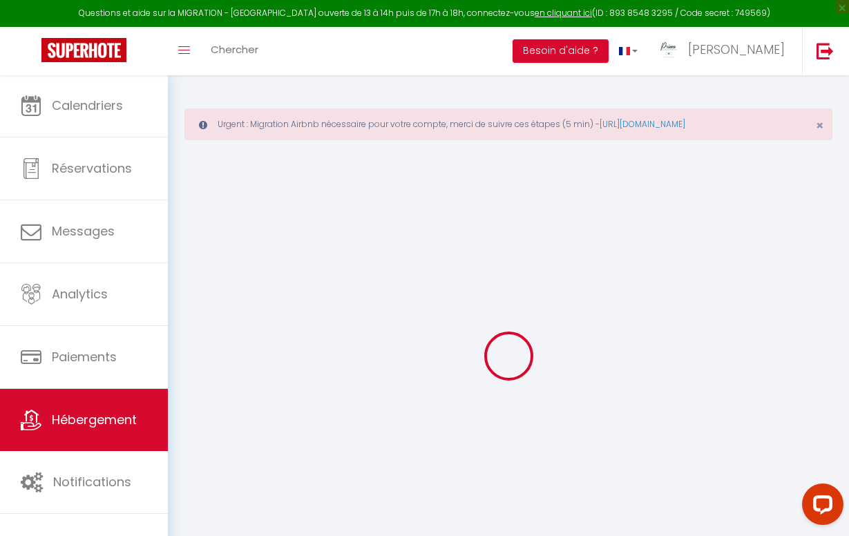
select select
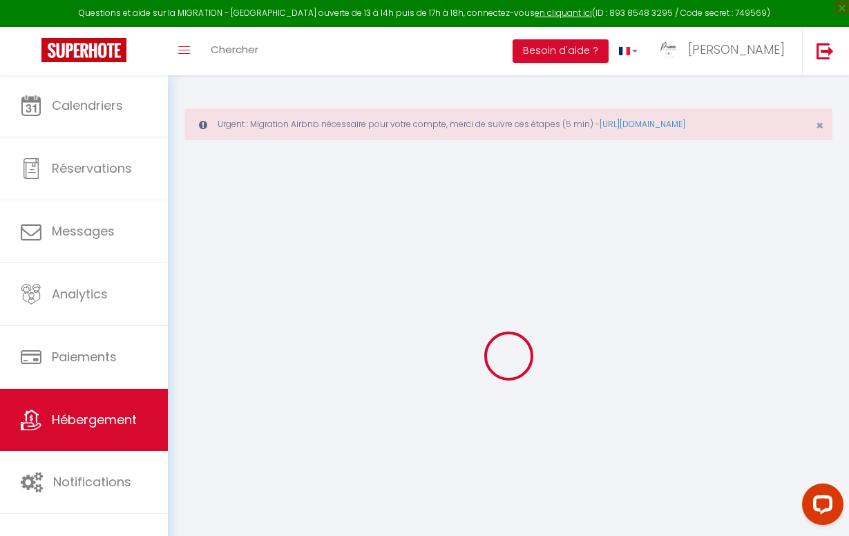
select select
checkbox input "true"
checkbox input "false"
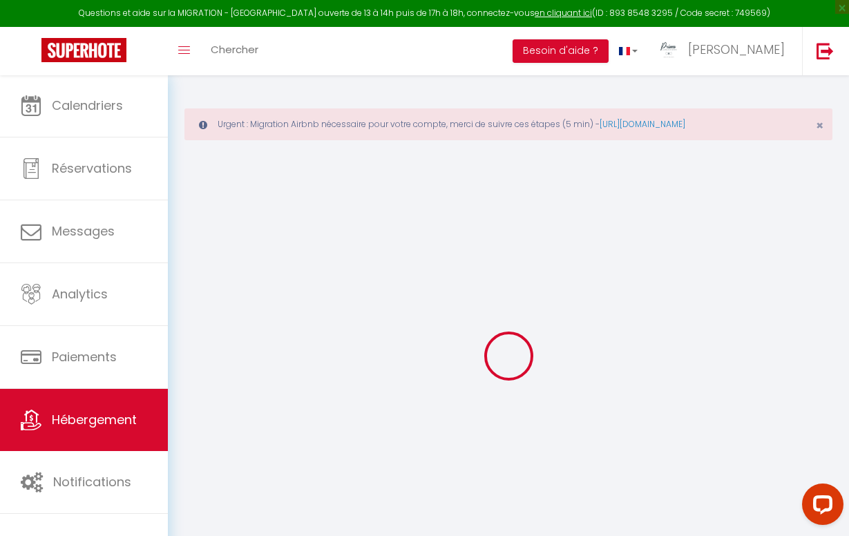
select select
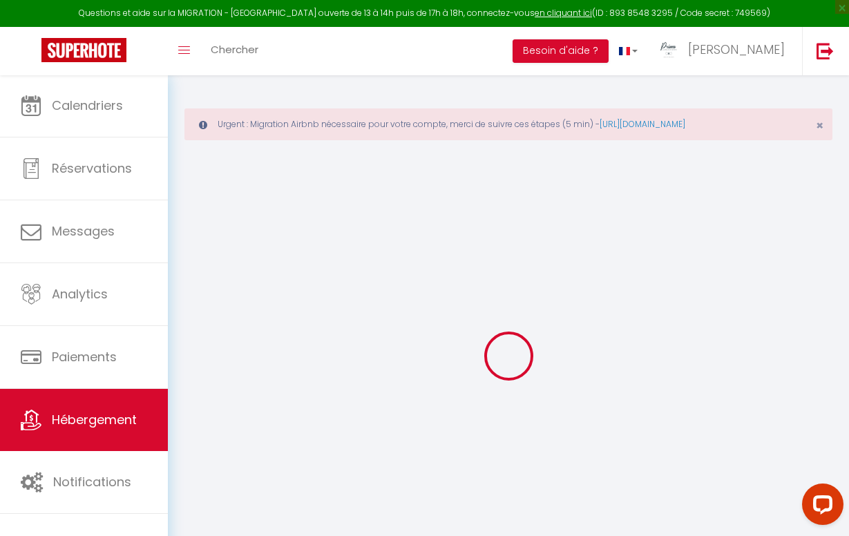
select select
checkbox input "true"
checkbox input "false"
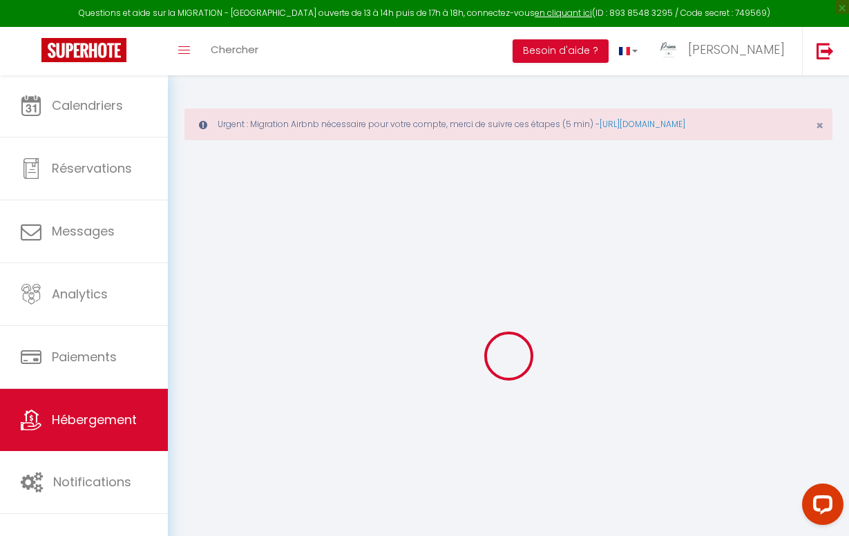
select select "+ 10 %"
checkbox input "true"
checkbox input "false"
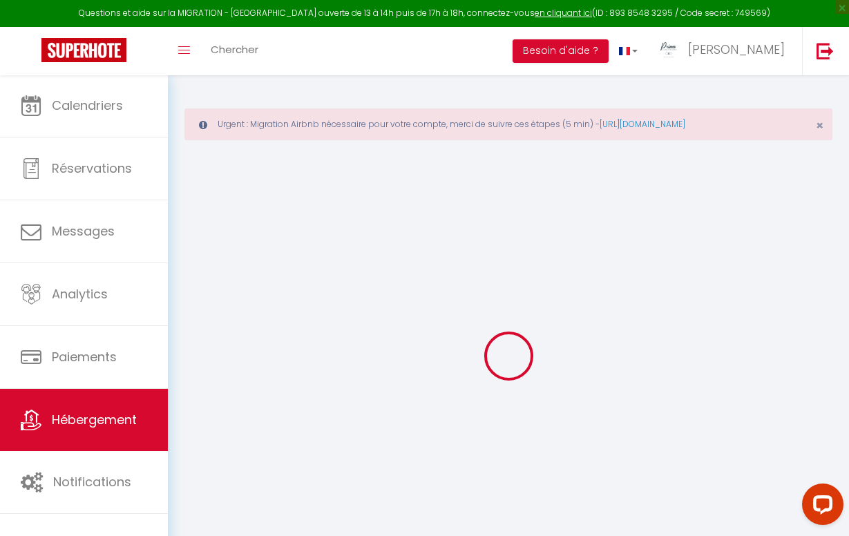
select select "16:00"
select select
select select "11:00"
select select "30"
select select "120"
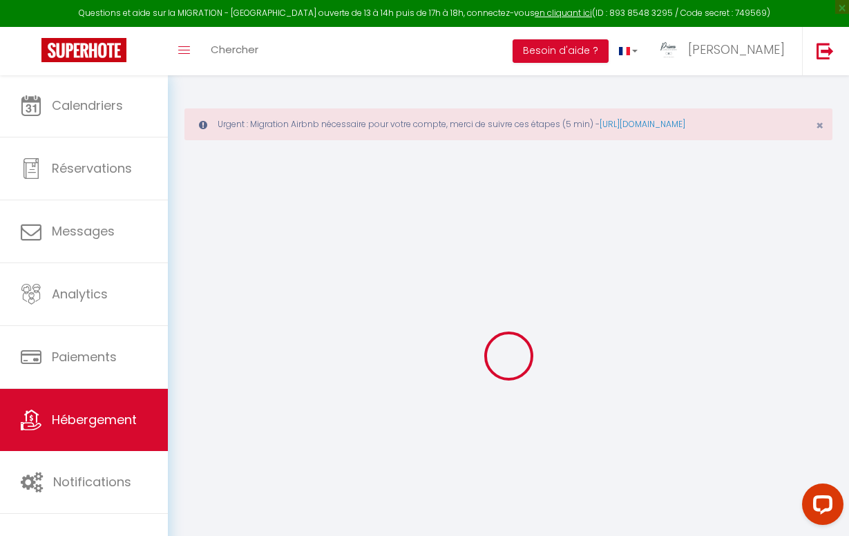
select select "19:00"
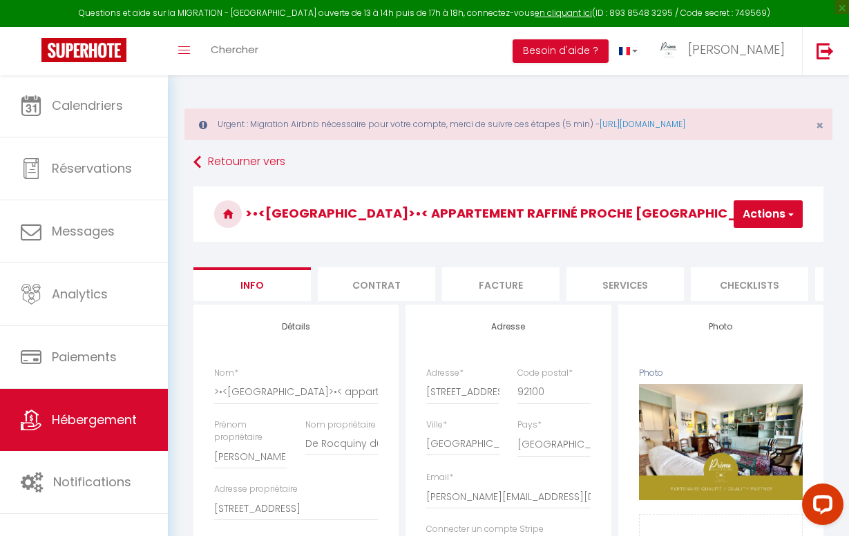
select select
checkbox input "true"
checkbox input "false"
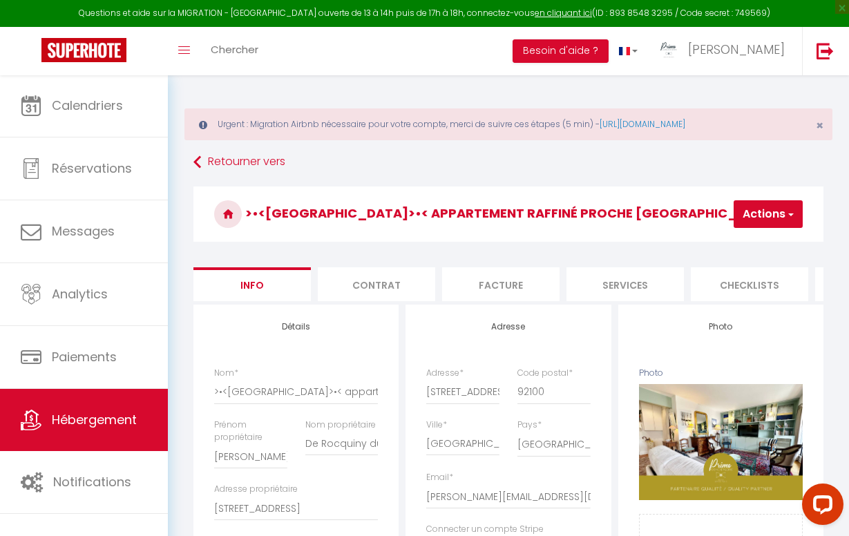
select select "11198-1465817221016855131"
click at [786, 218] on span "button" at bounding box center [790, 214] width 9 height 14
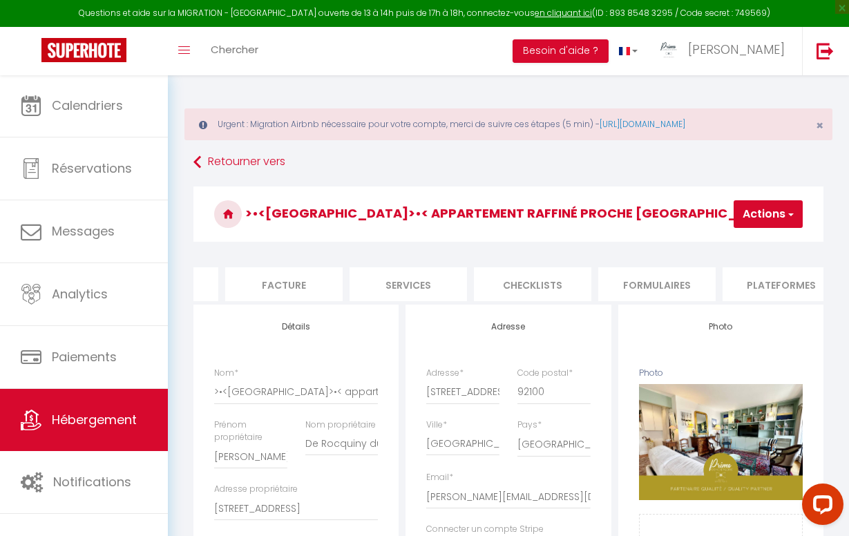
scroll to position [0, 218]
click at [771, 278] on li "Plateformes" at bounding box center [780, 284] width 117 height 34
select select "well_reviewed_guests"
select select "EUR"
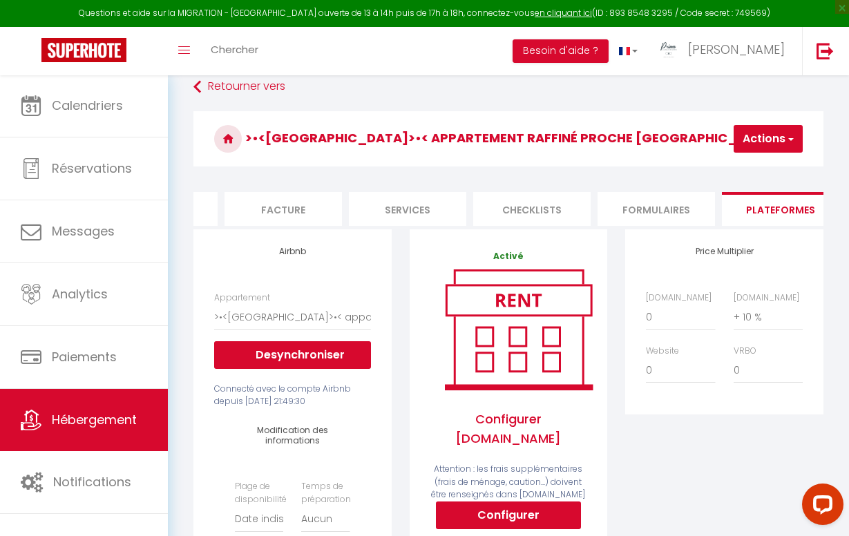
scroll to position [82, 0]
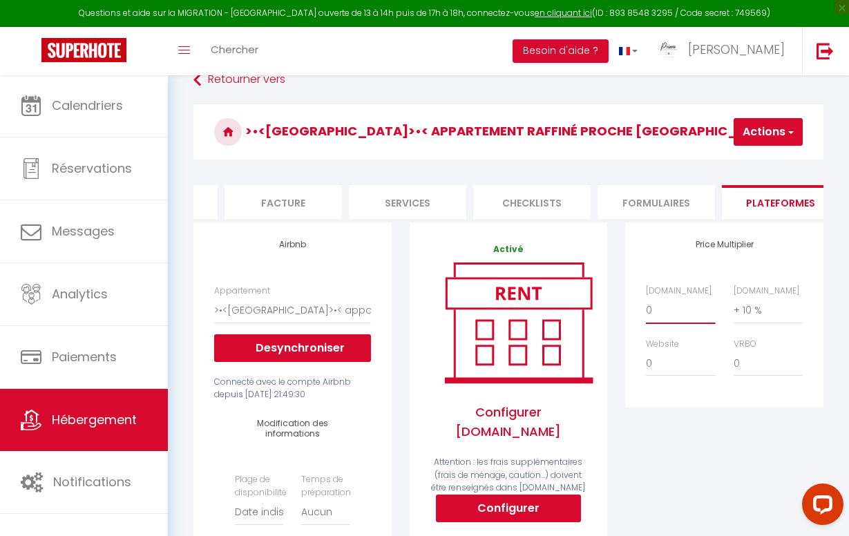
select select "+ 18 %"
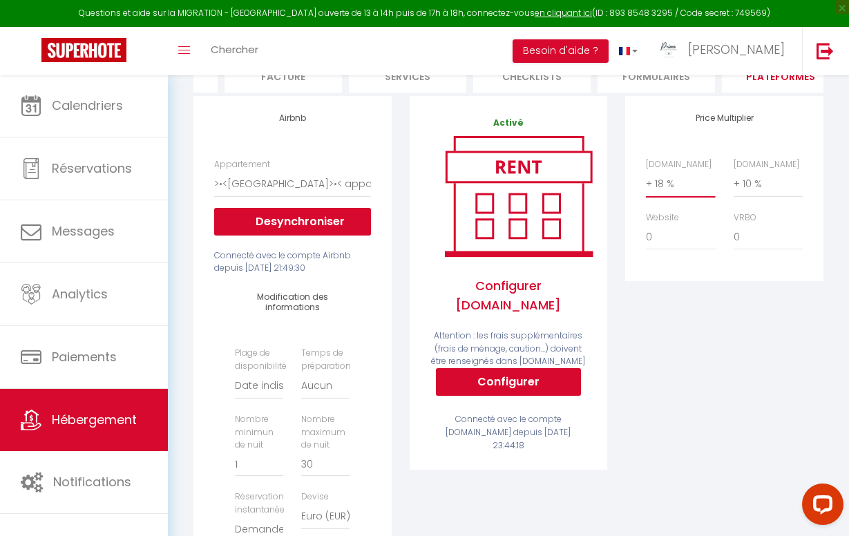
scroll to position [220, 0]
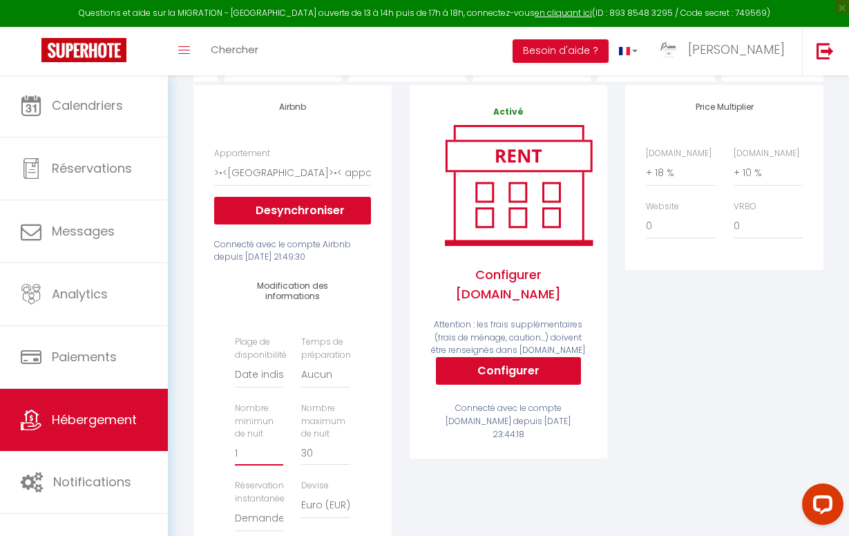
type input "2"
click at [277, 445] on input "2" at bounding box center [259, 453] width 48 height 25
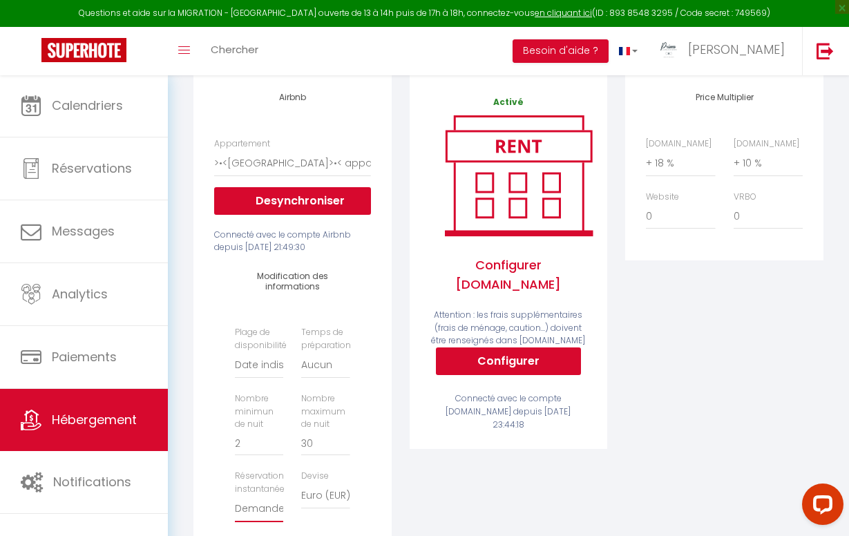
scroll to position [191, 0]
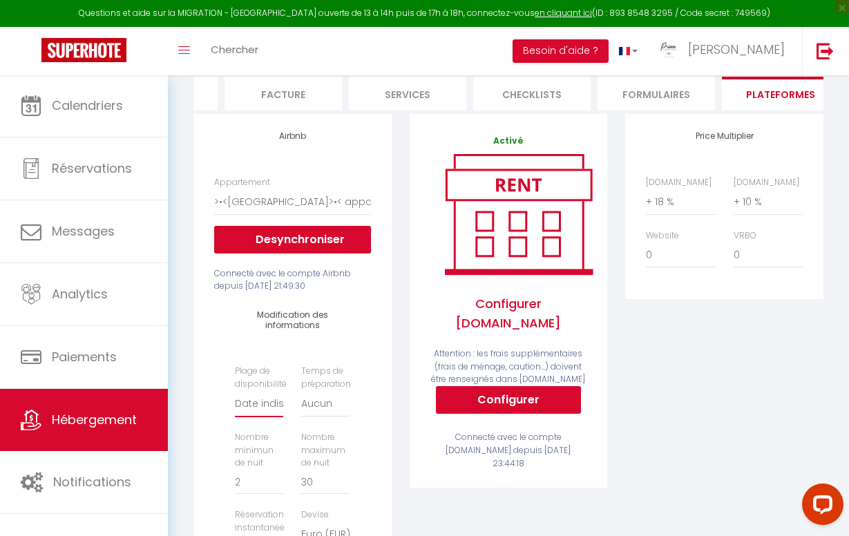
select select "365"
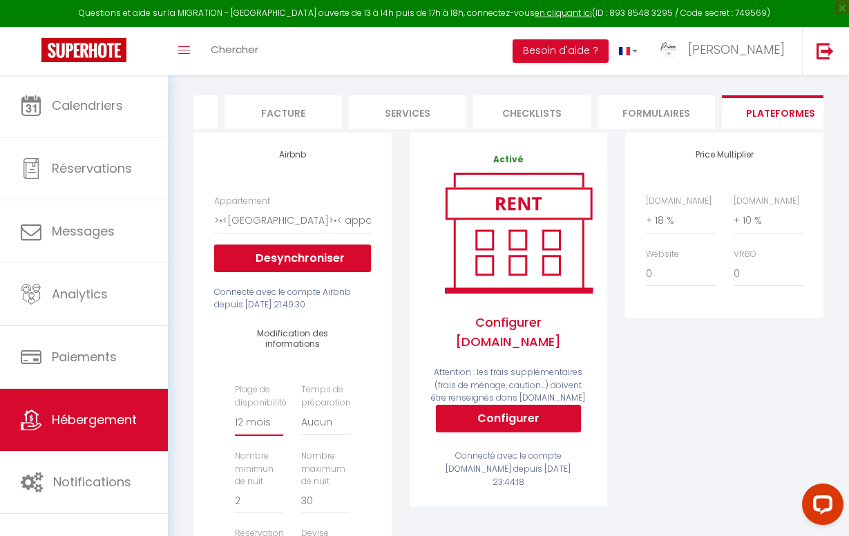
scroll to position [153, 0]
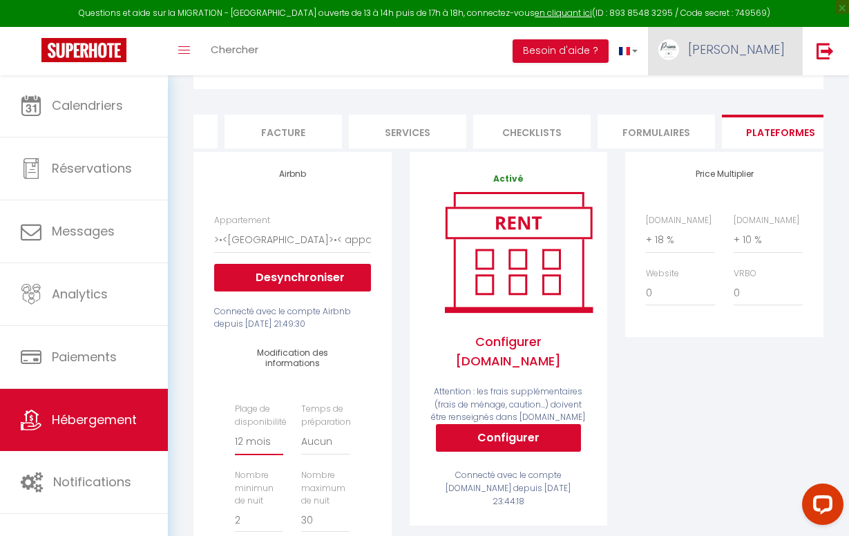
click at [779, 58] on link "[PERSON_NAME]" at bounding box center [725, 51] width 154 height 48
click at [635, 97] on form ">•<Le Bellevue>•< appartement raffiné proche Paris Actions Enregistrer Info Con…" at bounding box center [508, 500] width 630 height 933
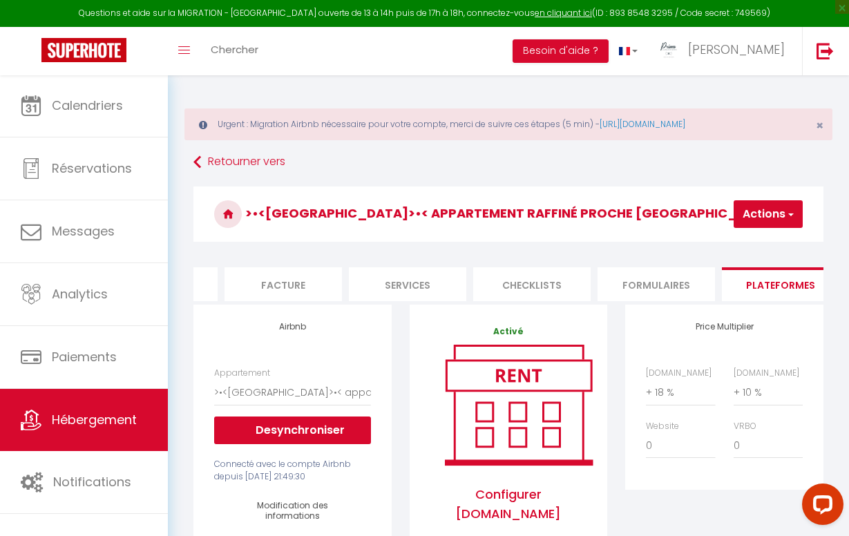
scroll to position [0, 0]
click at [781, 203] on button "Actions" at bounding box center [768, 214] width 69 height 28
click at [754, 247] on link "Enregistrer" at bounding box center [747, 245] width 109 height 18
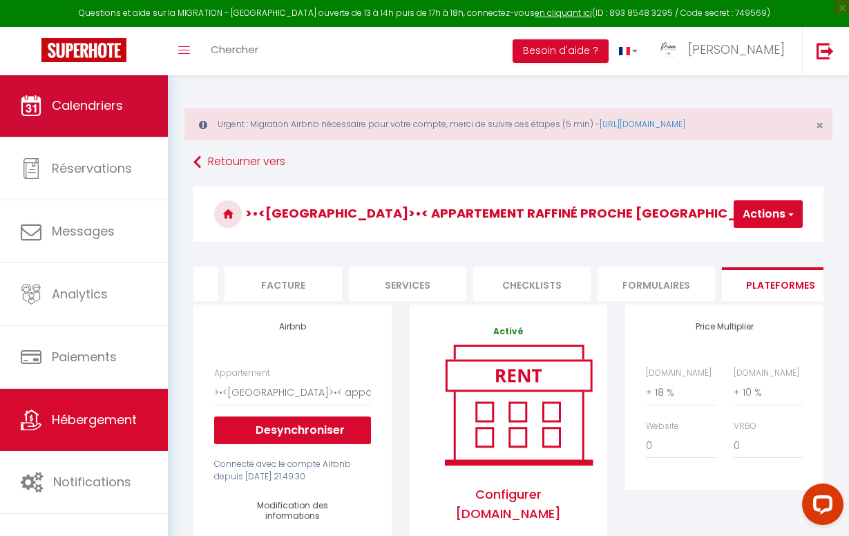
click at [74, 125] on link "Calendriers" at bounding box center [84, 106] width 168 height 62
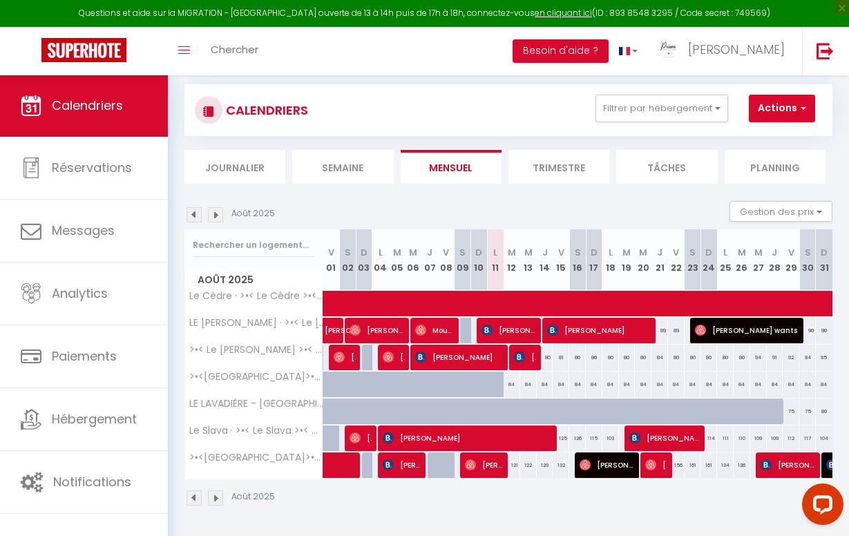
scroll to position [78, 0]
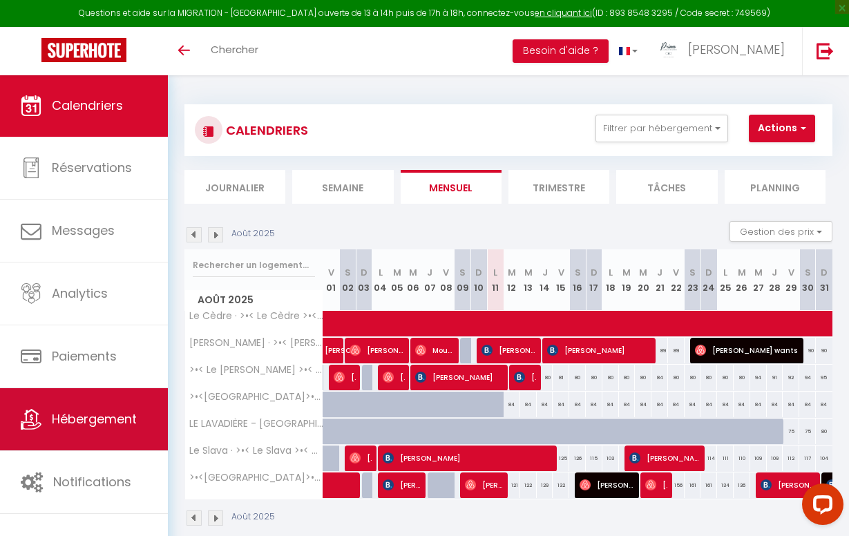
click at [104, 412] on span "Hébergement" at bounding box center [94, 418] width 85 height 17
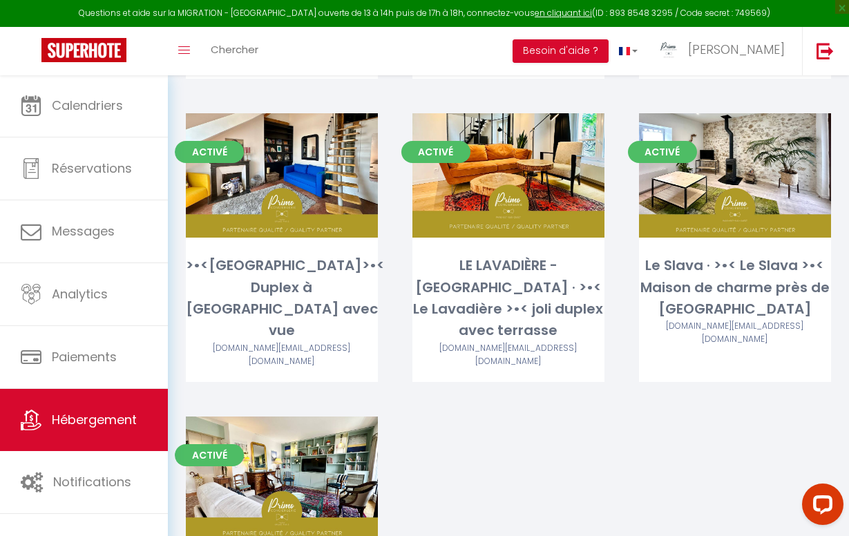
scroll to position [426, 0]
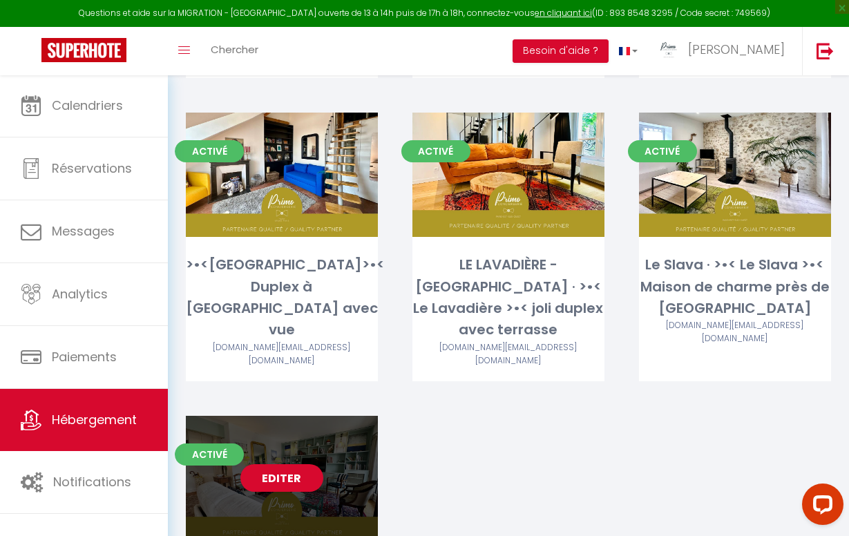
click at [338, 426] on div "Editer" at bounding box center [282, 478] width 192 height 124
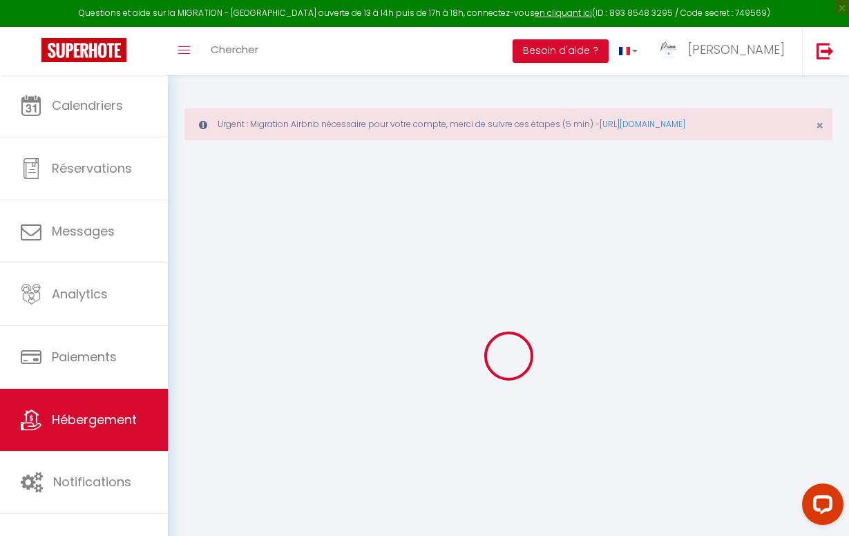
select select
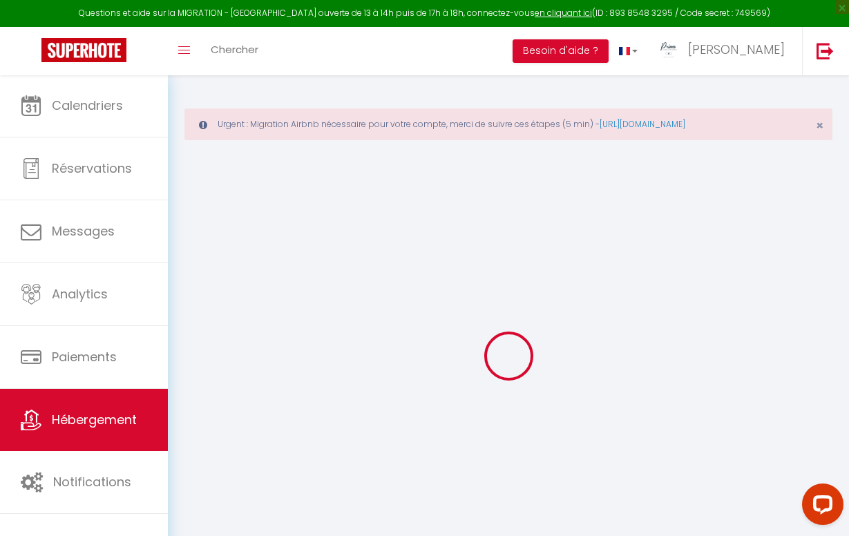
select select
checkbox input "false"
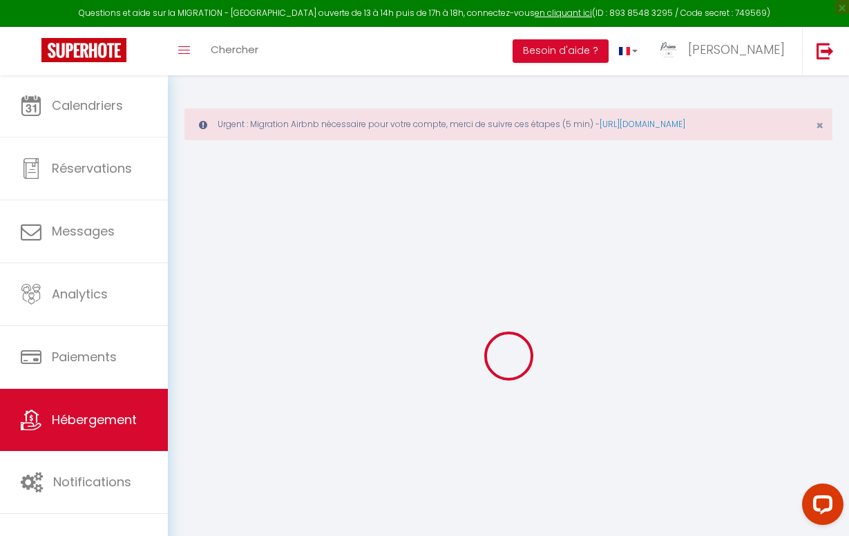
select select
type input ">•<[GEOGRAPHIC_DATA]>•< appartement raffiné proche [GEOGRAPHIC_DATA]"
type input "[PERSON_NAME]"
type input "De Rocquiny du Fayel"
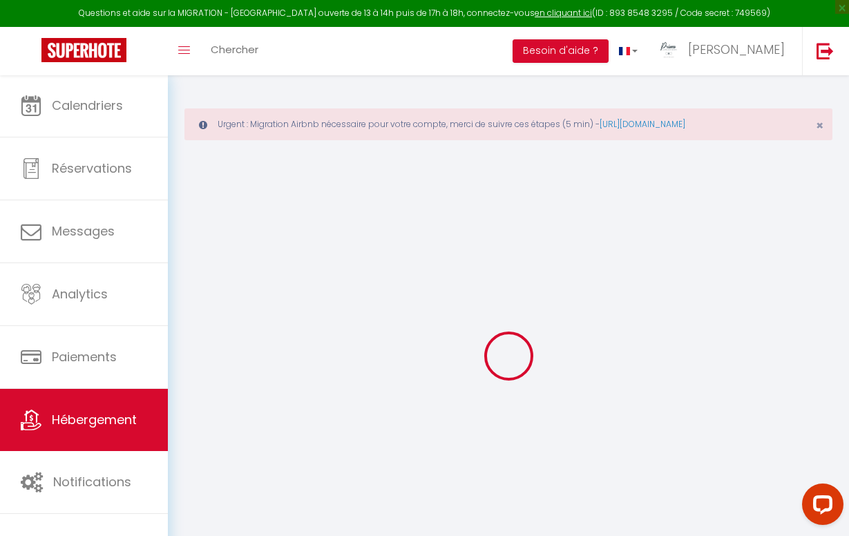
type input "[STREET_ADDRESS]"
type input "92100"
type input "[GEOGRAPHIC_DATA]"
select select "6"
select select "2"
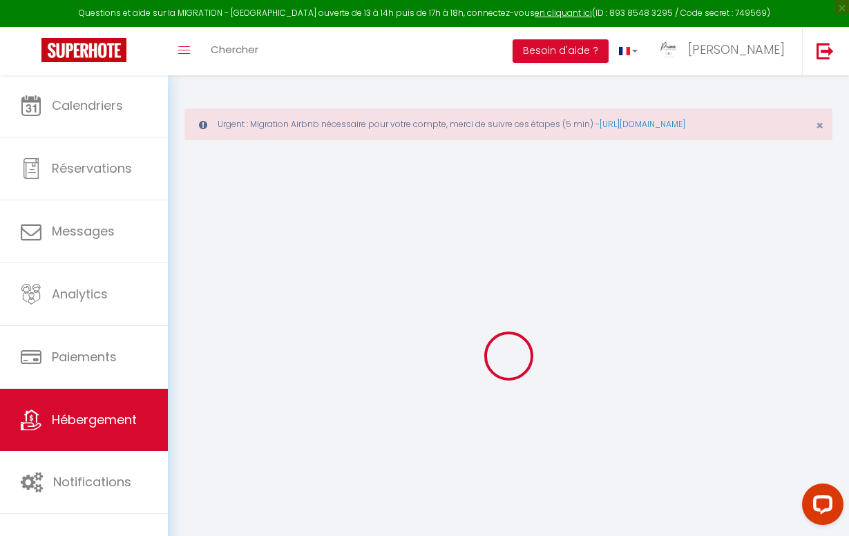
type input "150"
type input "120"
type input "5.5"
type input "5.53"
type input "400"
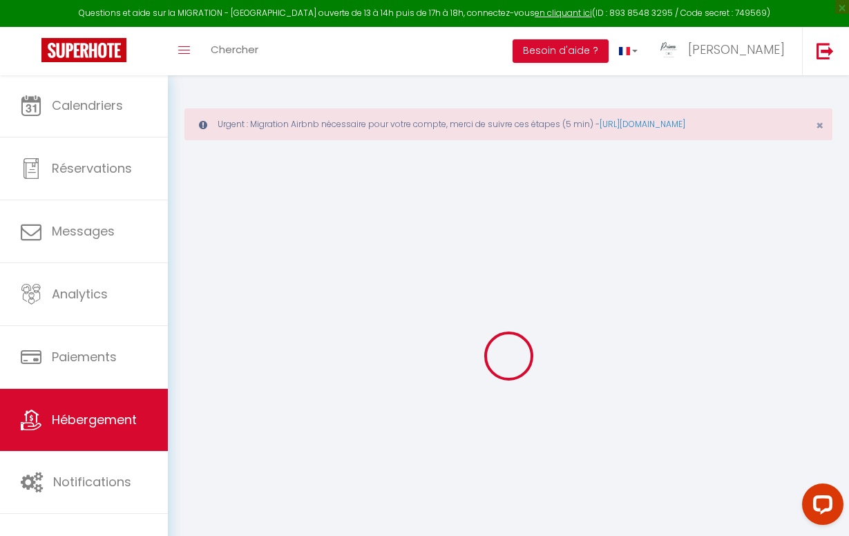
select select
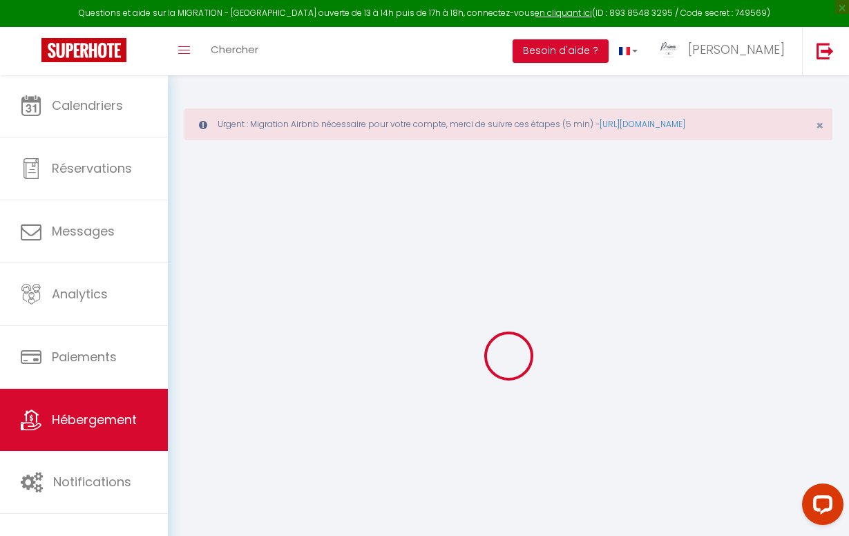
select select
type input "[STREET_ADDRESS]"
type input "92100"
type input "[GEOGRAPHIC_DATA]"
type input "[PERSON_NAME][EMAIL_ADDRESS][DOMAIN_NAME]"
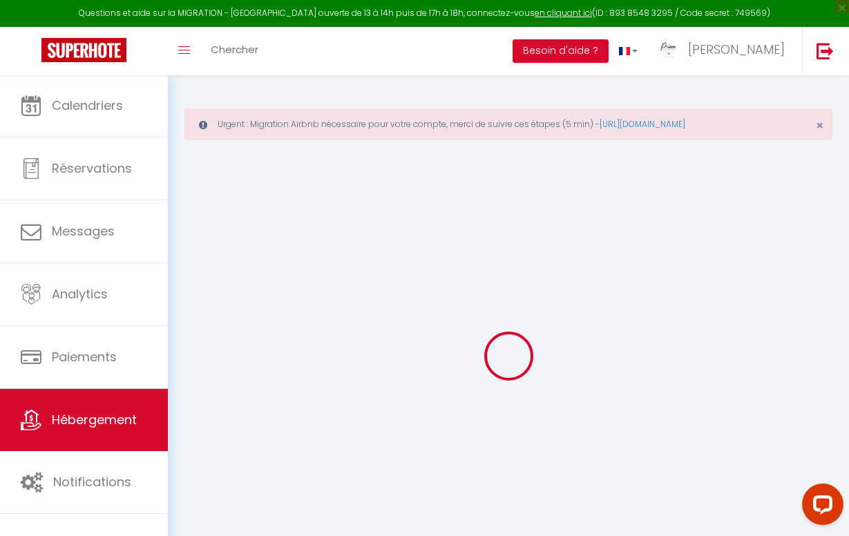
select select "15584"
checkbox input "true"
checkbox input "false"
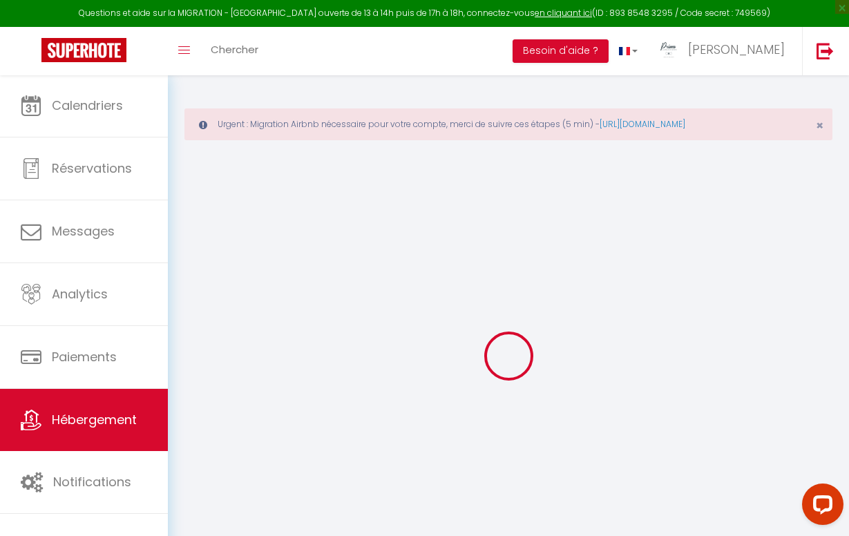
radio input "true"
type input "25"
type input "131"
type input "0"
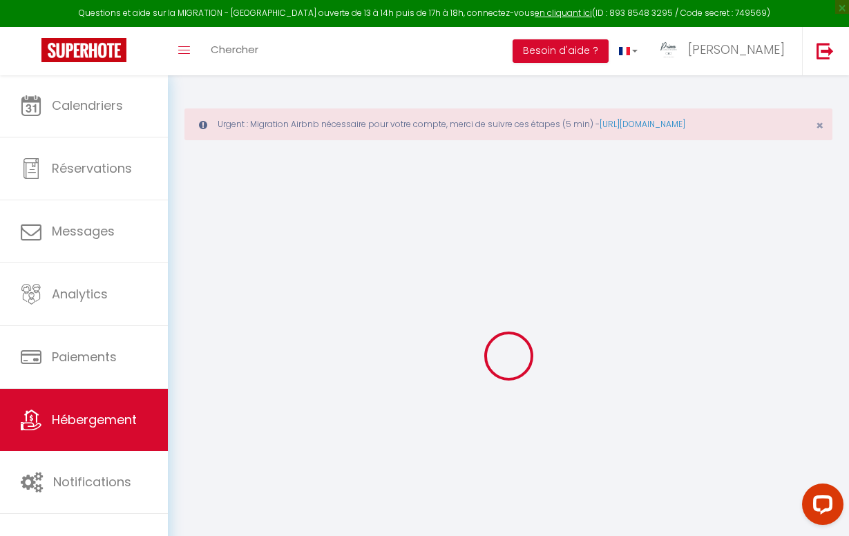
type input "0"
select select "45363"
select select
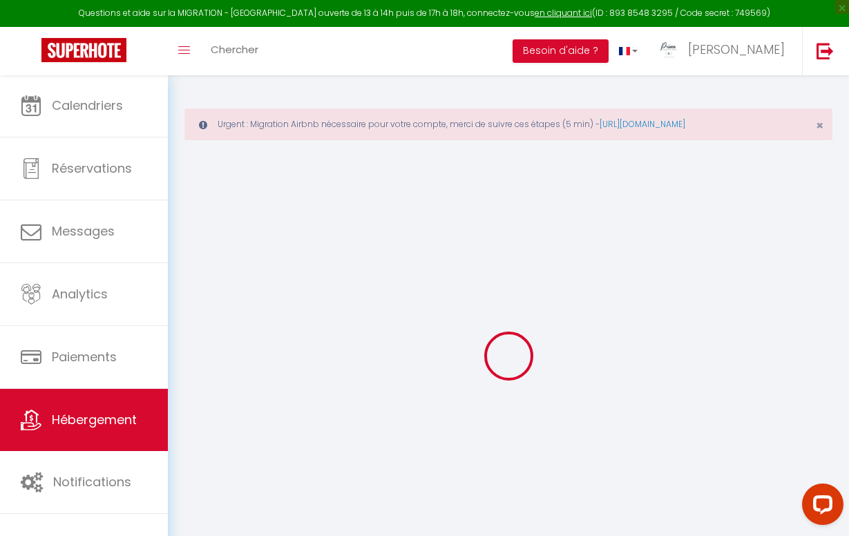
select select
checkbox input "true"
checkbox input "false"
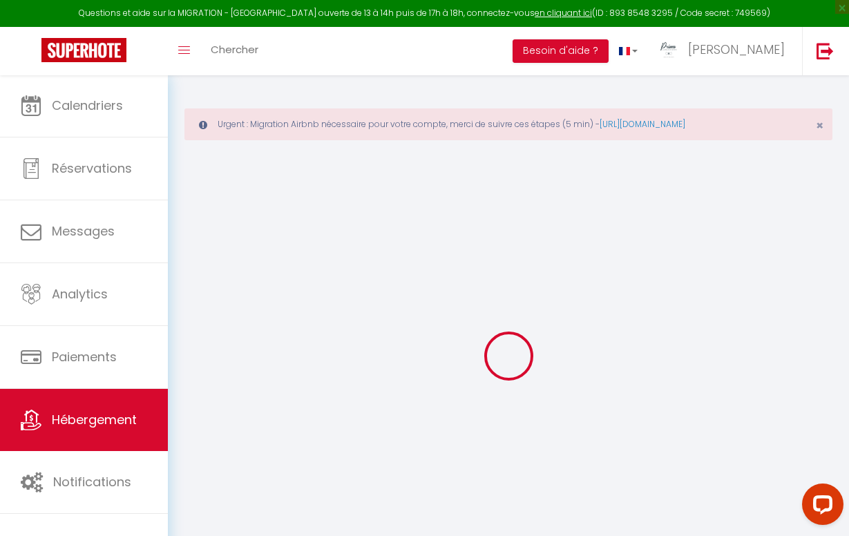
checkbox input "false"
select select
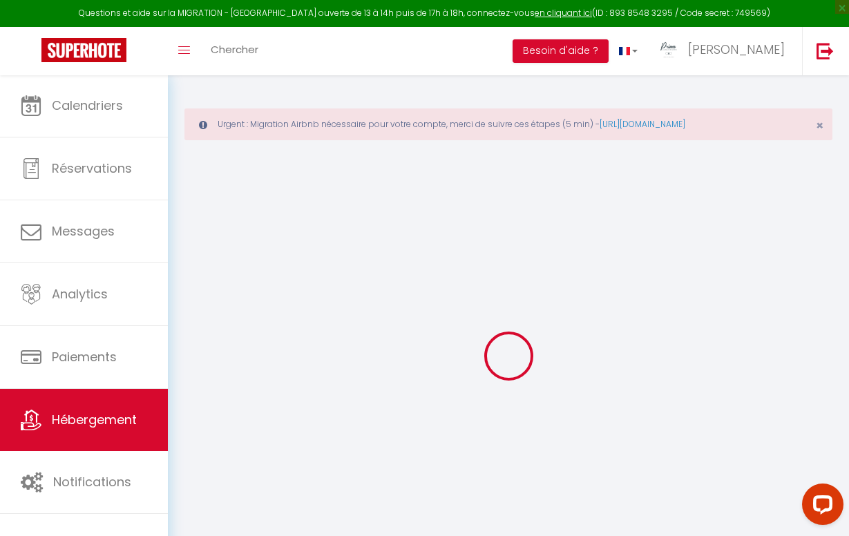
select select
checkbox input "true"
checkbox input "false"
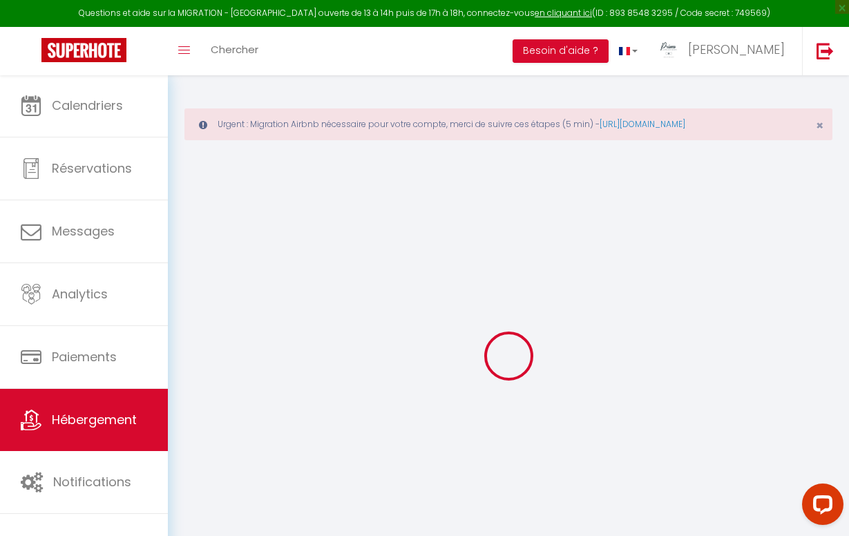
checkbox input "false"
checkbox input "true"
checkbox input "false"
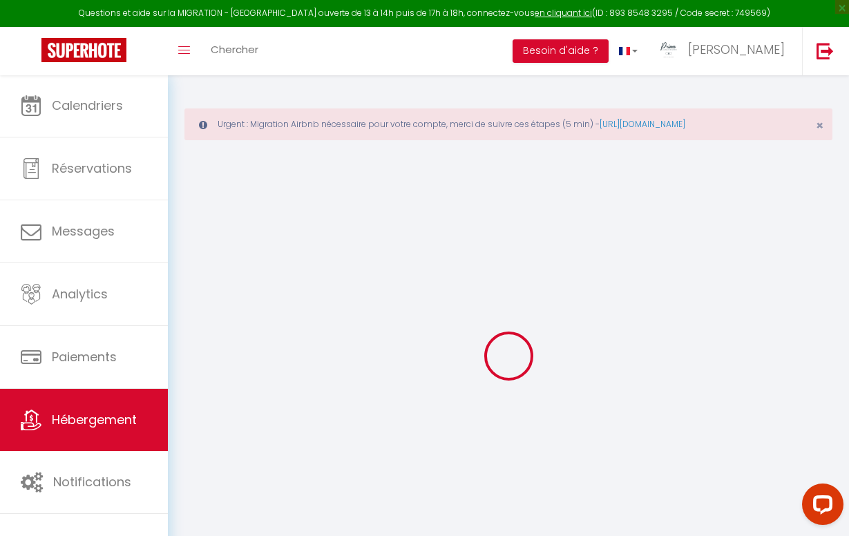
checkbox input "false"
checkbox input "true"
checkbox input "false"
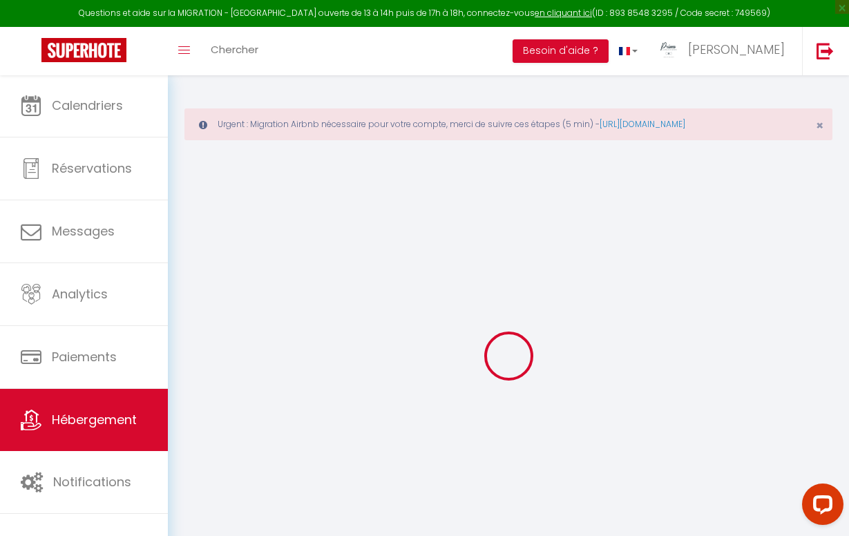
select select "16:00"
select select
select select "11:00"
select select "30"
select select "120"
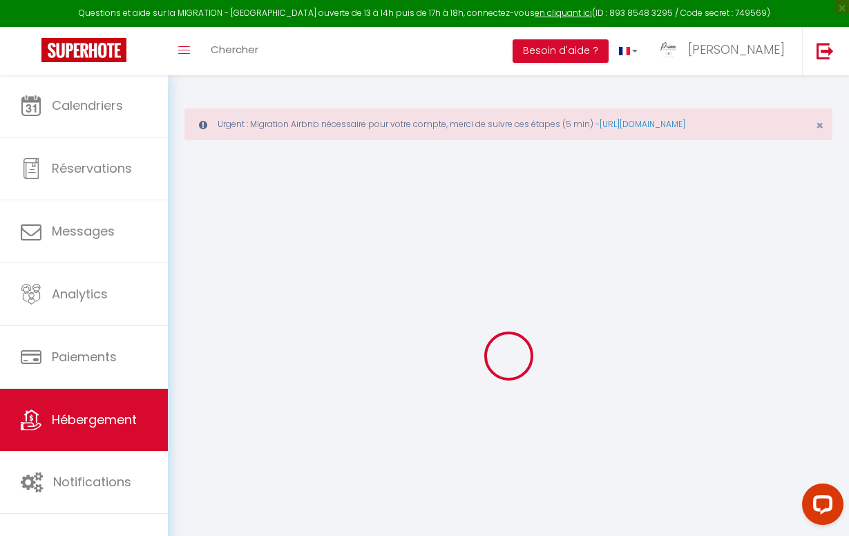
select select "19:00"
select select
checkbox input "true"
checkbox input "false"
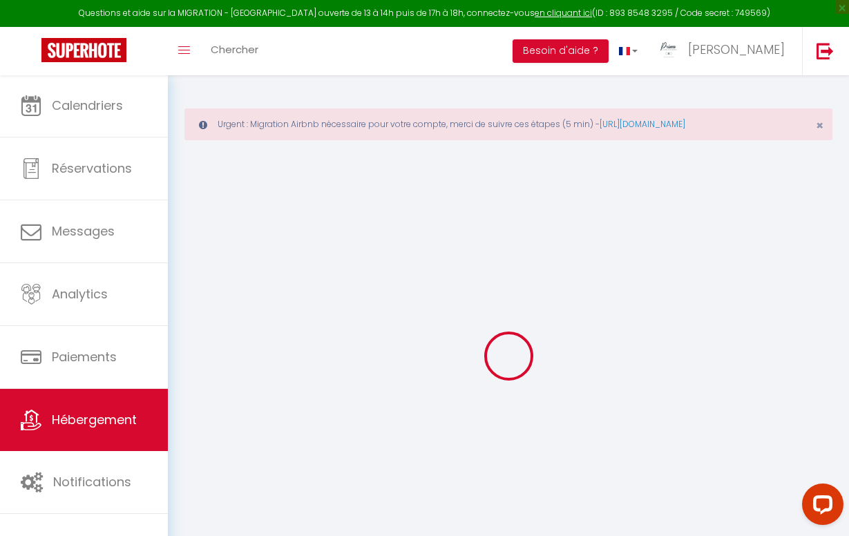
checkbox input "false"
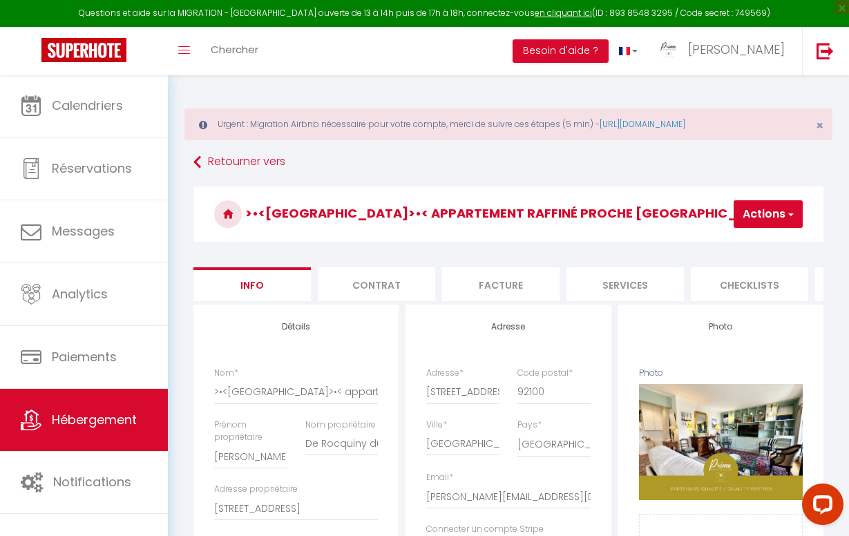
select select
checkbox input "true"
checkbox input "false"
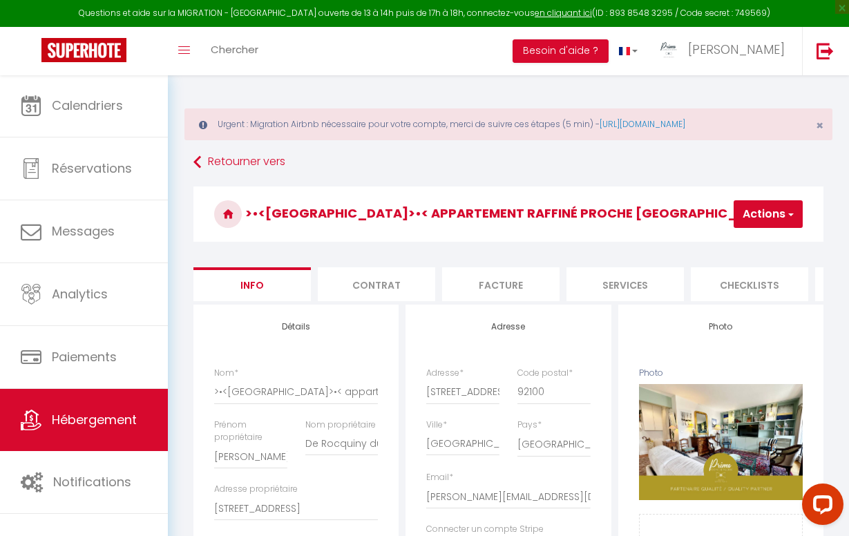
click at [790, 218] on span "button" at bounding box center [790, 214] width 9 height 14
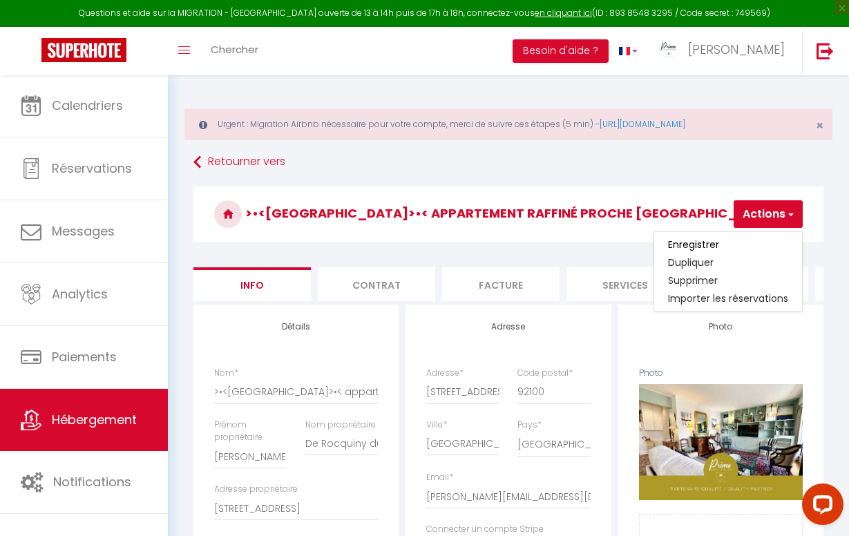
click at [692, 191] on h3 ">•<[GEOGRAPHIC_DATA]>•< appartement raffiné proche [GEOGRAPHIC_DATA]" at bounding box center [508, 214] width 630 height 55
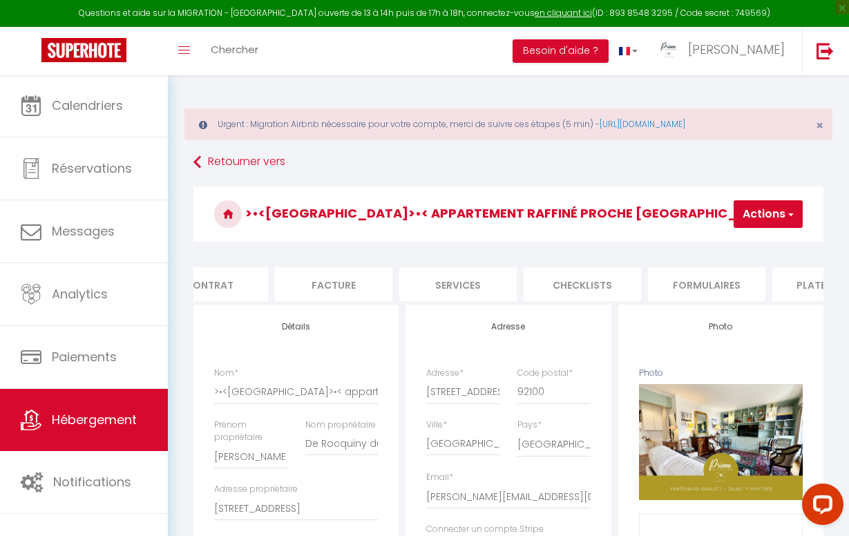
scroll to position [0, 197]
click at [777, 280] on li "Plateformes" at bounding box center [801, 284] width 117 height 34
select select "365"
select select "well_reviewed_guests"
select select "EUR"
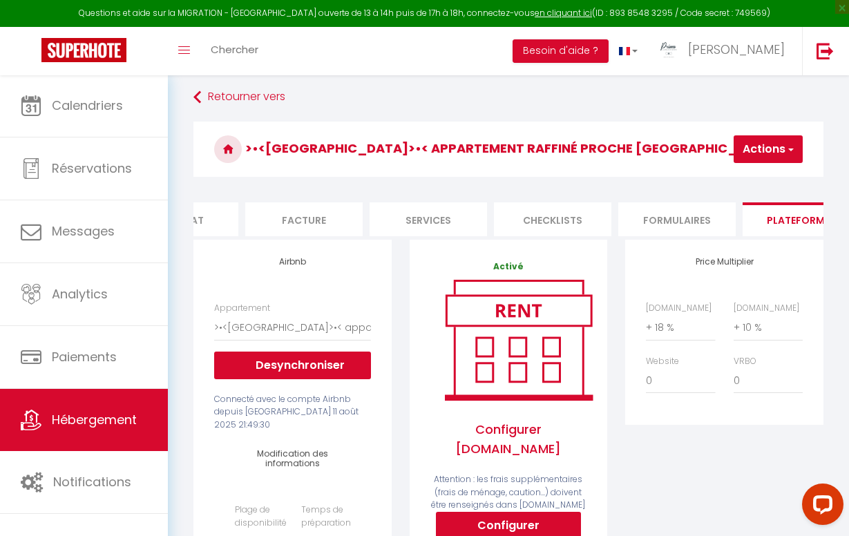
scroll to position [66, 0]
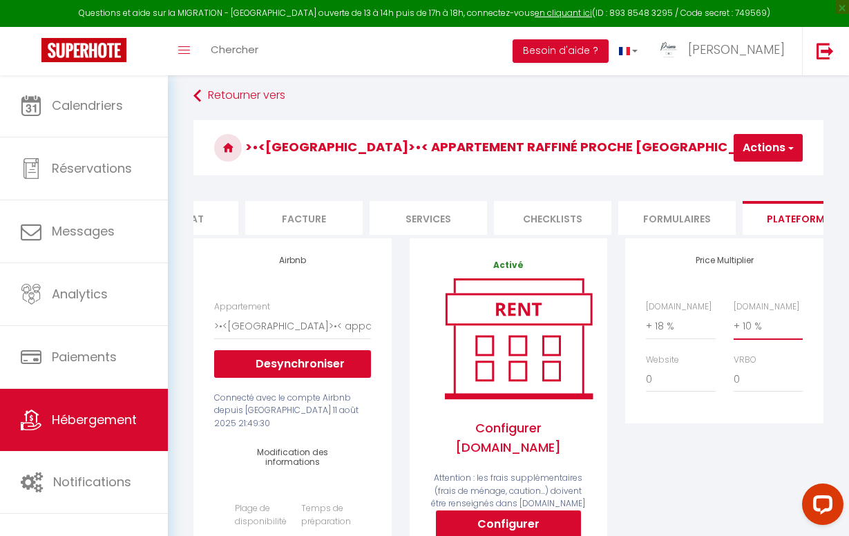
select select "+ 18 %"
click at [748, 139] on button "Actions" at bounding box center [768, 148] width 69 height 28
click at [738, 180] on link "Enregistrer" at bounding box center [747, 178] width 109 height 18
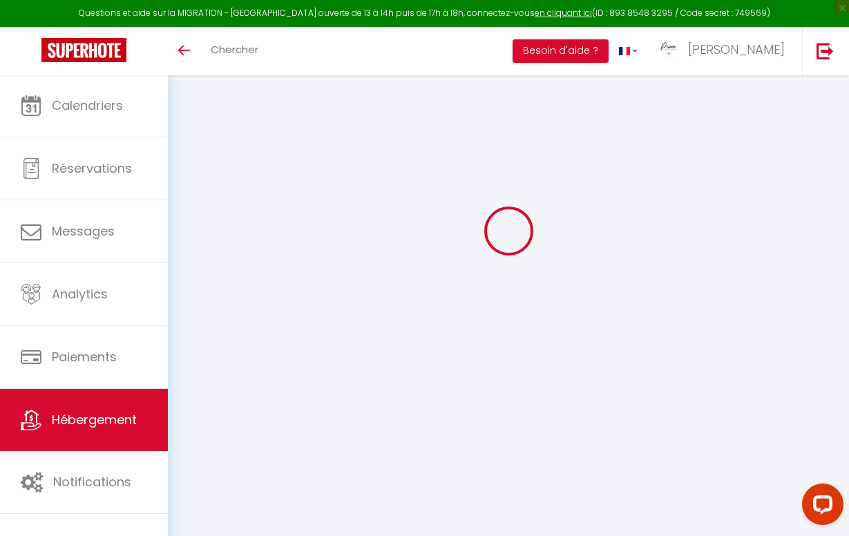
select select "+ 18 %"
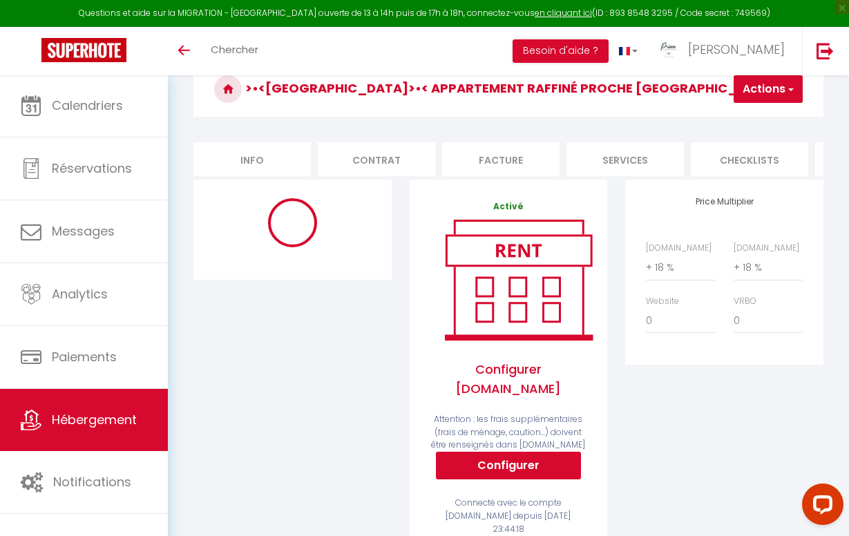
select select "11198-1465817221016855131"
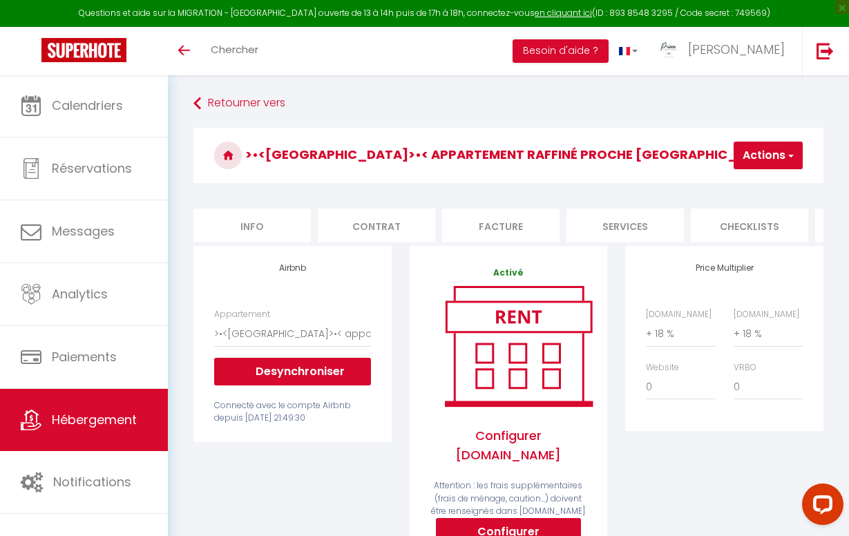
click at [759, 164] on button "Actions" at bounding box center [768, 156] width 69 height 28
click at [743, 182] on link "Enregistrer" at bounding box center [747, 186] width 109 height 18
select select "365"
select select "well_reviewed_guests"
select select "EUR"
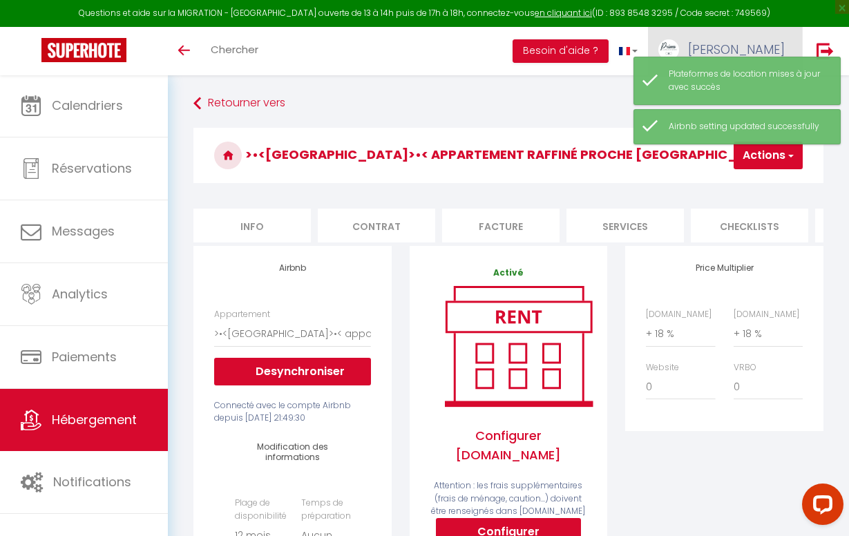
click at [779, 50] on span "[PERSON_NAME]" at bounding box center [736, 49] width 97 height 17
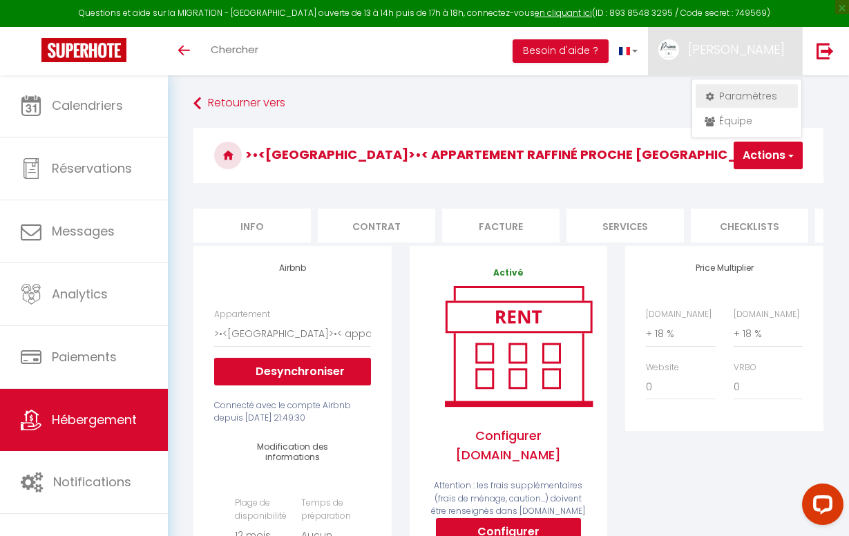
click at [749, 93] on link "Paramètres" at bounding box center [747, 95] width 102 height 23
select select "28"
select select "fr"
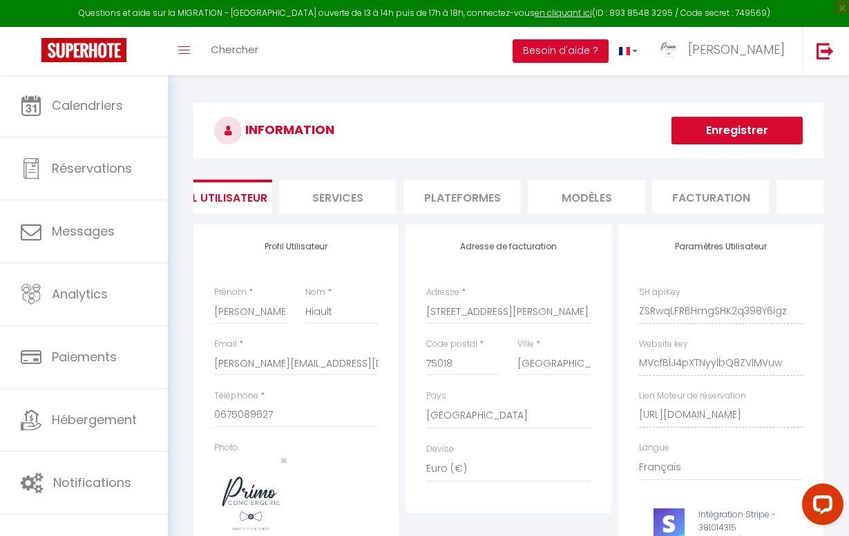
scroll to position [0, 44]
click at [451, 199] on li "Plateformes" at bounding box center [456, 197] width 117 height 34
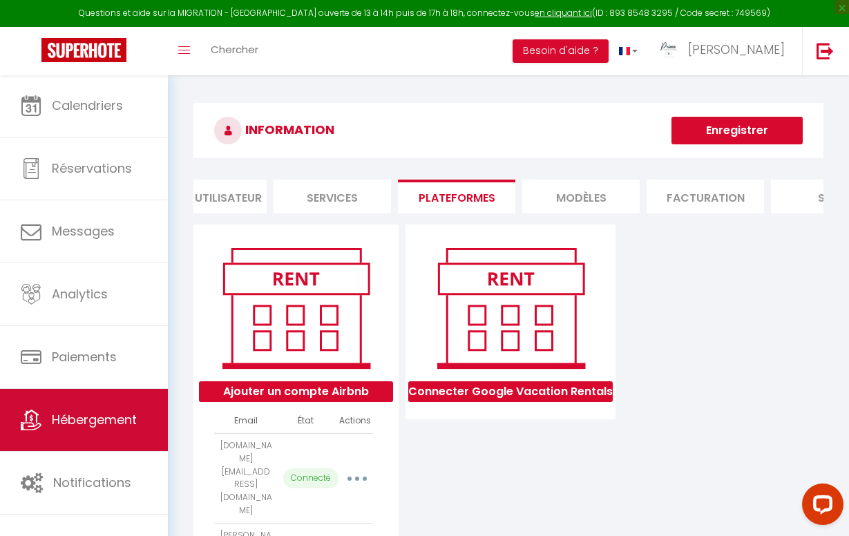
click at [77, 428] on span "Hébergement" at bounding box center [94, 419] width 85 height 17
